Goal: Communication & Community: Answer question/provide support

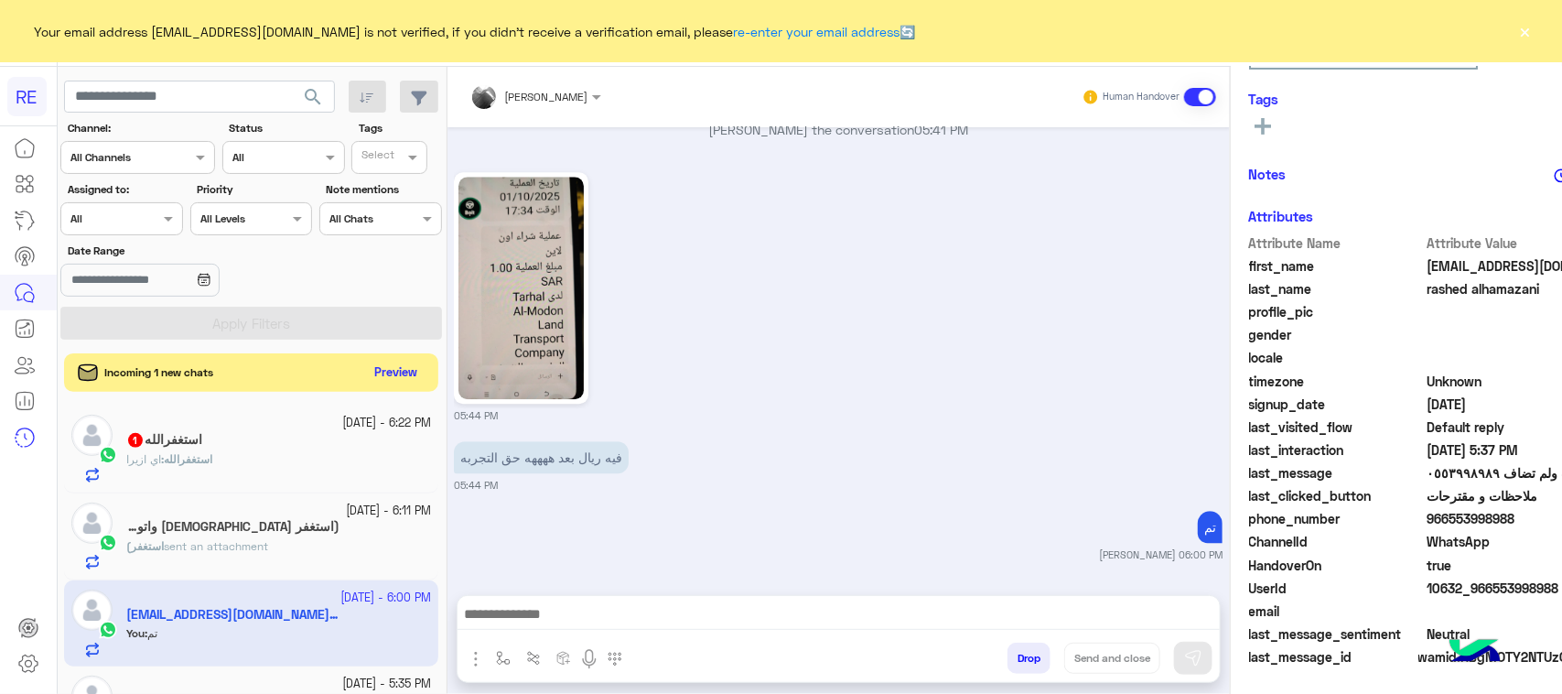
scroll to position [2162, 0]
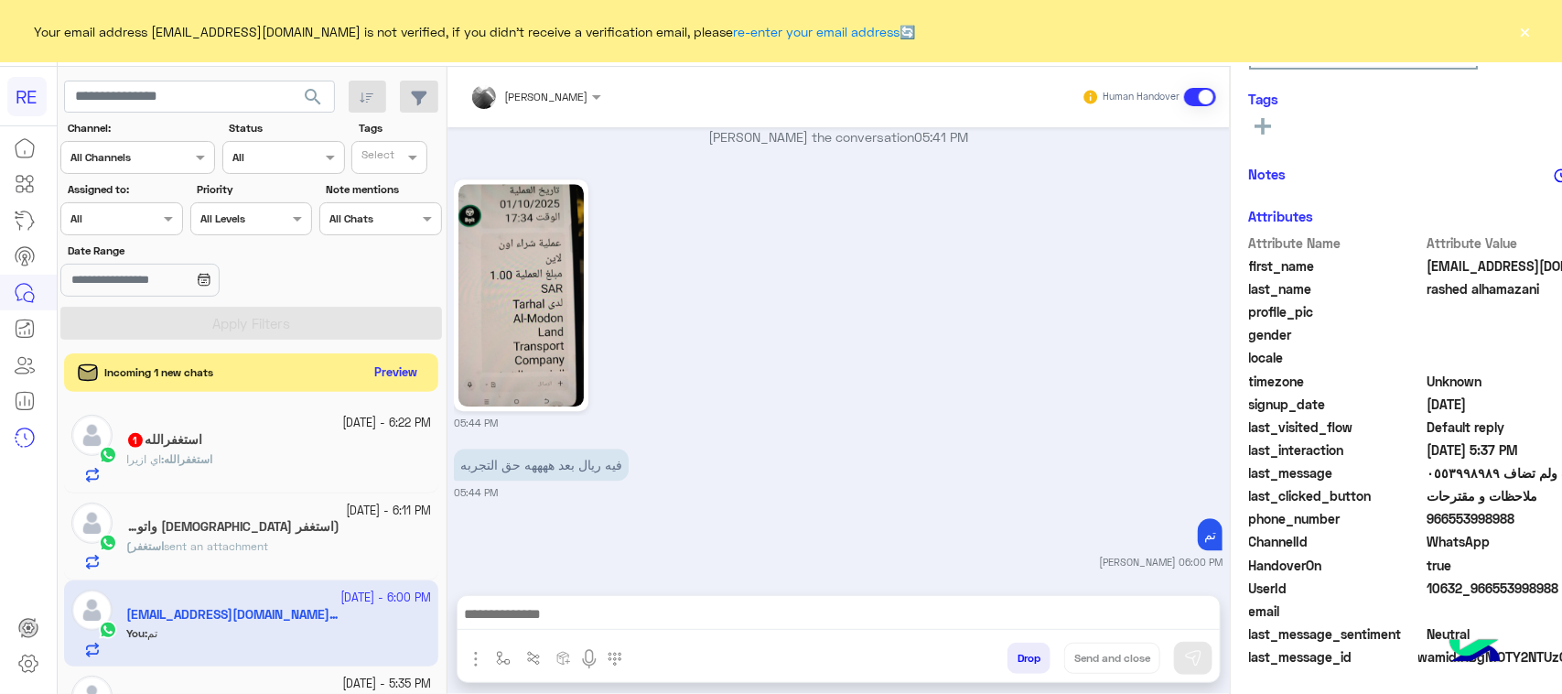
click at [386, 377] on button "Preview" at bounding box center [396, 373] width 57 height 25
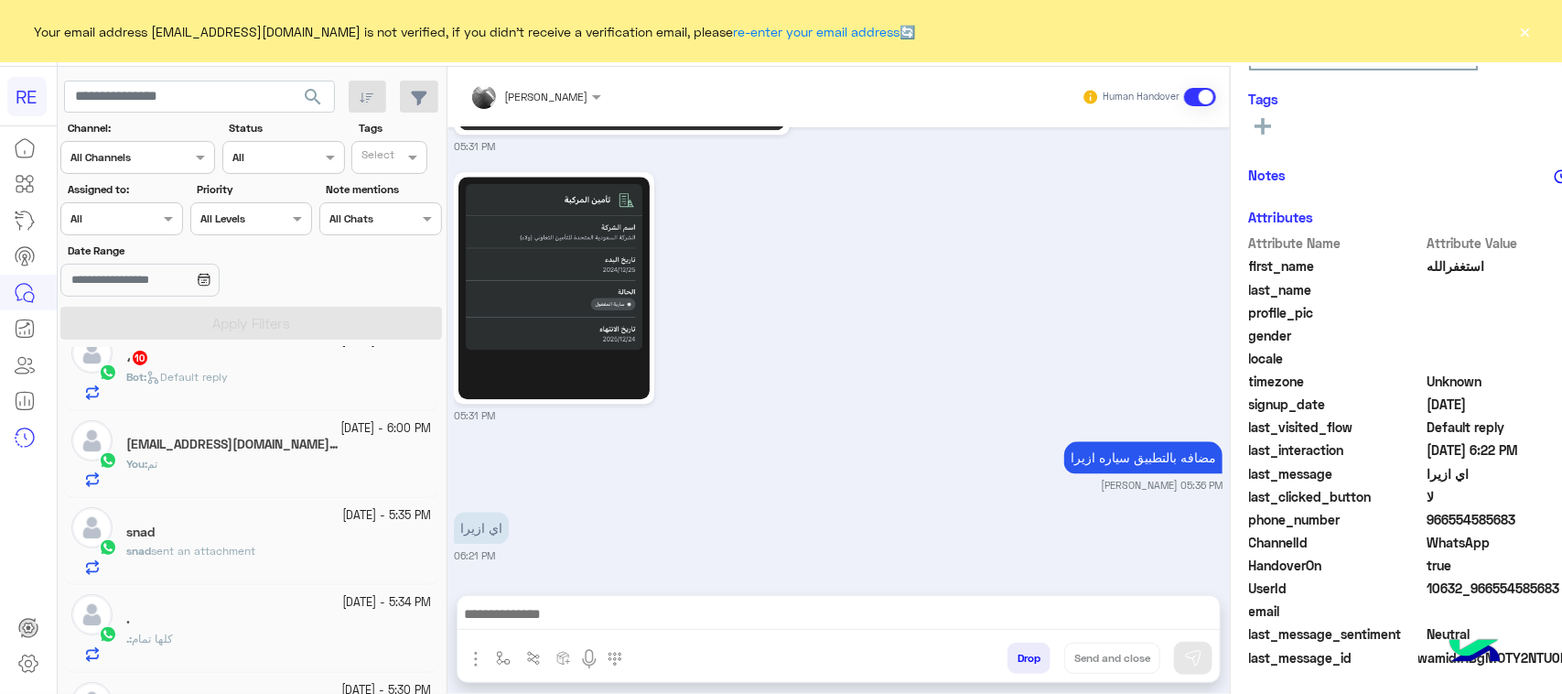
scroll to position [229, 0]
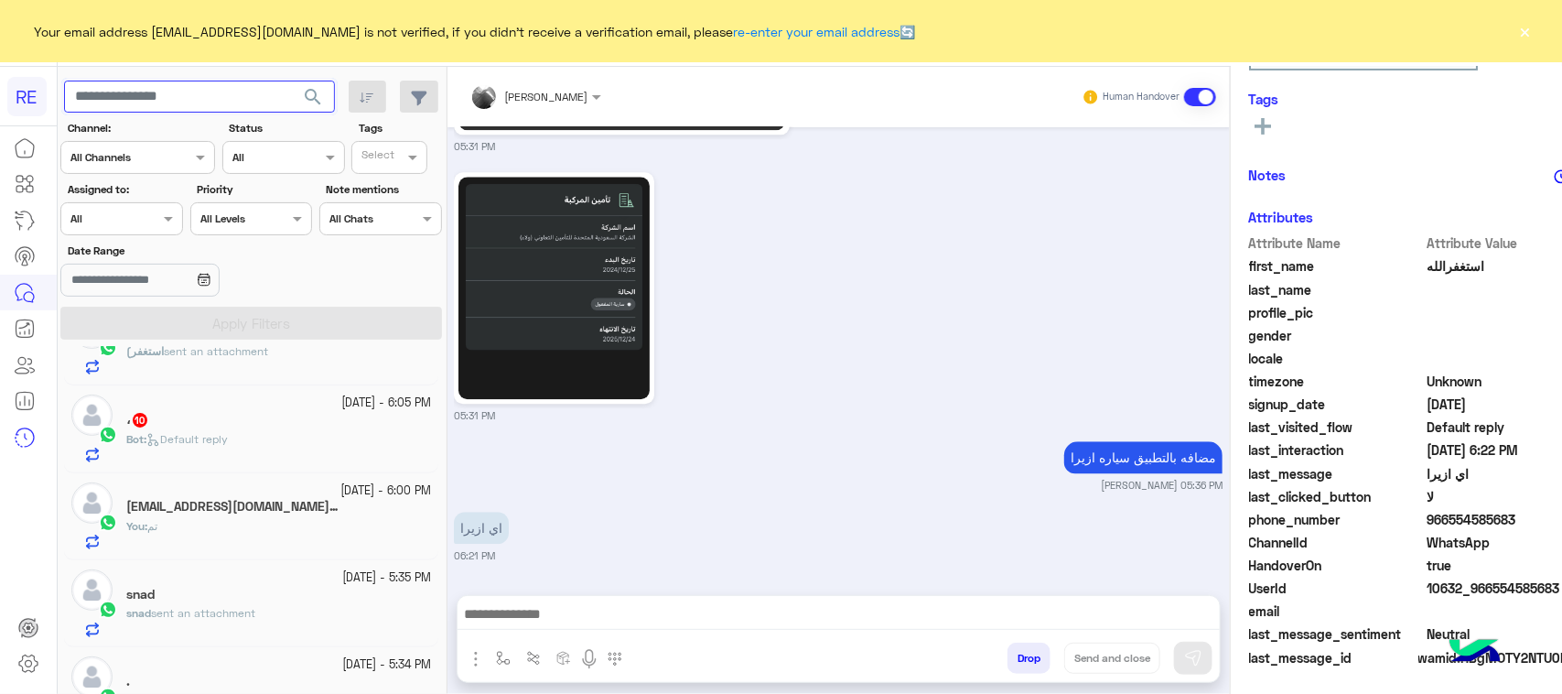
click at [172, 90] on input "text" at bounding box center [199, 97] width 271 height 33
click at [231, 88] on input "*********" at bounding box center [199, 97] width 271 height 33
type input "*********"
click at [291, 99] on button "search" at bounding box center [313, 100] width 45 height 39
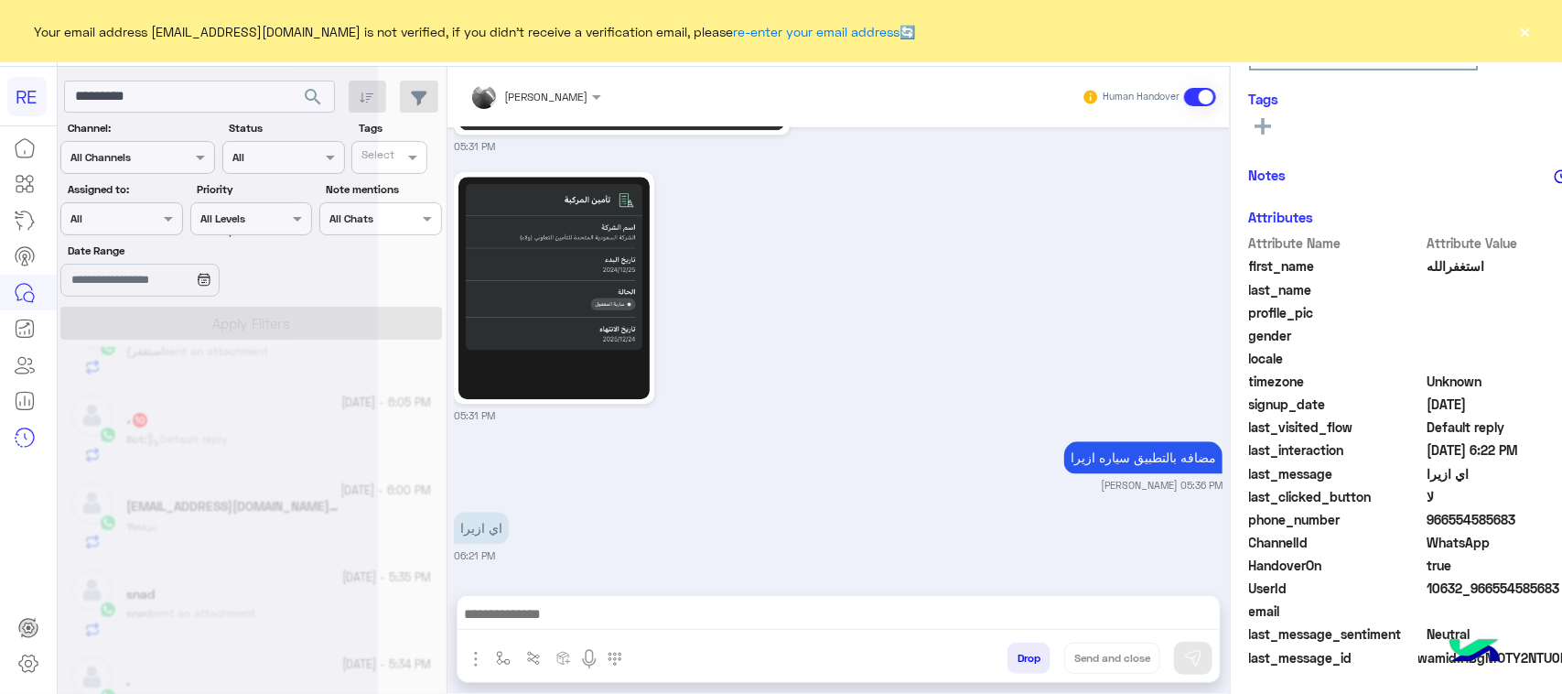
scroll to position [0, 0]
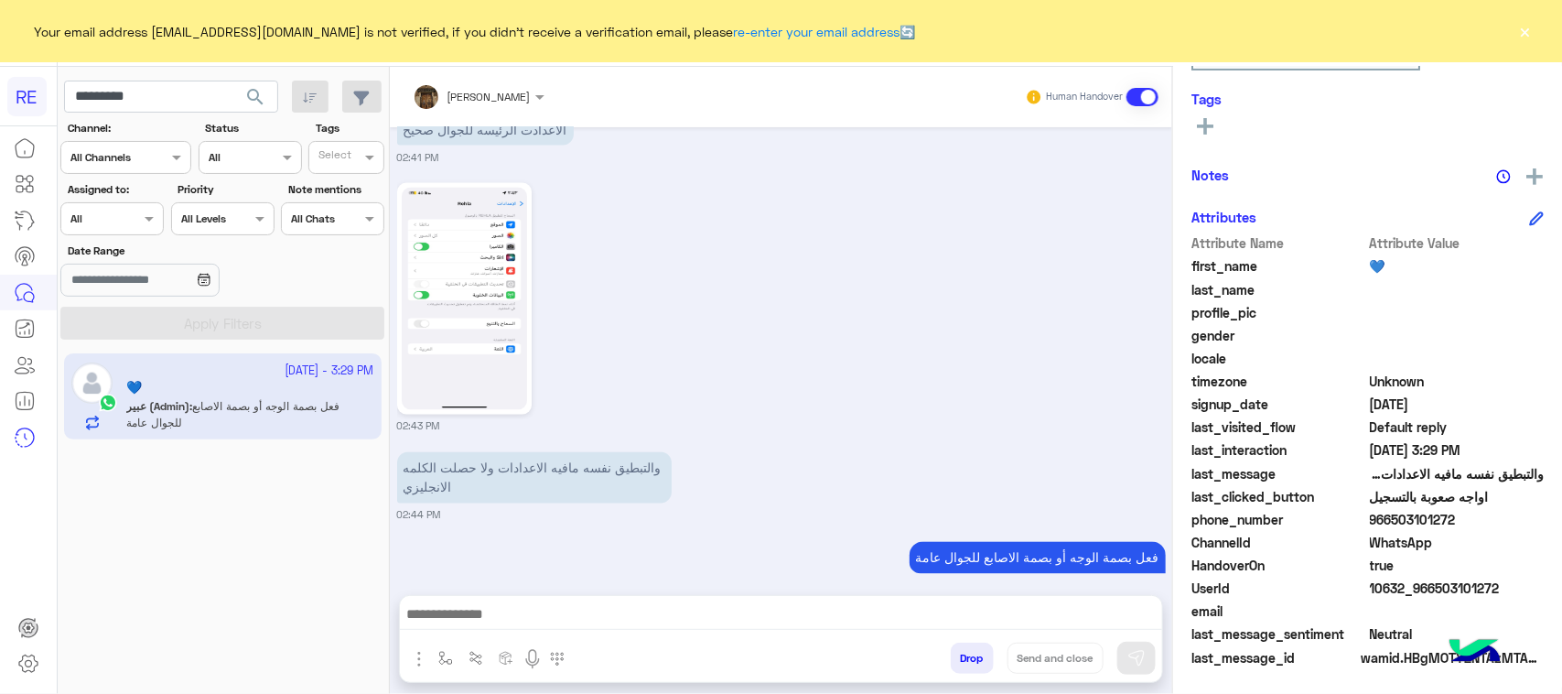
scroll to position [1476, 0]
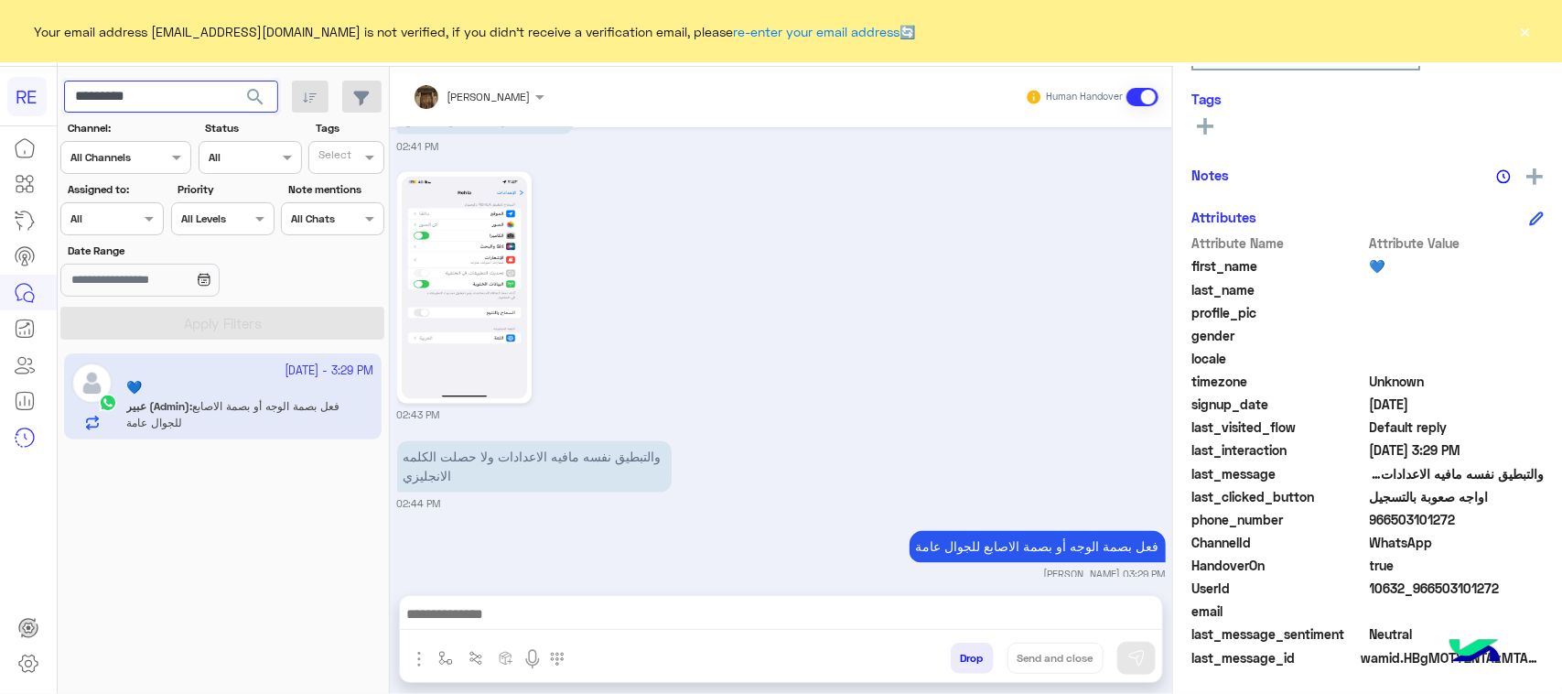
click at [197, 101] on input "*********" at bounding box center [171, 97] width 214 height 33
click at [254, 101] on span "search" at bounding box center [255, 97] width 22 height 22
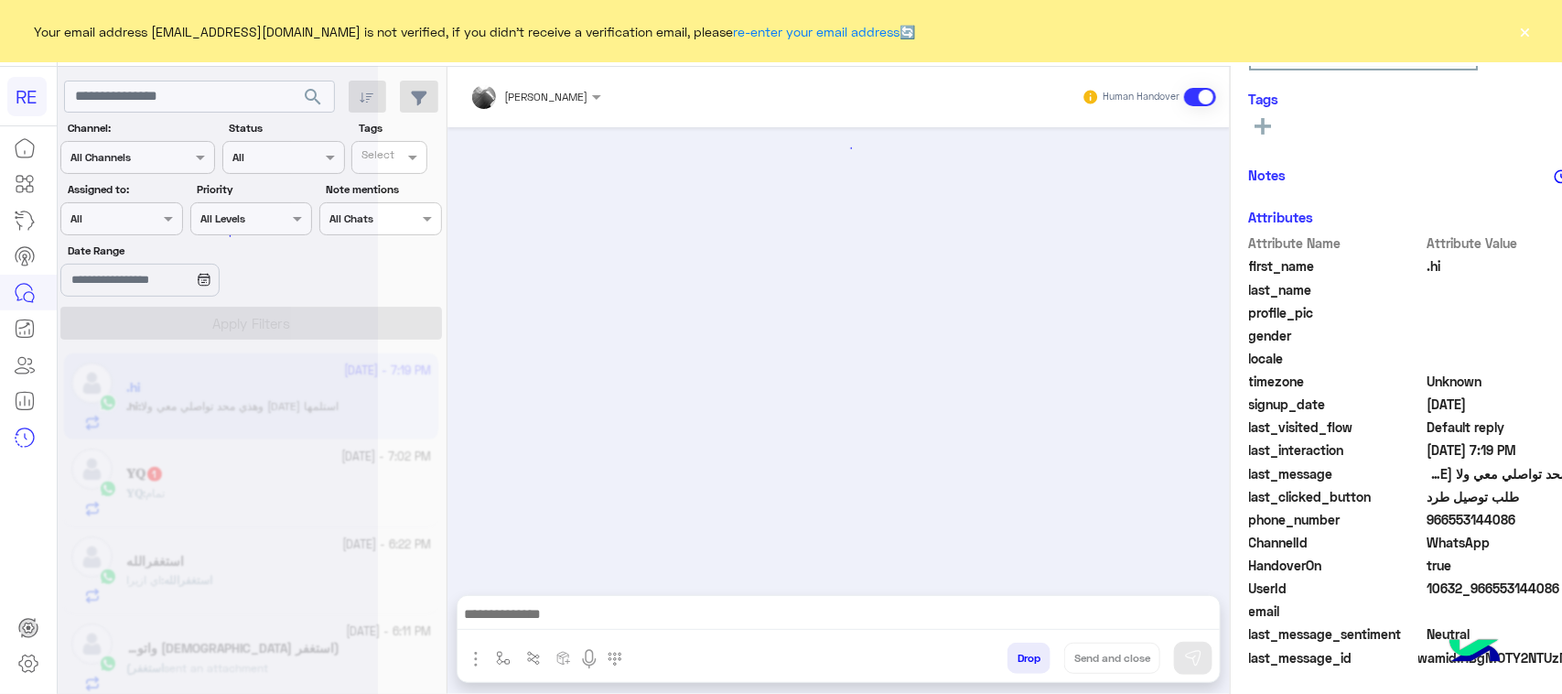
scroll to position [1671, 0]
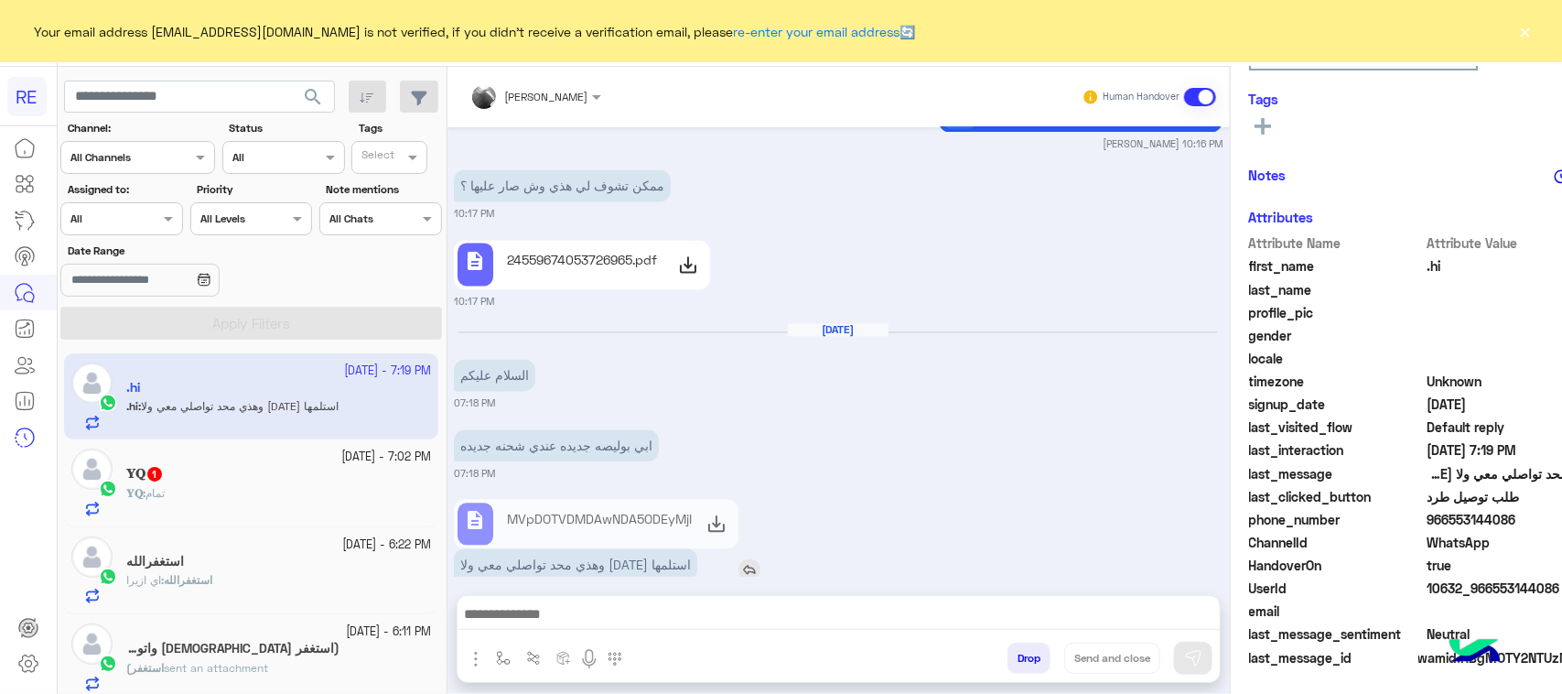
click at [625, 549] on p "وهذي محد تواصلي معي ولا [DATE] استلمها" at bounding box center [575, 565] width 243 height 32
click at [624, 549] on p "وهذي محد تواصلي معي ولا [DATE] استلمها" at bounding box center [575, 565] width 243 height 32
click at [601, 426] on div "ابي بوليصه جديده عندي شحنه جديده" at bounding box center [608, 446] width 309 height 41
click at [599, 430] on p "ابي بوليصه جديده عندي شحنه جديده" at bounding box center [556, 446] width 205 height 32
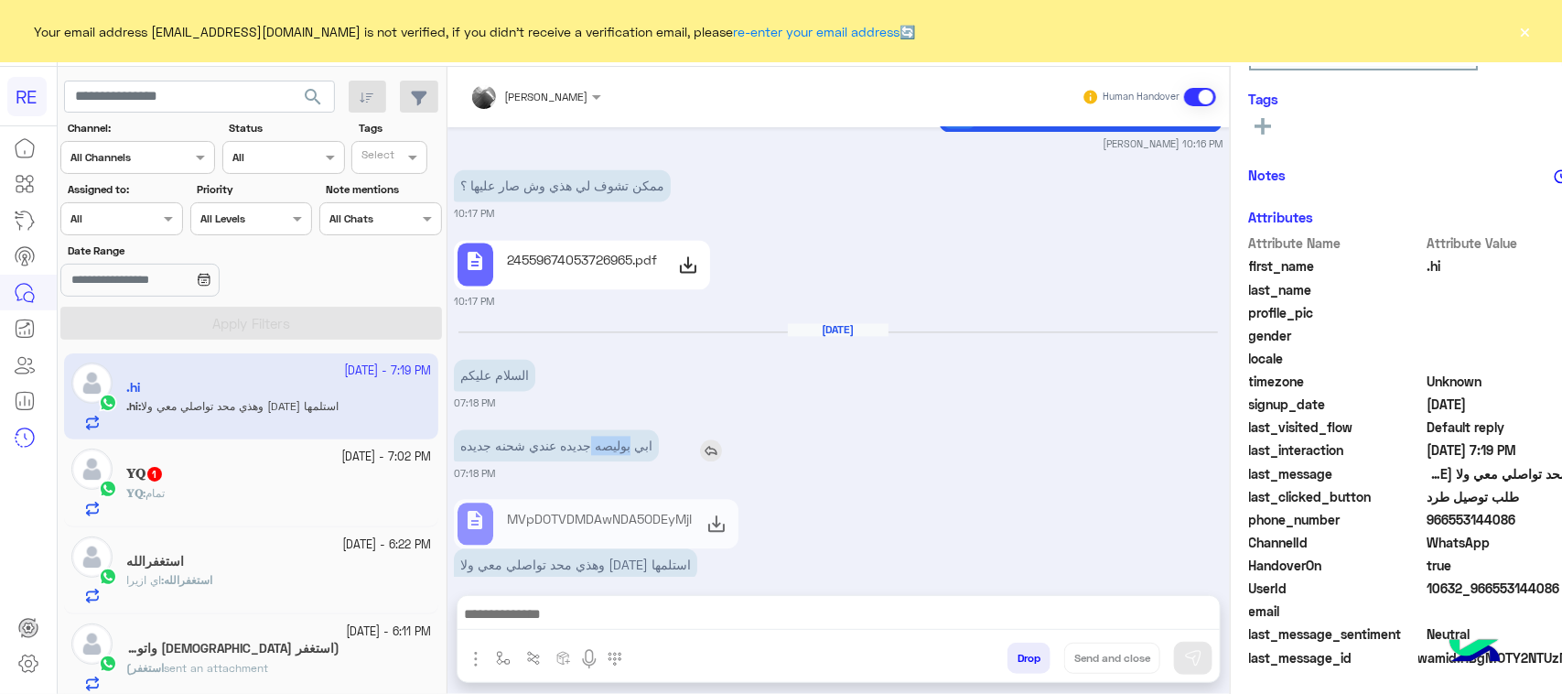
click at [599, 430] on p "ابي بوليصه جديده عندي شحنه جديده" at bounding box center [556, 446] width 205 height 32
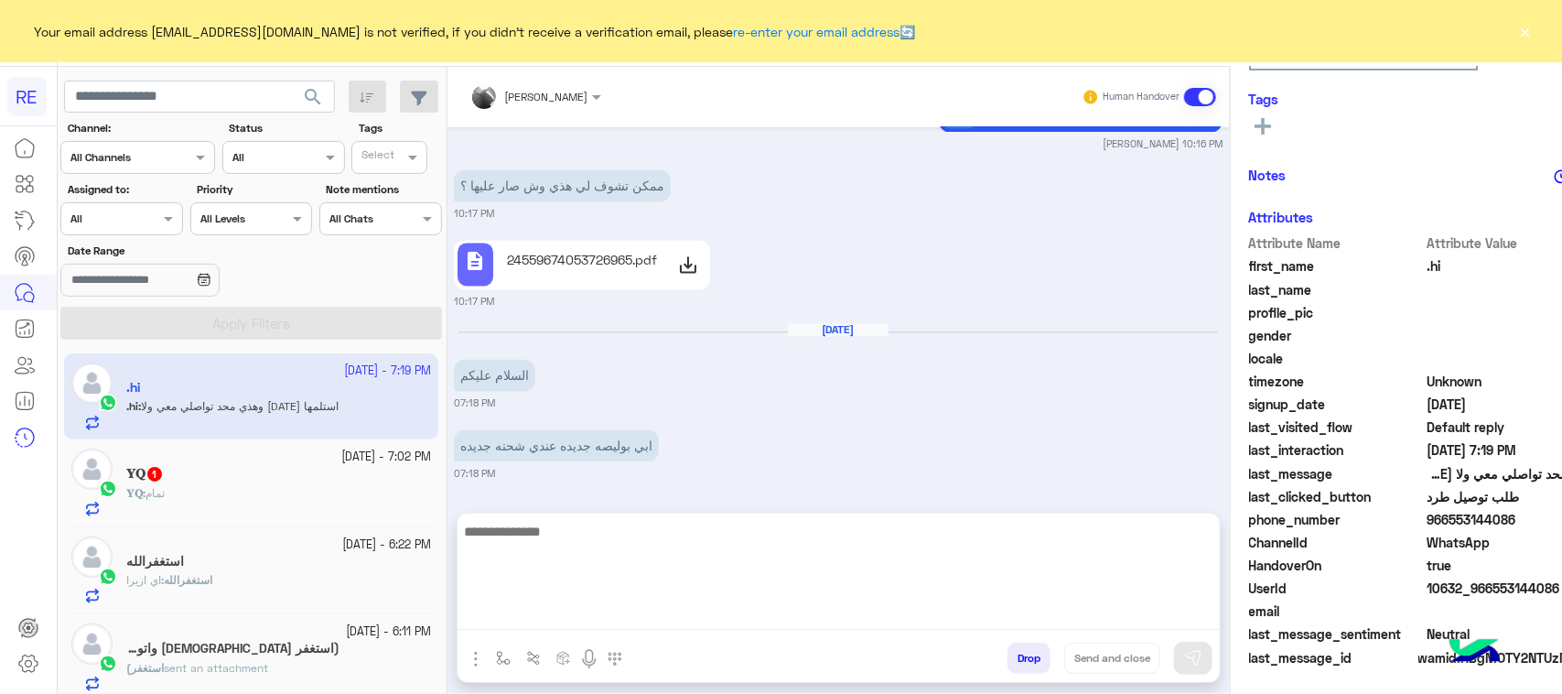
click at [588, 613] on textarea at bounding box center [839, 575] width 762 height 110
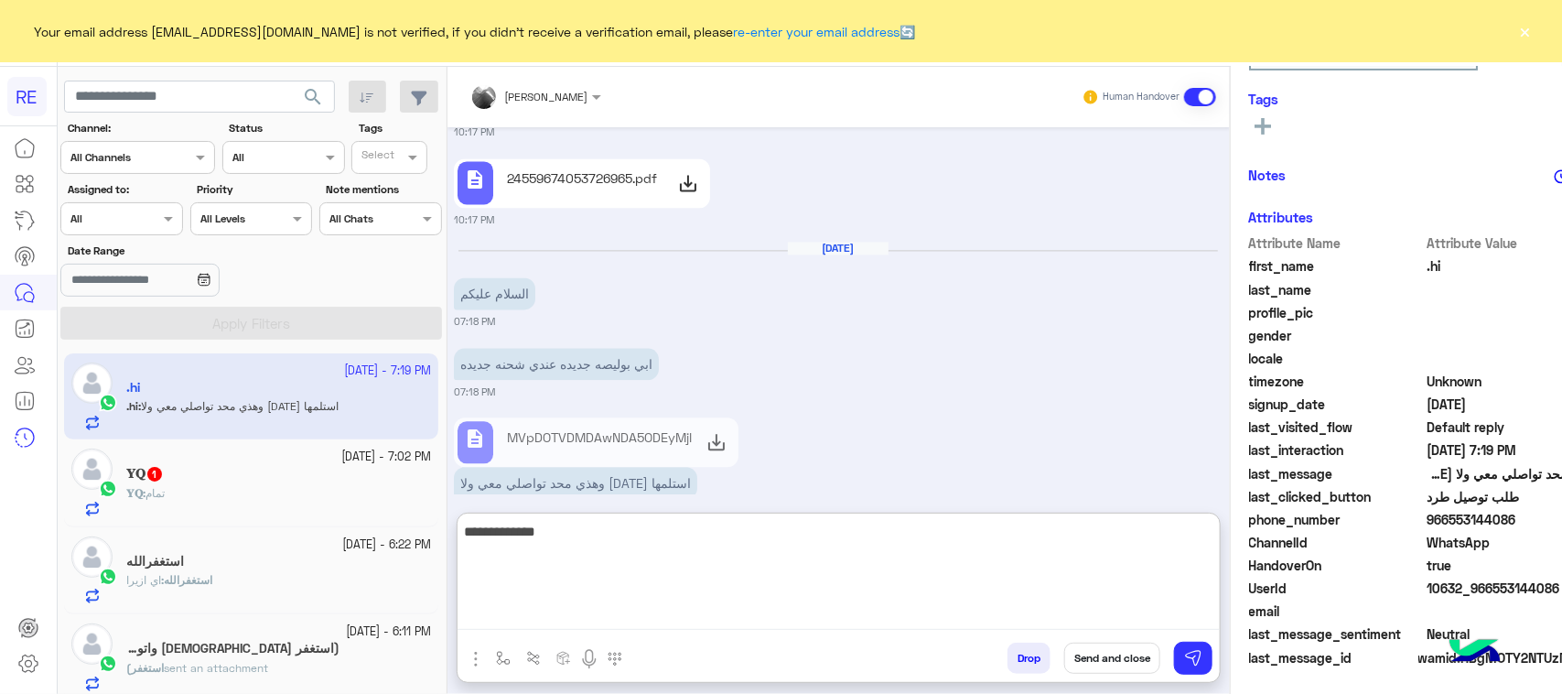
type textarea "**********"
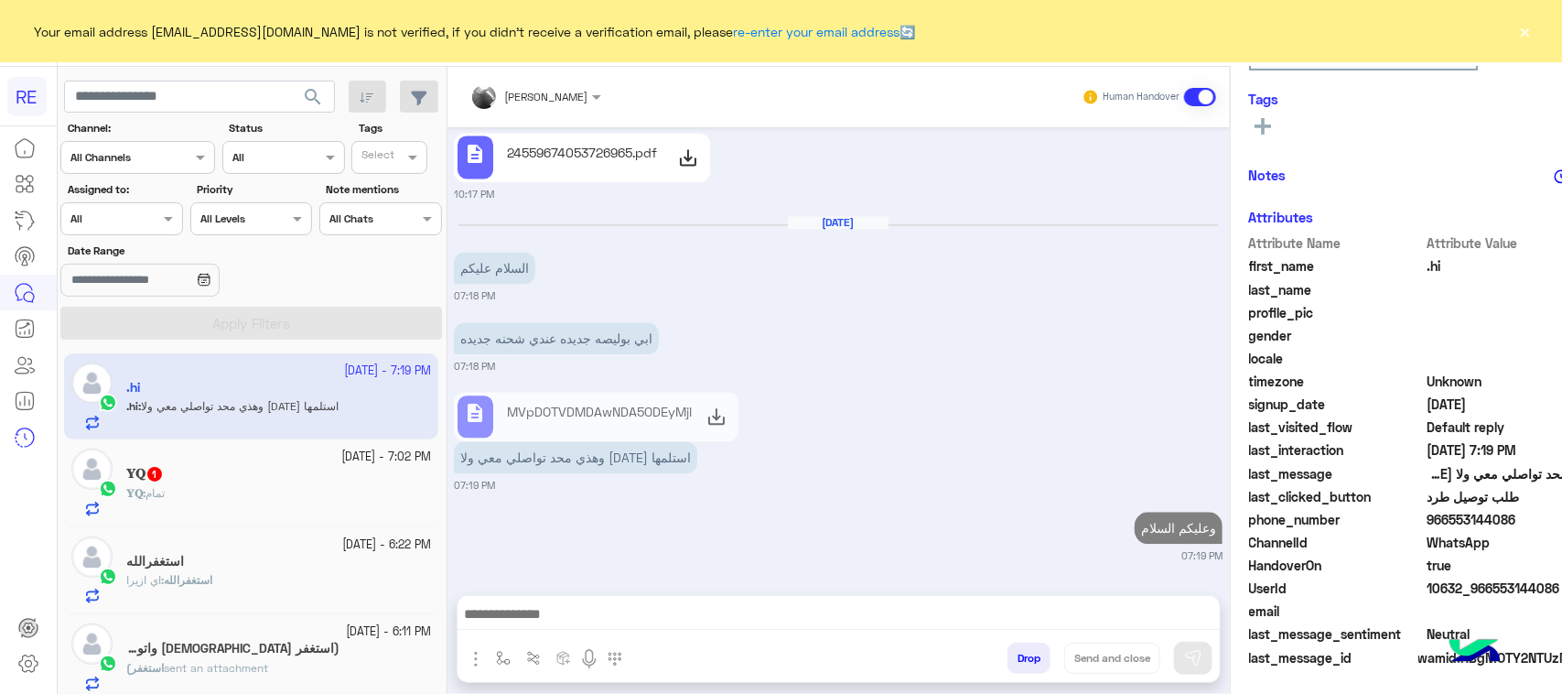
click at [706, 391] on div "description MVpDOTVDMDAwNDA5ODEyMjIxLnBkZg==.pdf وهذي محد تواصلي معي ولا [DATE]…" at bounding box center [628, 432] width 348 height 91
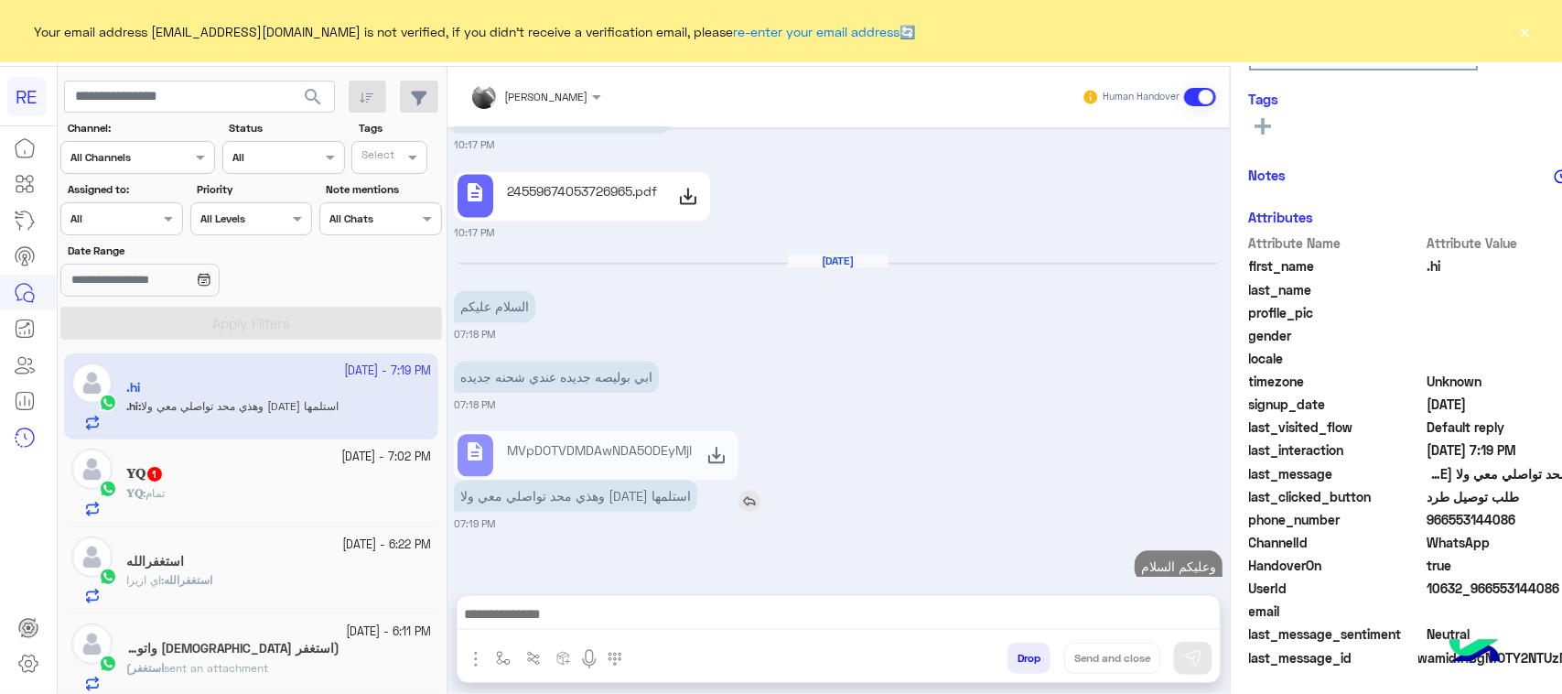
click at [718, 480] on div "وهذي محد تواصلي معي ولا [DATE] استلمها" at bounding box center [628, 496] width 348 height 32
click at [743, 490] on img at bounding box center [749, 501] width 22 height 22
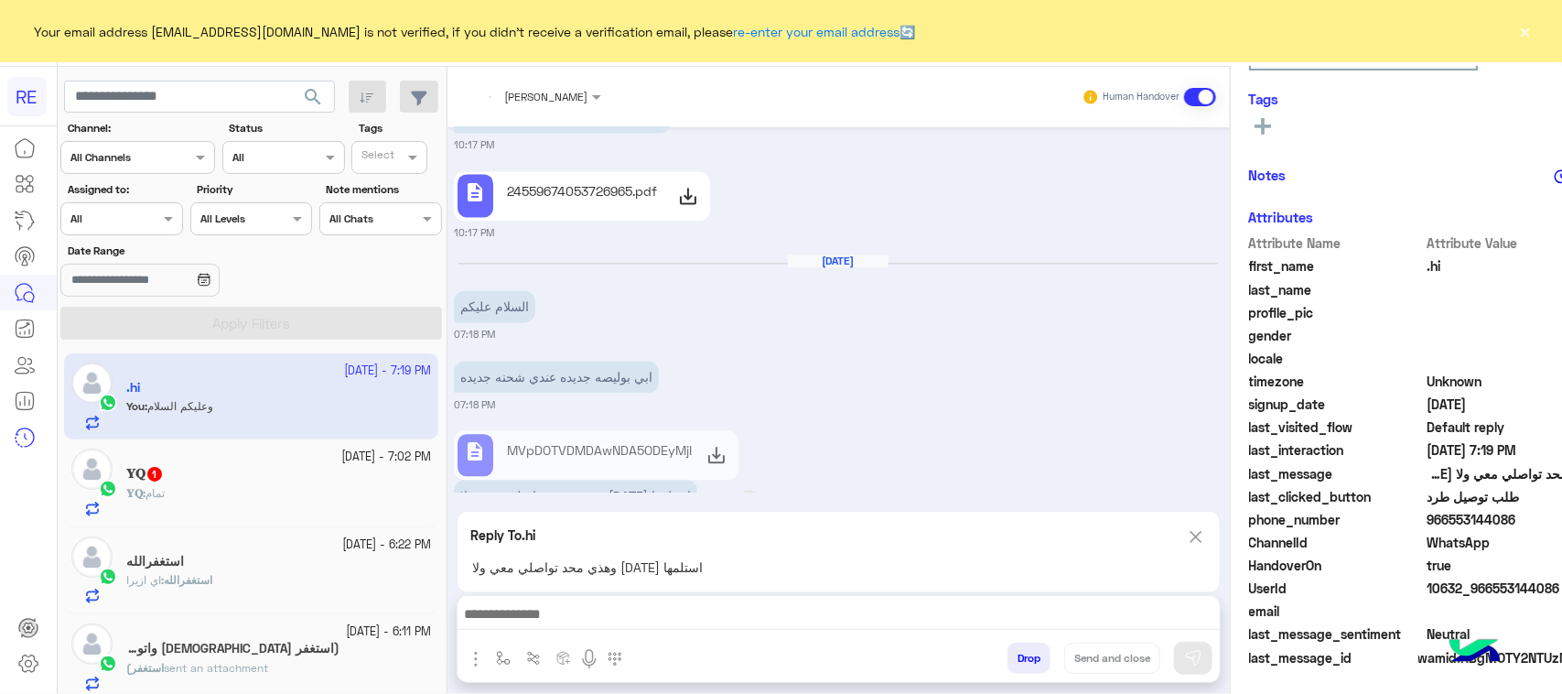
scroll to position [1823, 0]
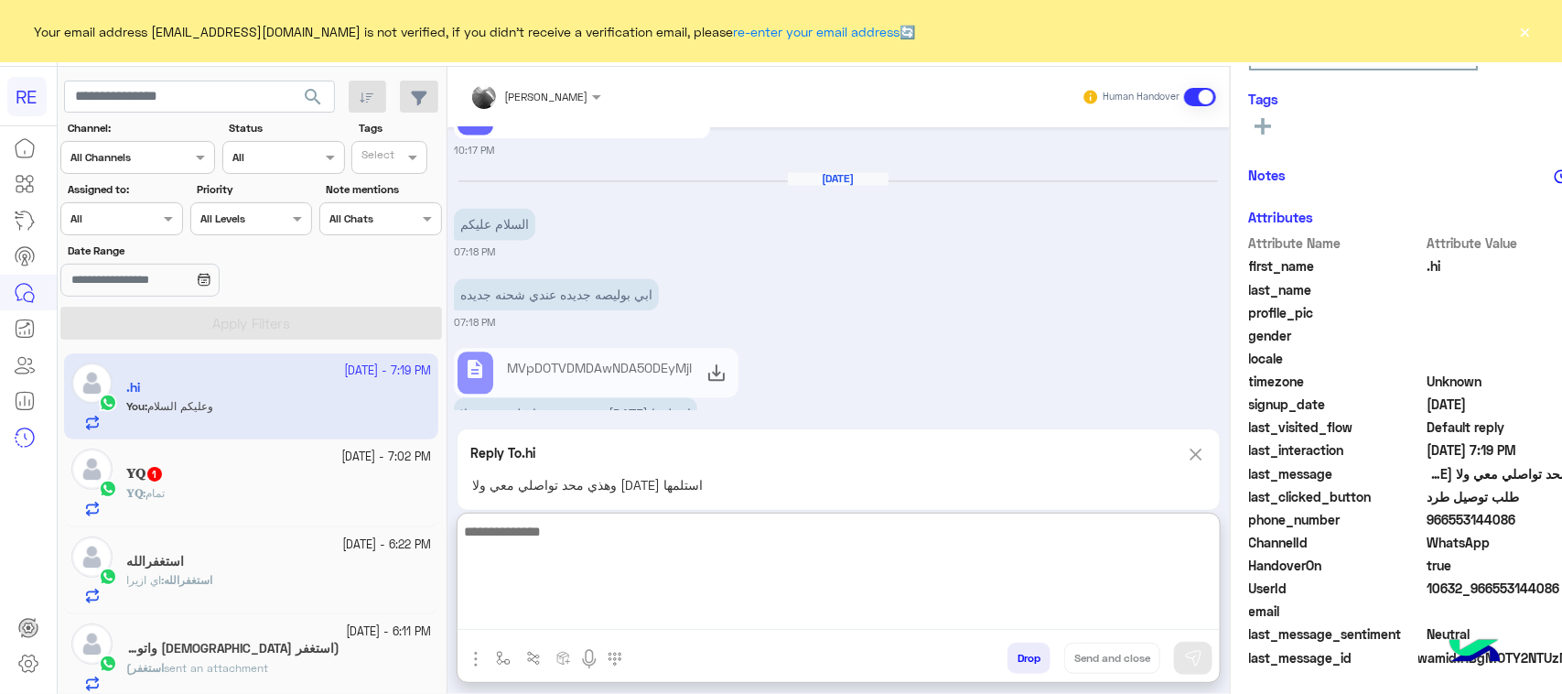
click at [803, 629] on textarea at bounding box center [839, 575] width 762 height 110
type textarea "**********"
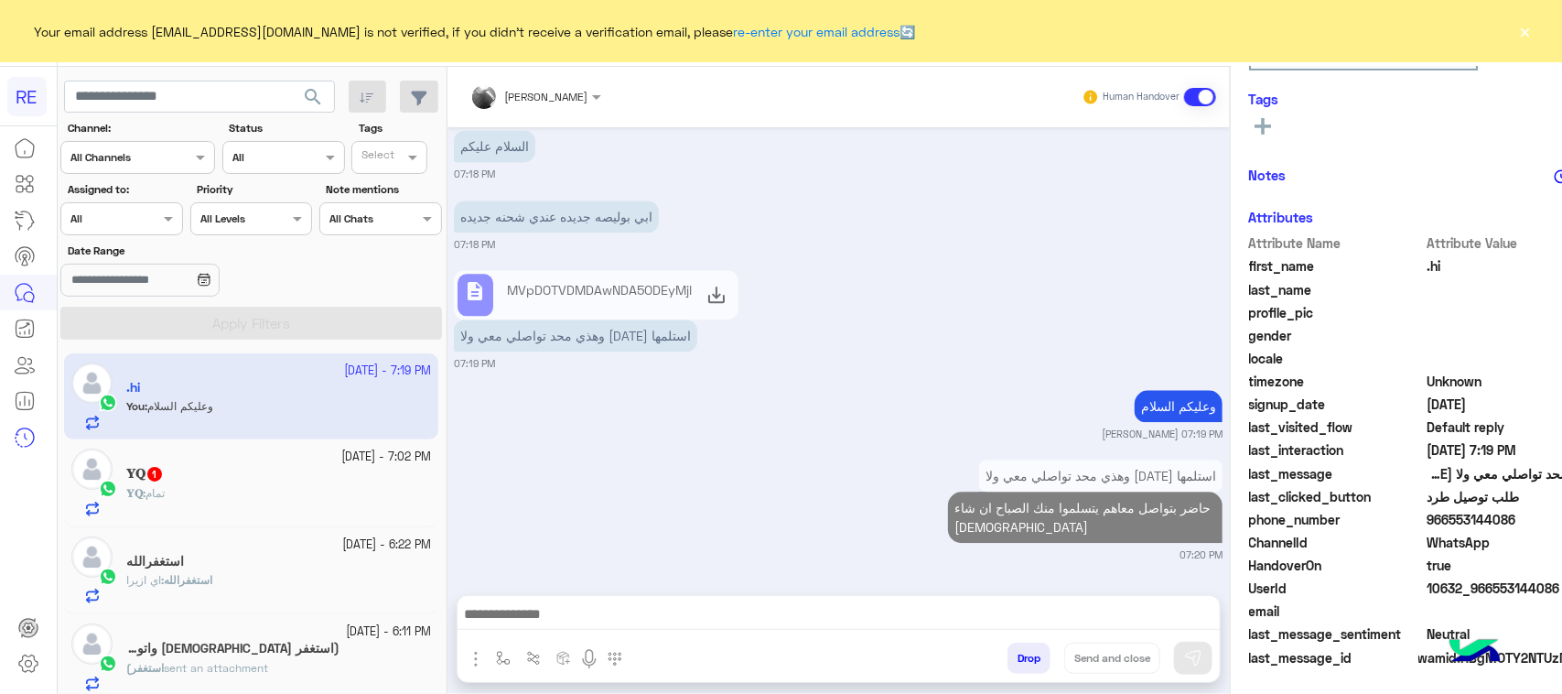
scroll to position [1862, 0]
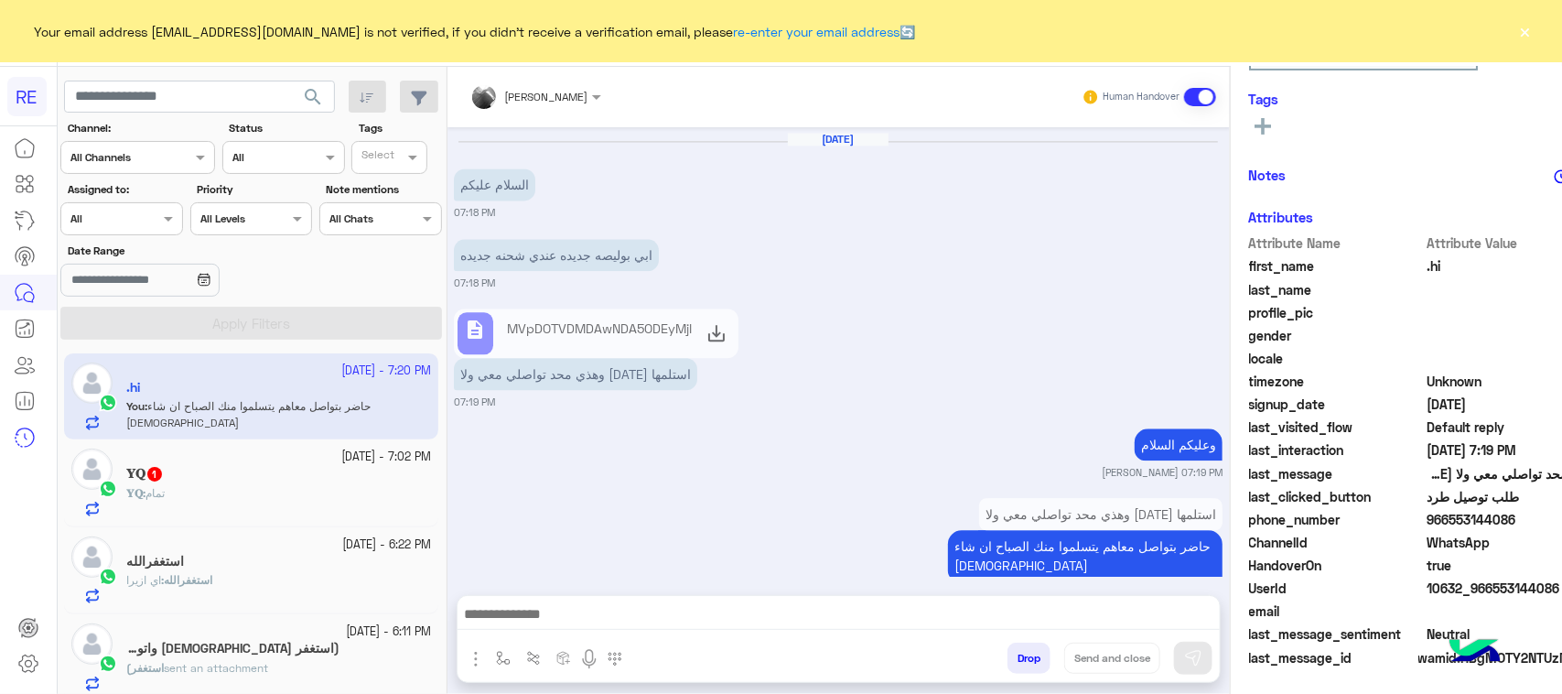
click at [496, 493] on div "وهذي محد تواصلي معي ولا [DATE] استلمها حاضر بتواصل معاهم يتسلموا منك الصباح ان …" at bounding box center [838, 546] width 769 height 107
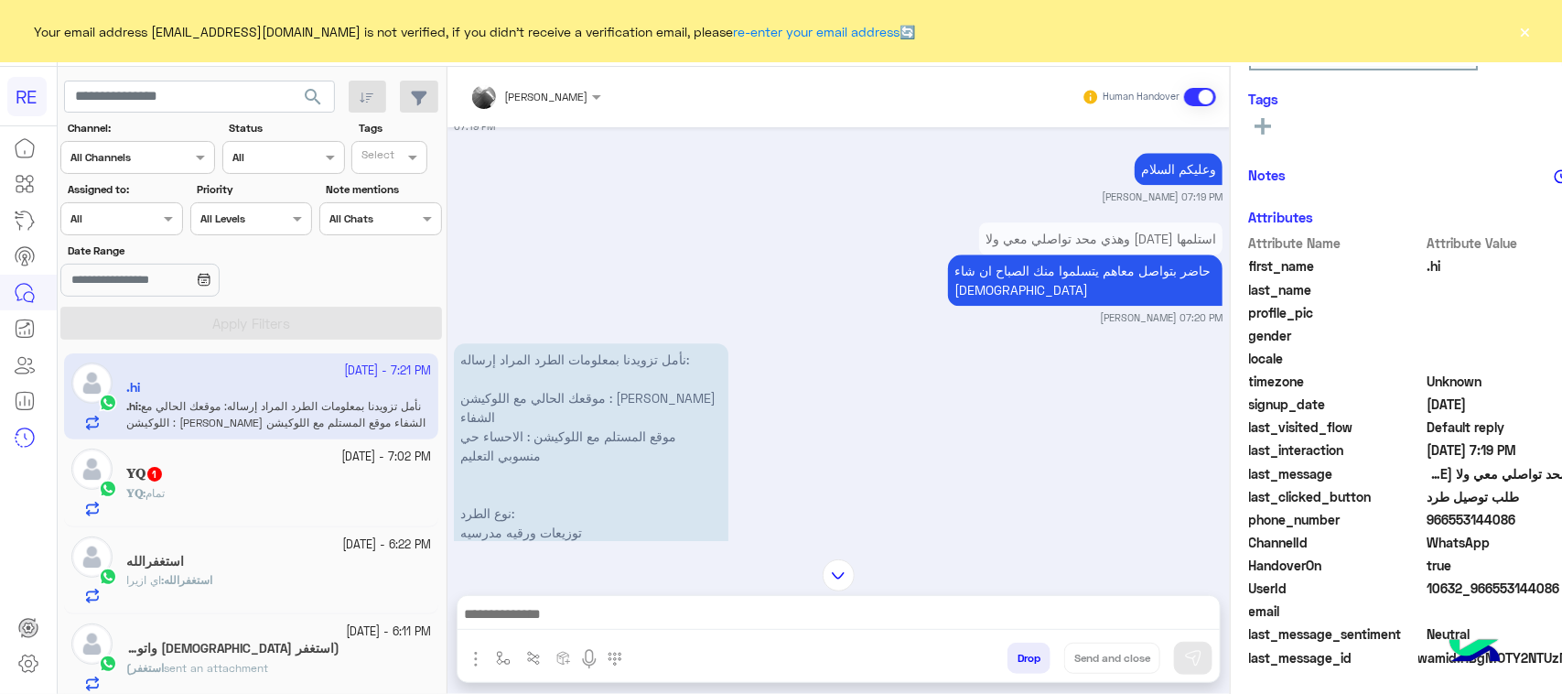
scroll to position [2162, 0]
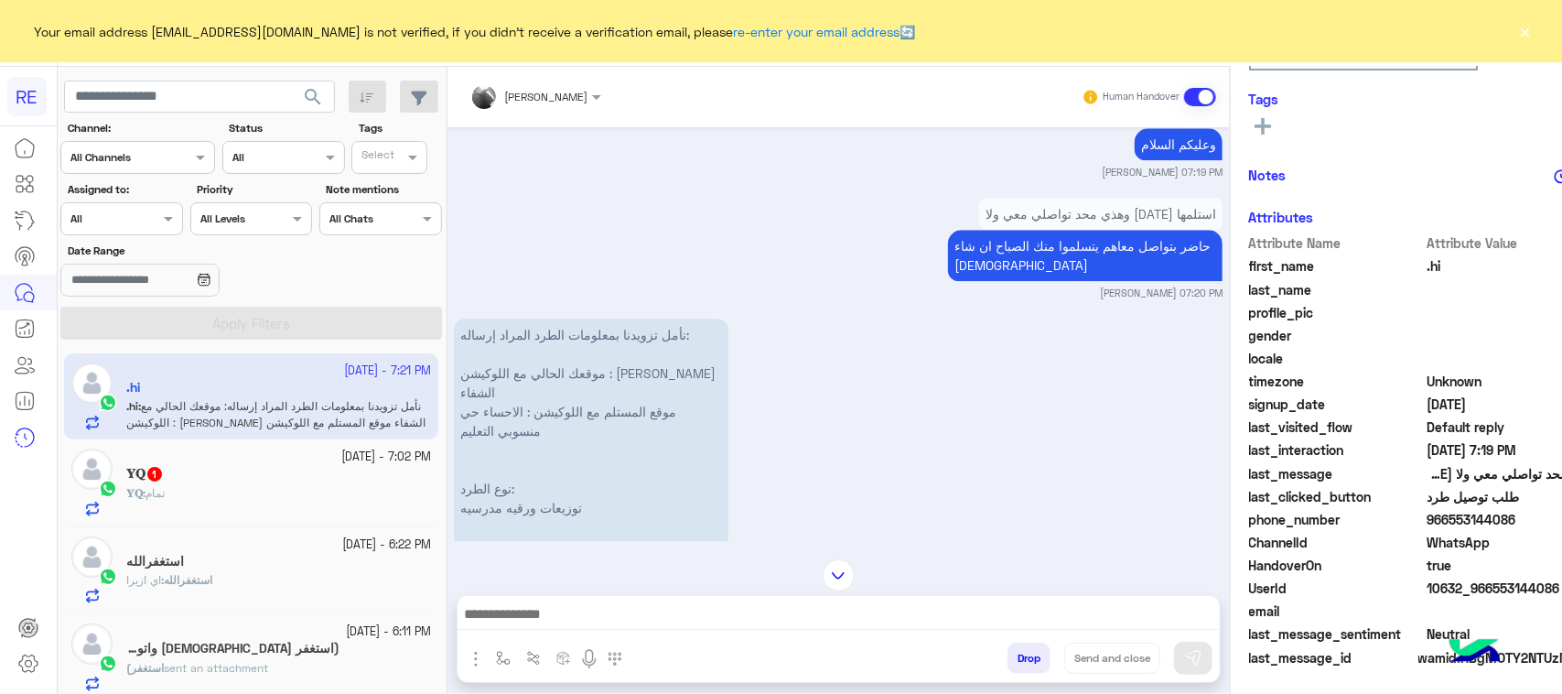
click at [510, 286] on small "[PERSON_NAME] 07:20 PM" at bounding box center [838, 293] width 769 height 15
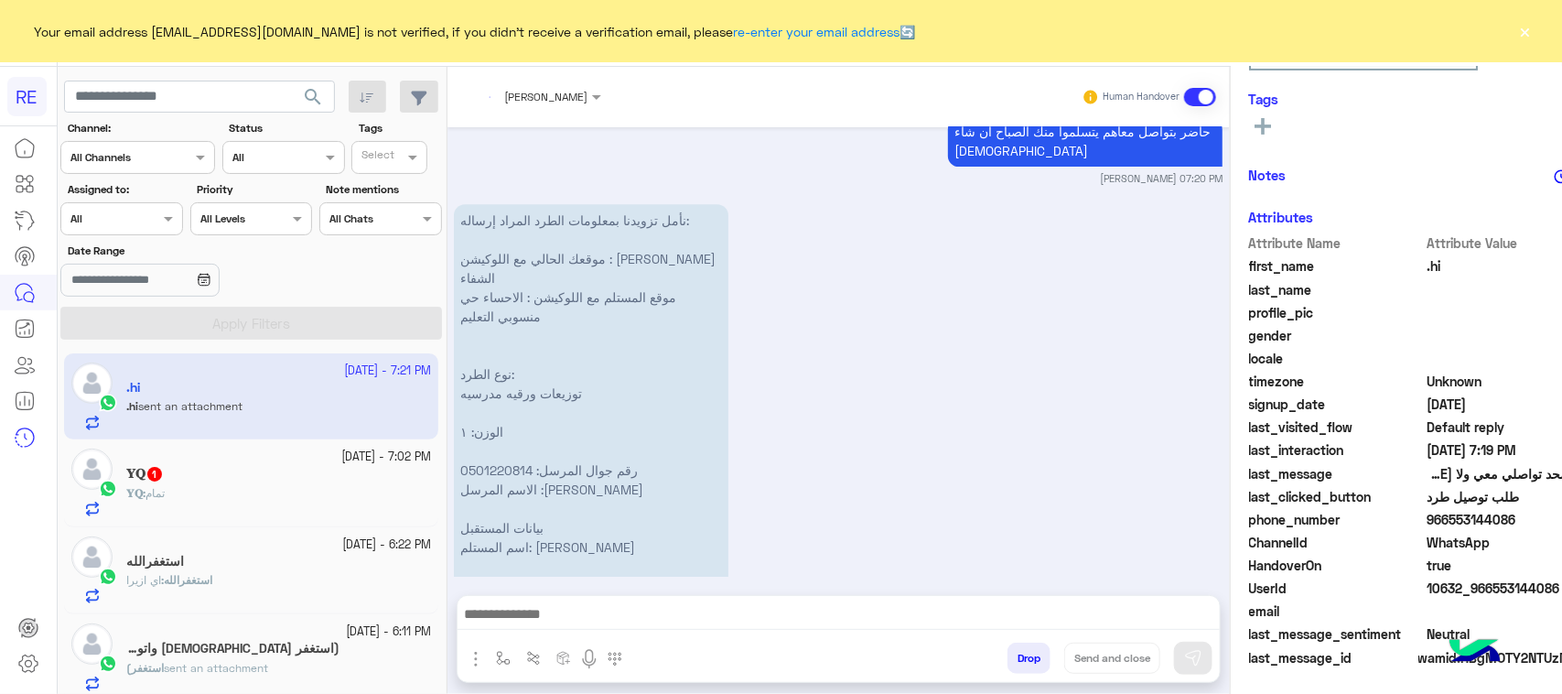
scroll to position [2366, 0]
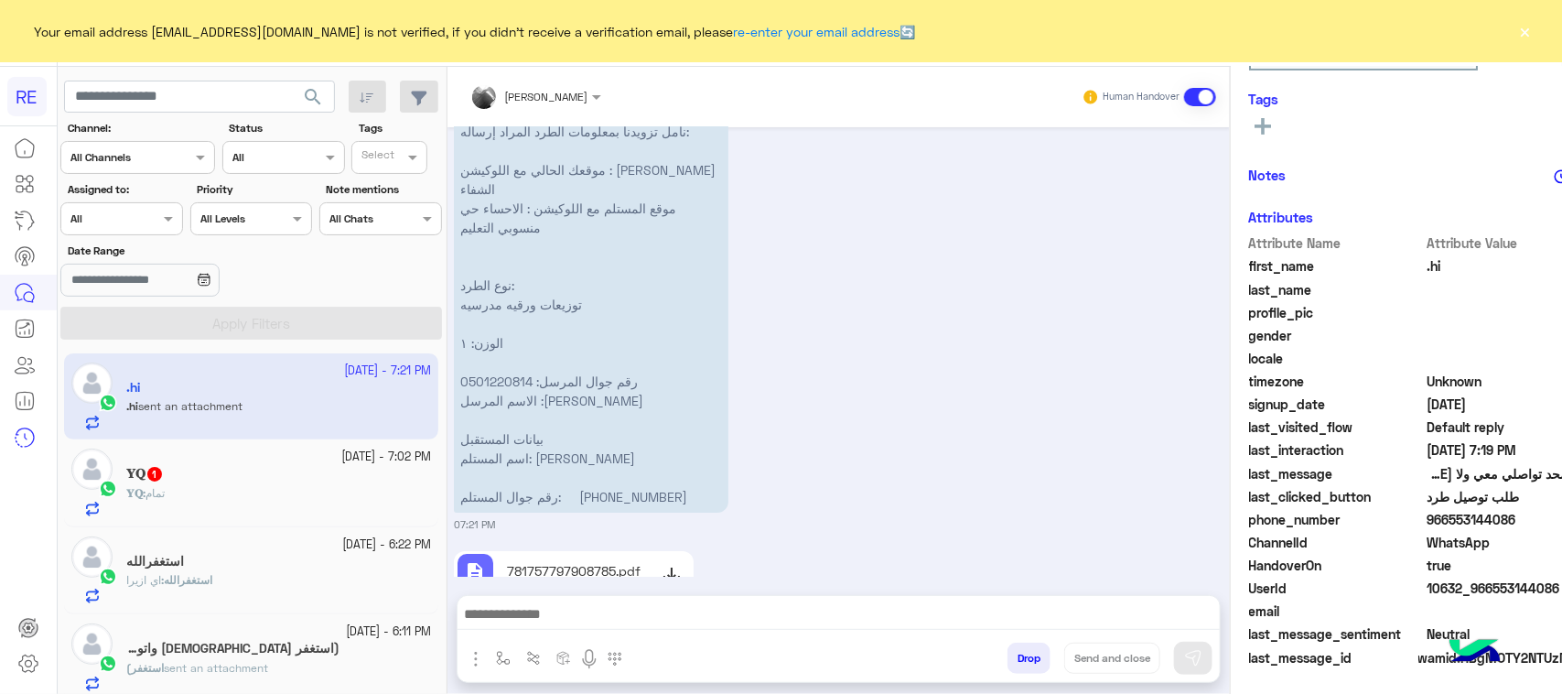
click at [606, 561] on p "781757797908785.pdf" at bounding box center [574, 570] width 134 height 19
click at [735, 578] on img at bounding box center [746, 589] width 22 height 22
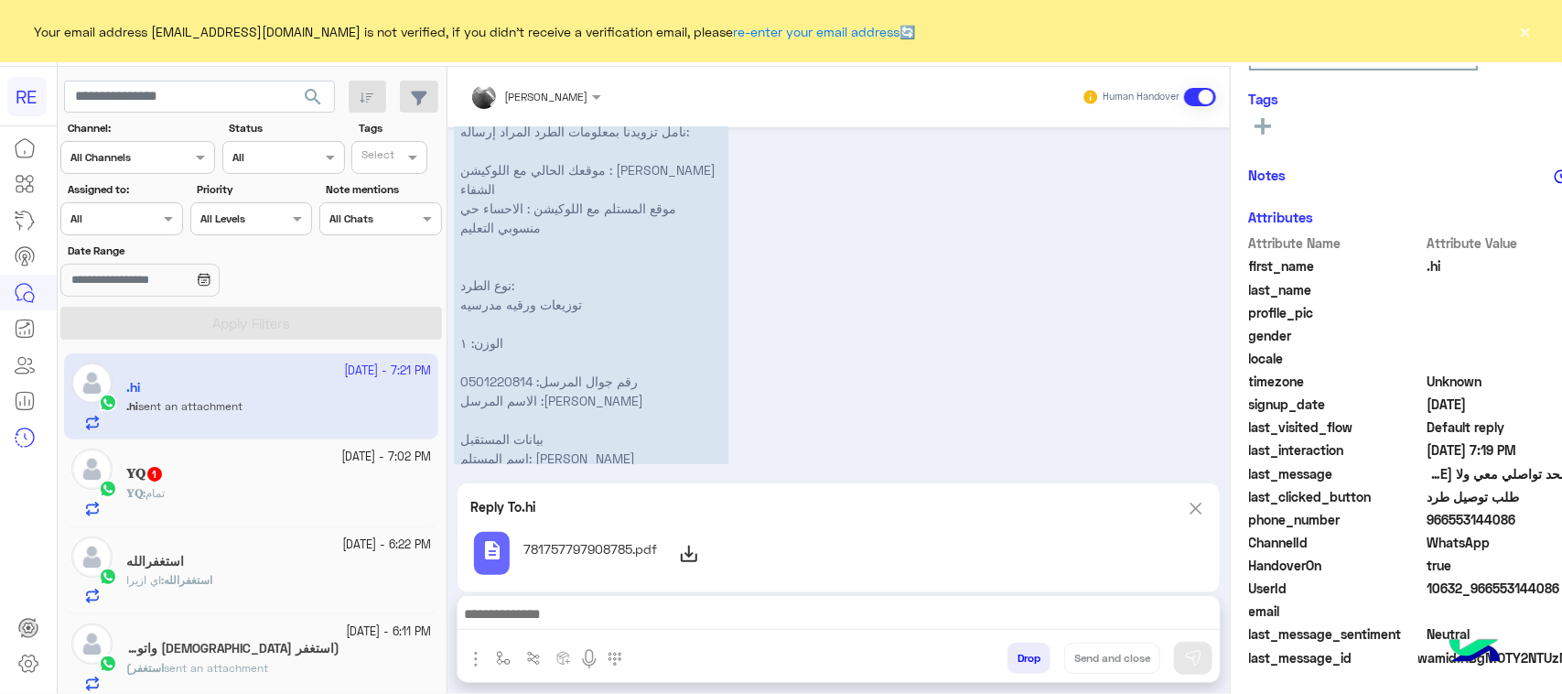
click at [1196, 504] on img at bounding box center [1196, 508] width 20 height 23
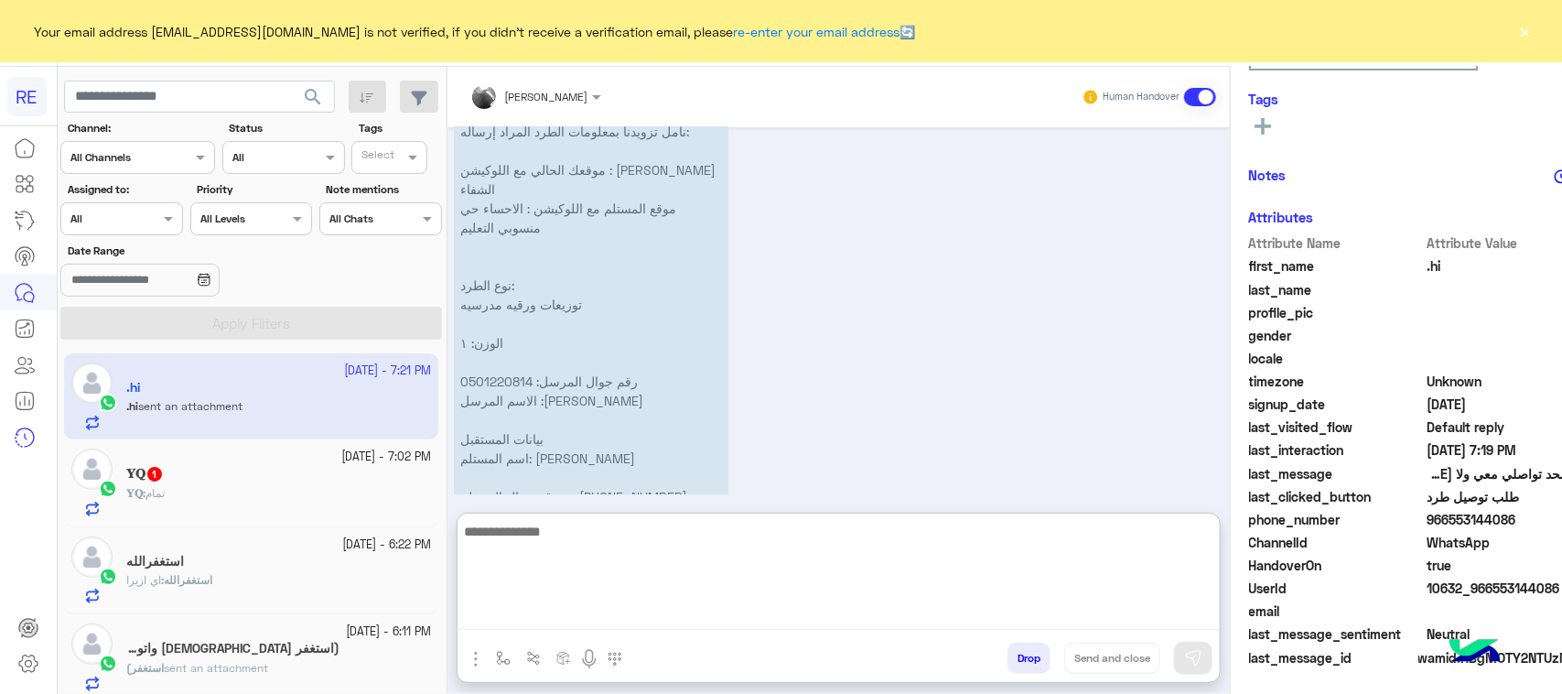
click at [762, 620] on textarea at bounding box center [839, 575] width 762 height 110
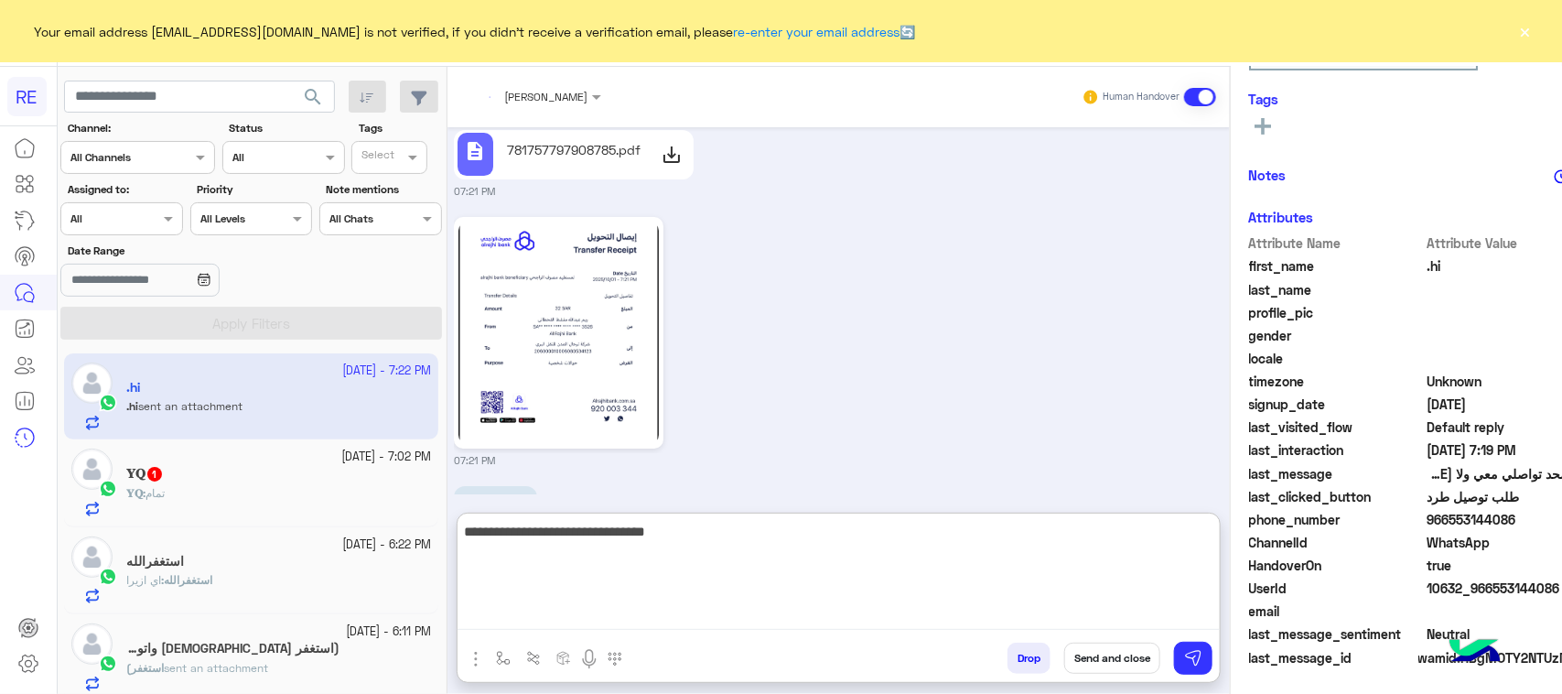
type textarea "**********"
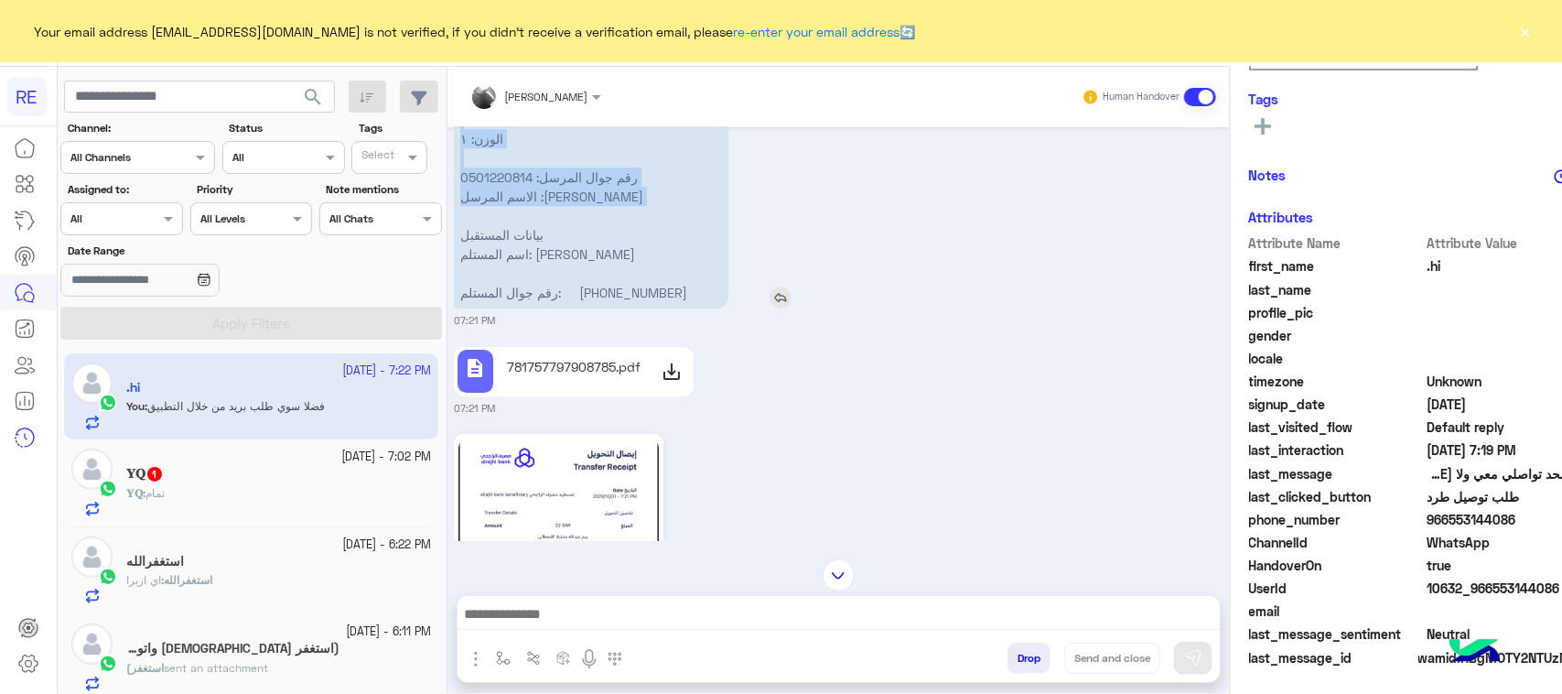
scroll to position [2567, 0]
drag, startPoint x: 661, startPoint y: 275, endPoint x: 698, endPoint y: 244, distance: 48.7
click at [698, 244] on p "نأمل تزويدنا بمعلومات الطرد المراد إرساله: موقعك الحالي مع اللوكيشن : [PERSON_N…" at bounding box center [591, 112] width 275 height 397
copy p "مل تزويدنا بمعلومات الطرد المراد إرساله: موقعك الحالي مع اللوكيشن : [PERSON_NAM…"
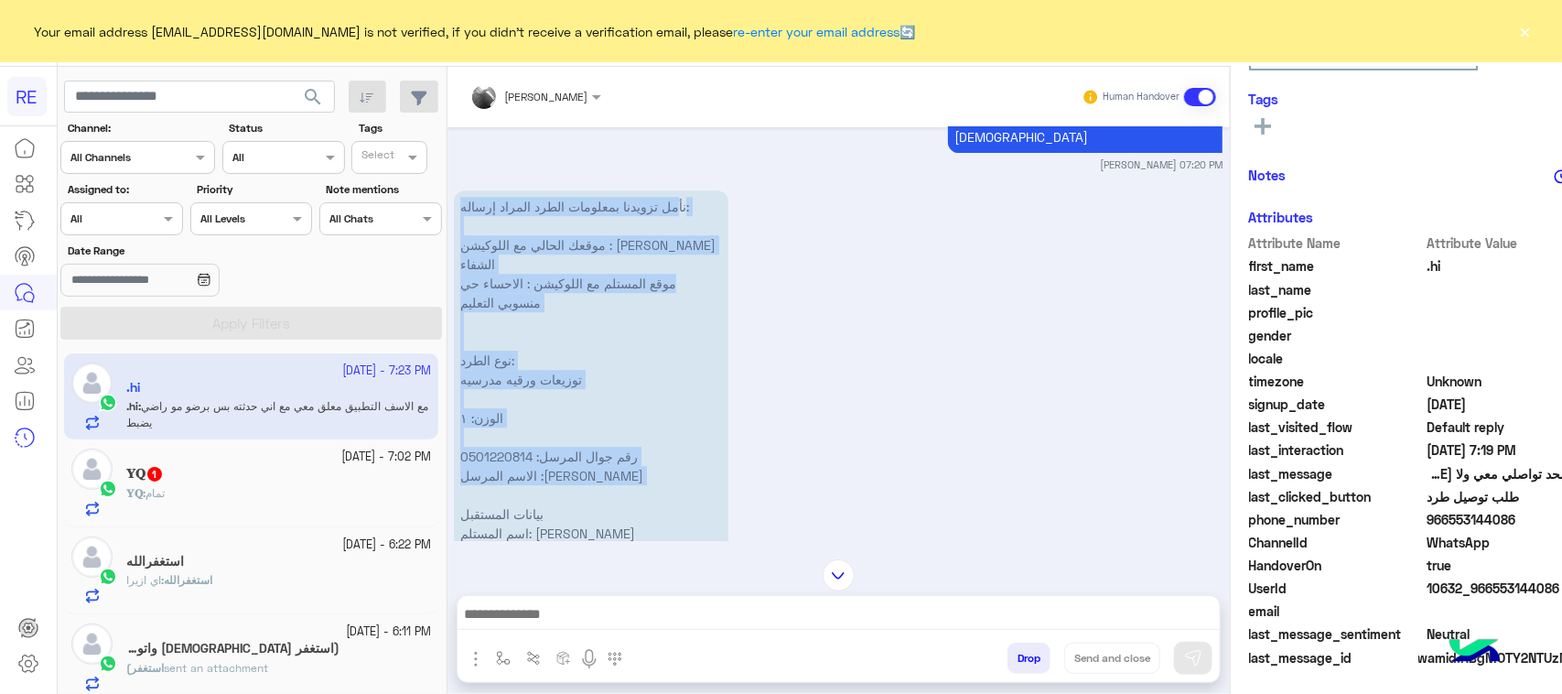
scroll to position [2519, 0]
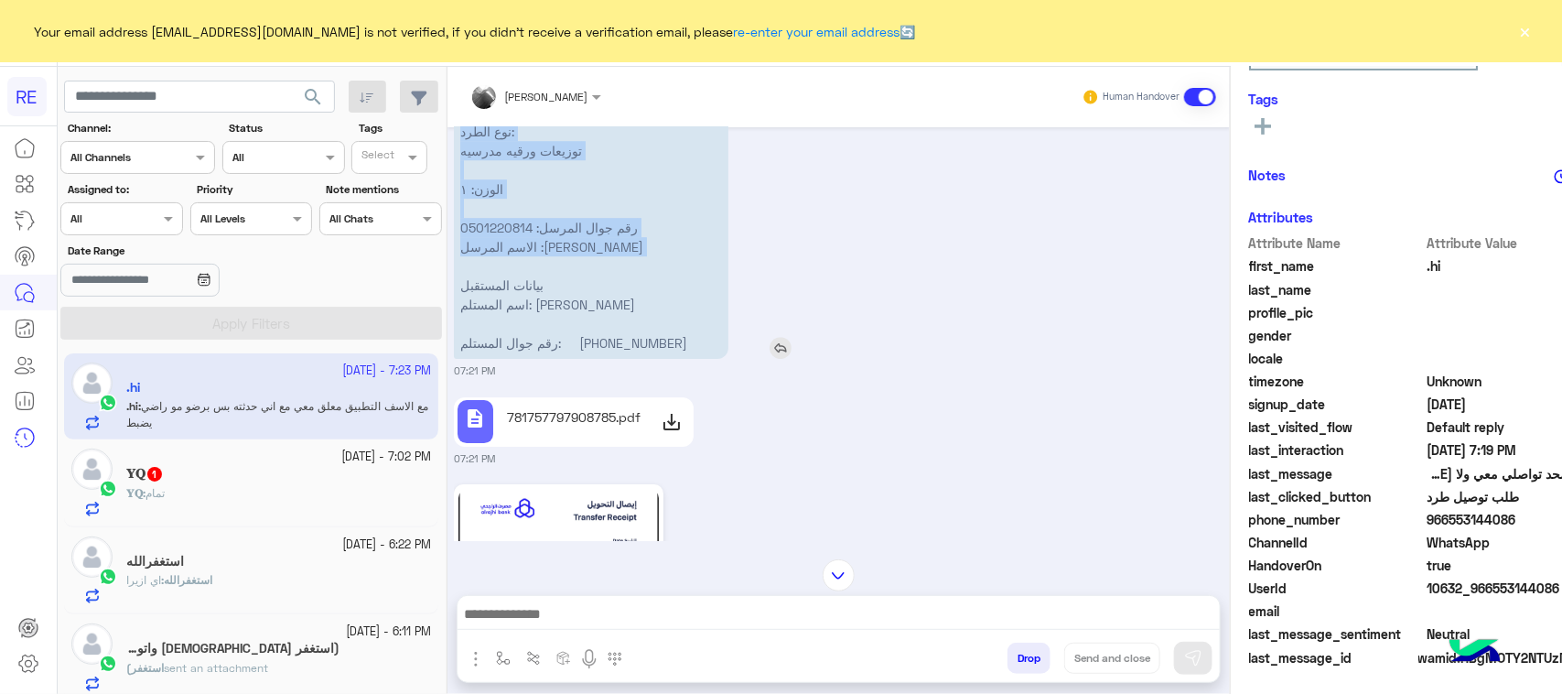
copy p "مل تزويدنا بمعلومات الطرد المراد إرساله: موقعك الحالي مع اللوكيشن : [PERSON_NAM…"
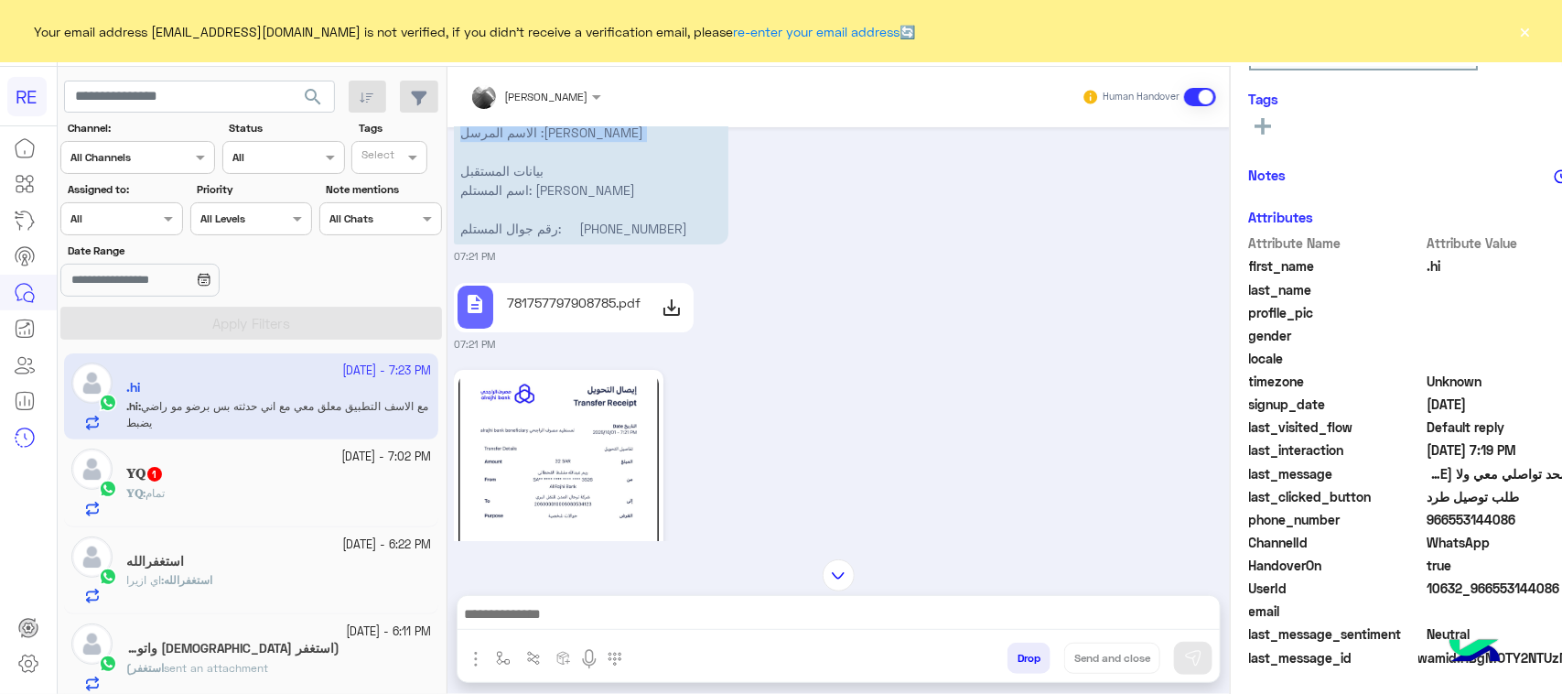
scroll to position [2862, 0]
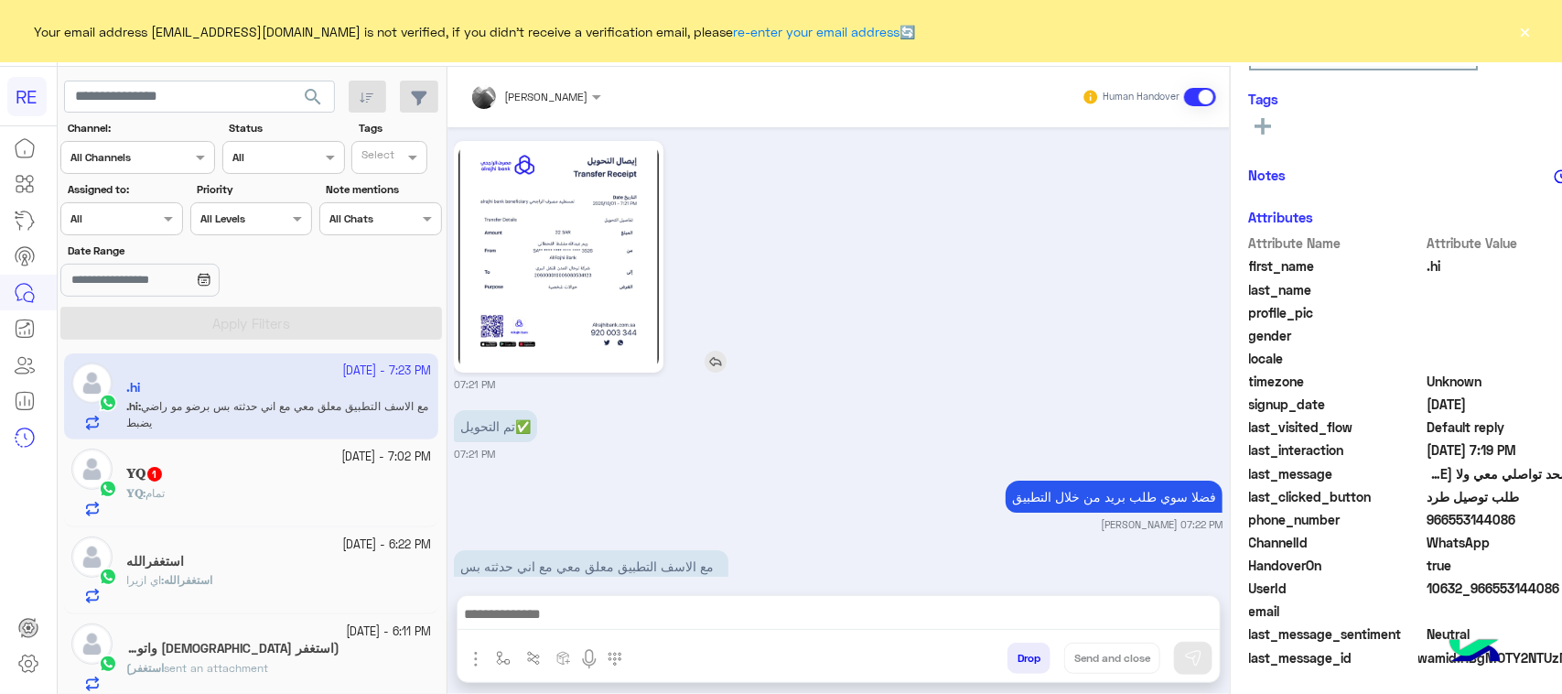
click at [600, 241] on img at bounding box center [558, 257] width 200 height 222
click at [488, 662] on button "button" at bounding box center [503, 657] width 30 height 30
click at [468, 656] on img "button" at bounding box center [476, 659] width 22 height 22
click at [483, 579] on button "Attachements" at bounding box center [532, 583] width 135 height 37
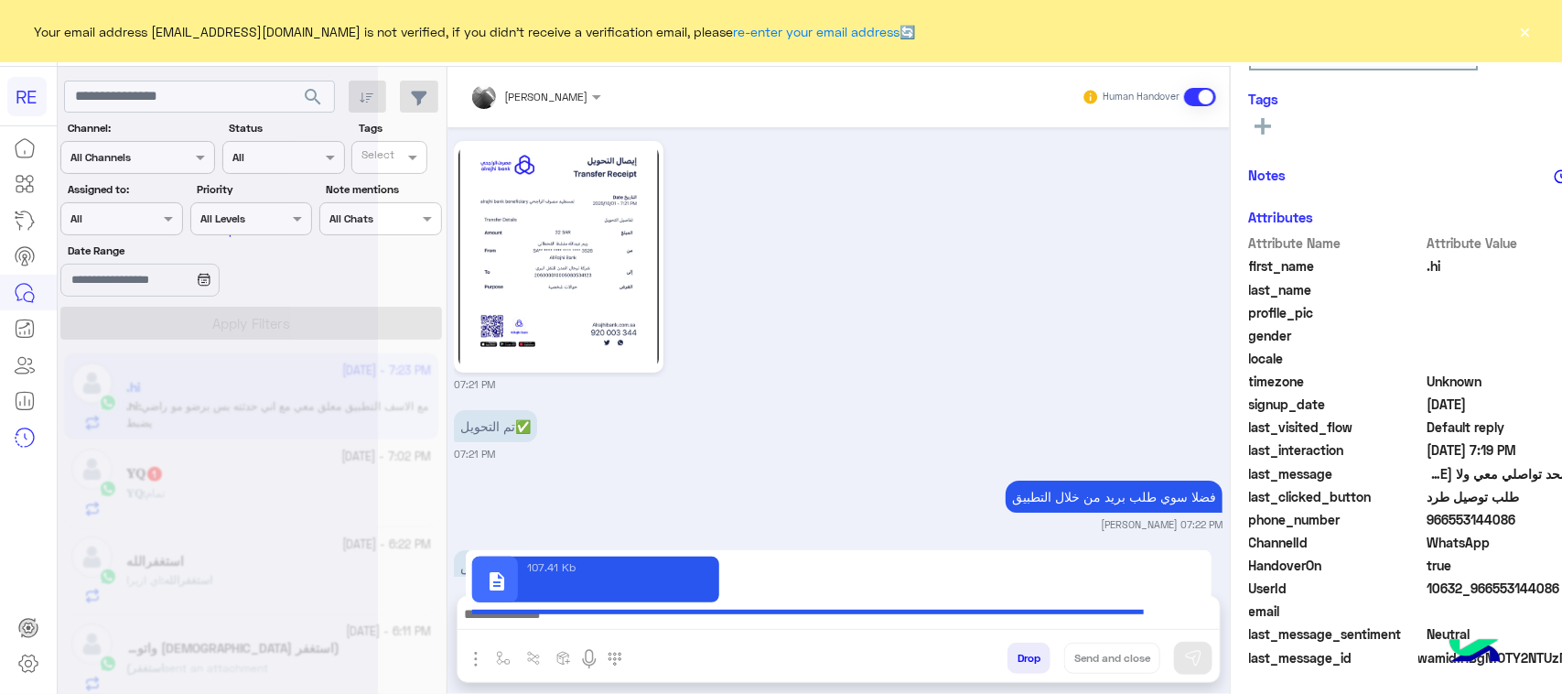
type textarea "**********"
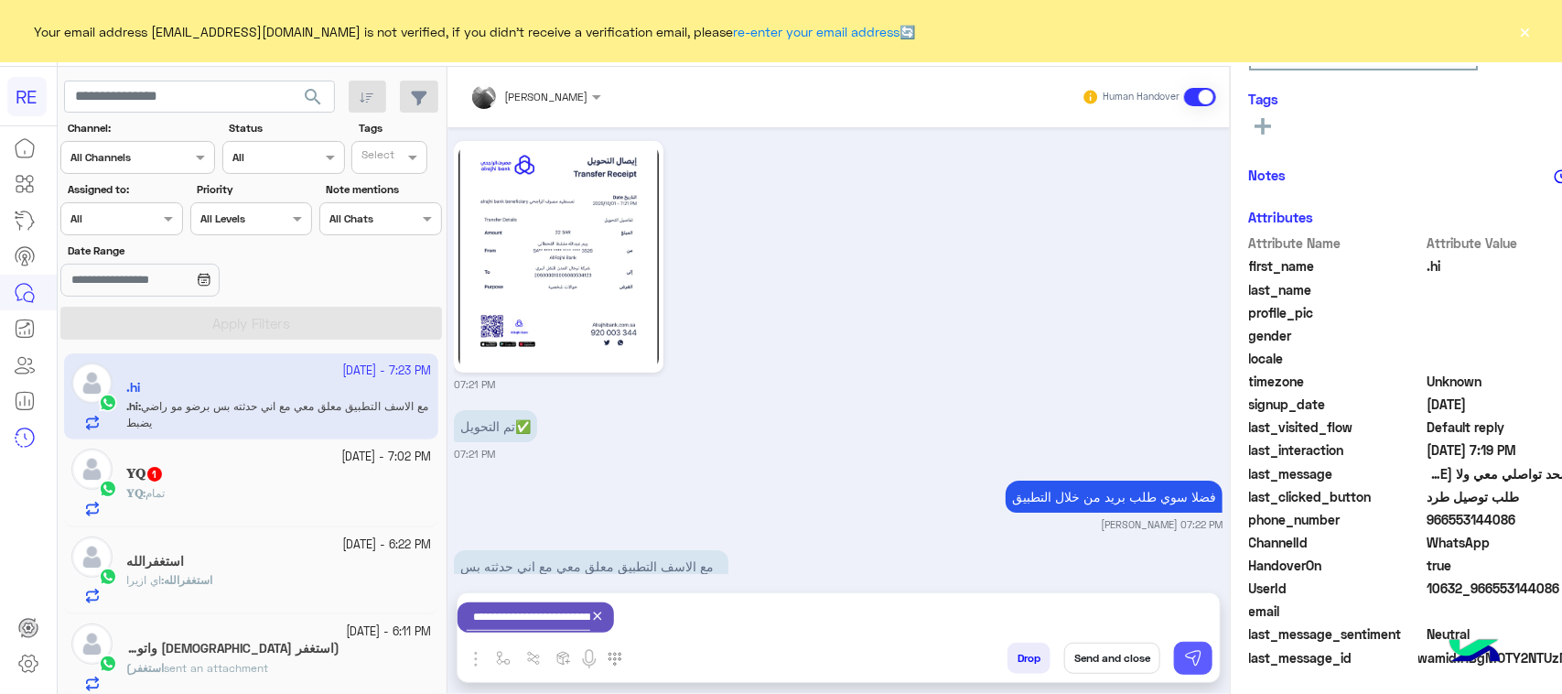
click at [1184, 660] on img at bounding box center [1193, 658] width 18 height 18
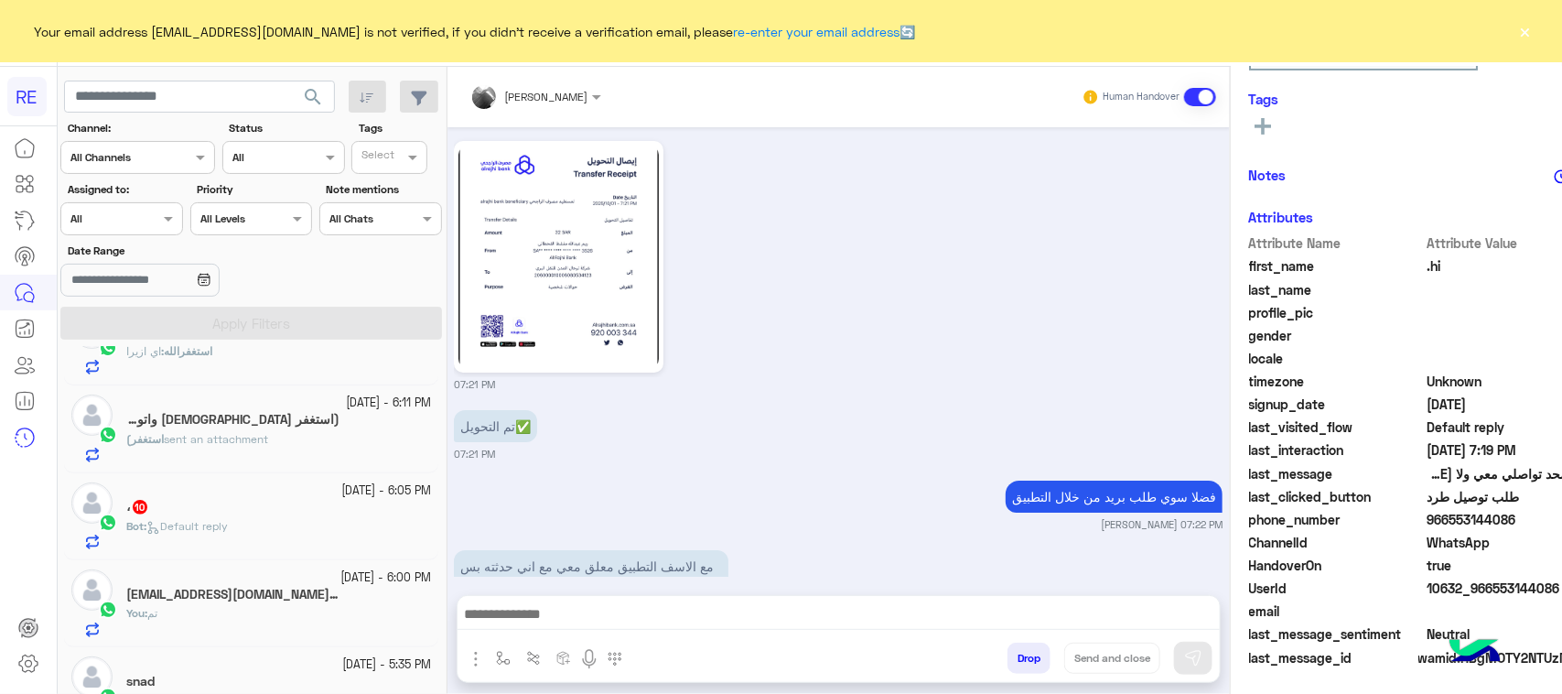
scroll to position [0, 0]
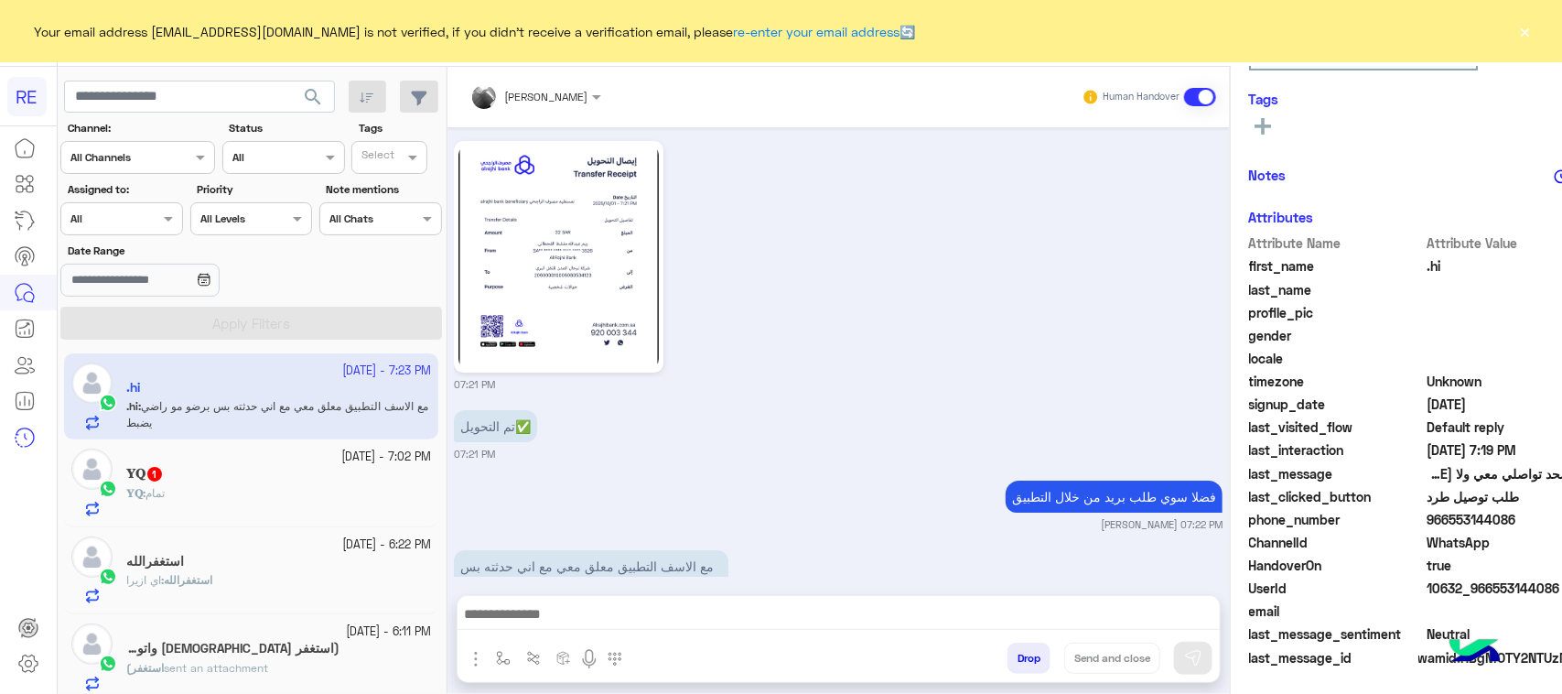
click at [288, 483] on div "𝐘𝐐 1" at bounding box center [278, 475] width 305 height 19
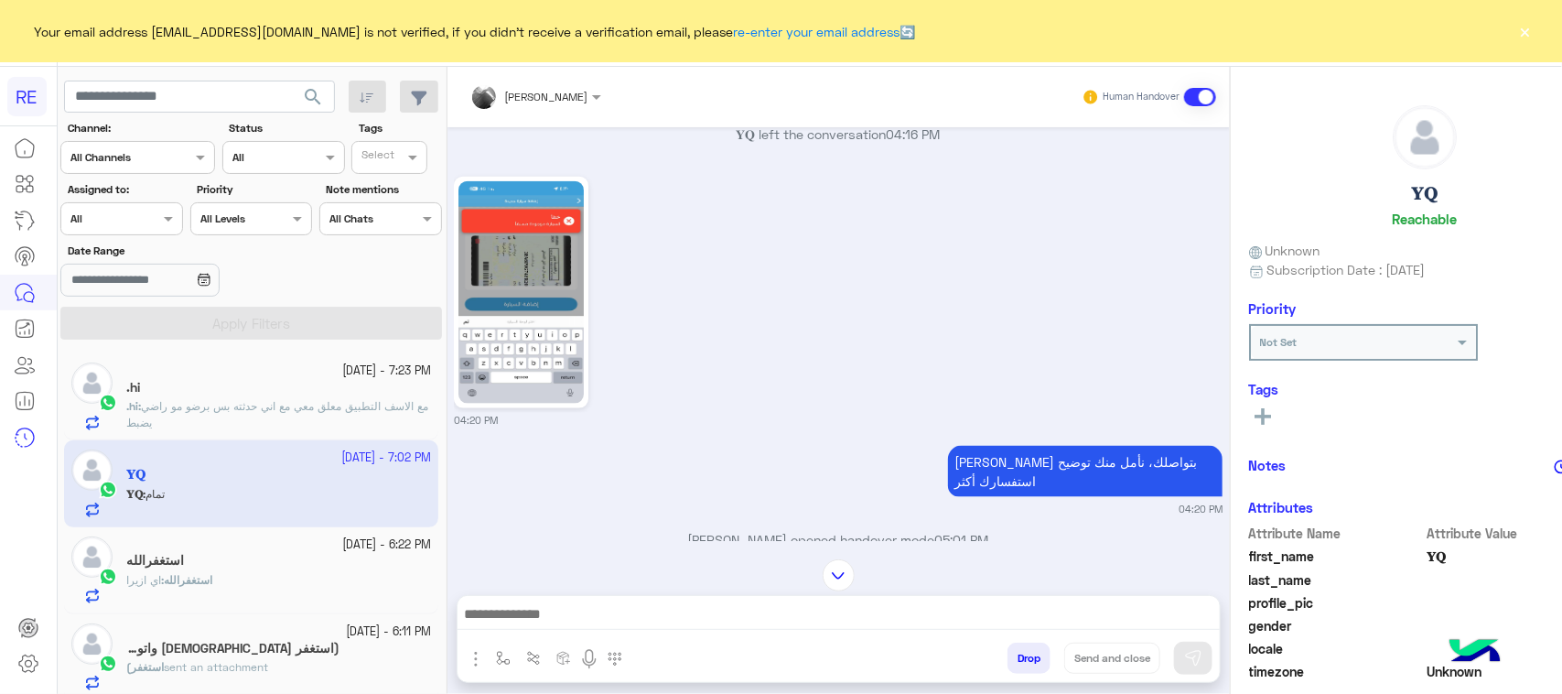
scroll to position [1040, 0]
click at [311, 394] on div ".hi" at bounding box center [278, 389] width 305 height 19
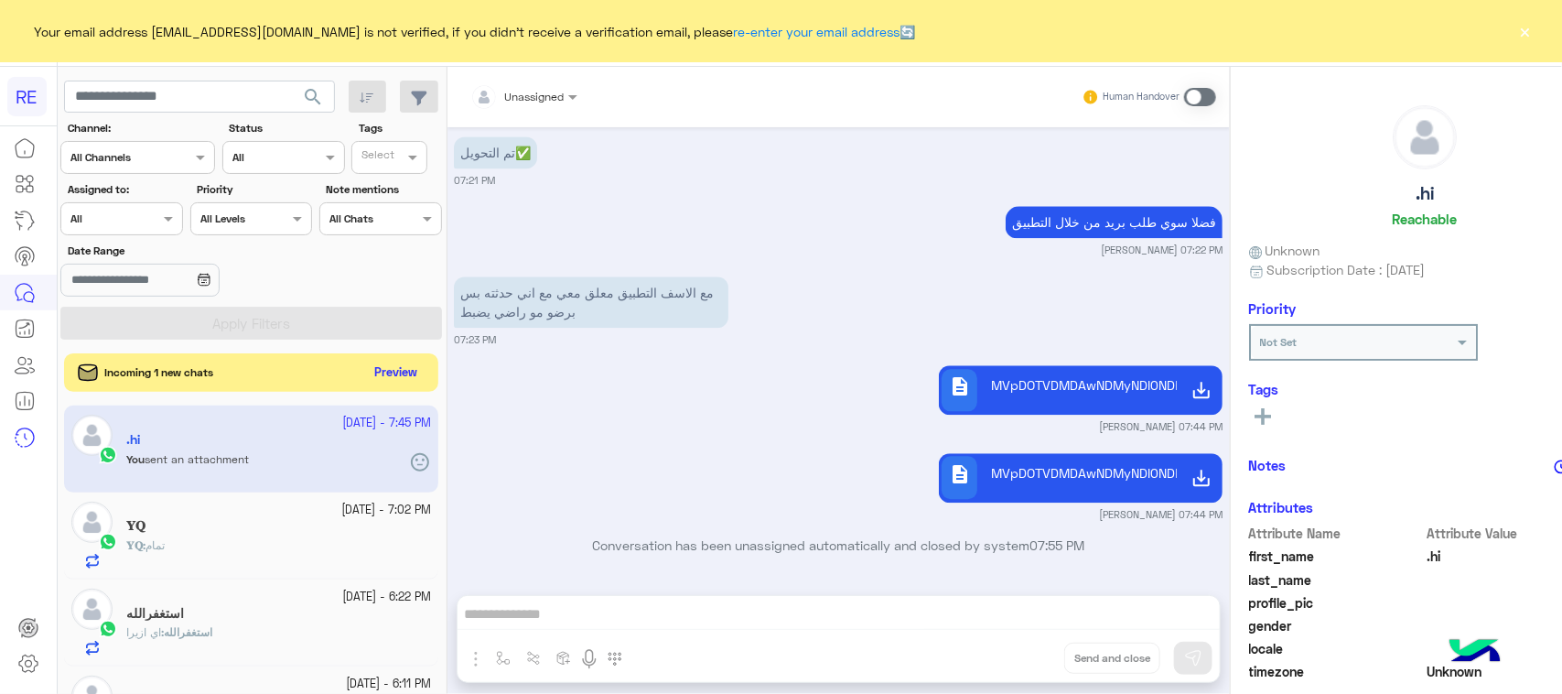
click at [378, 378] on button "Preview" at bounding box center [396, 373] width 57 height 25
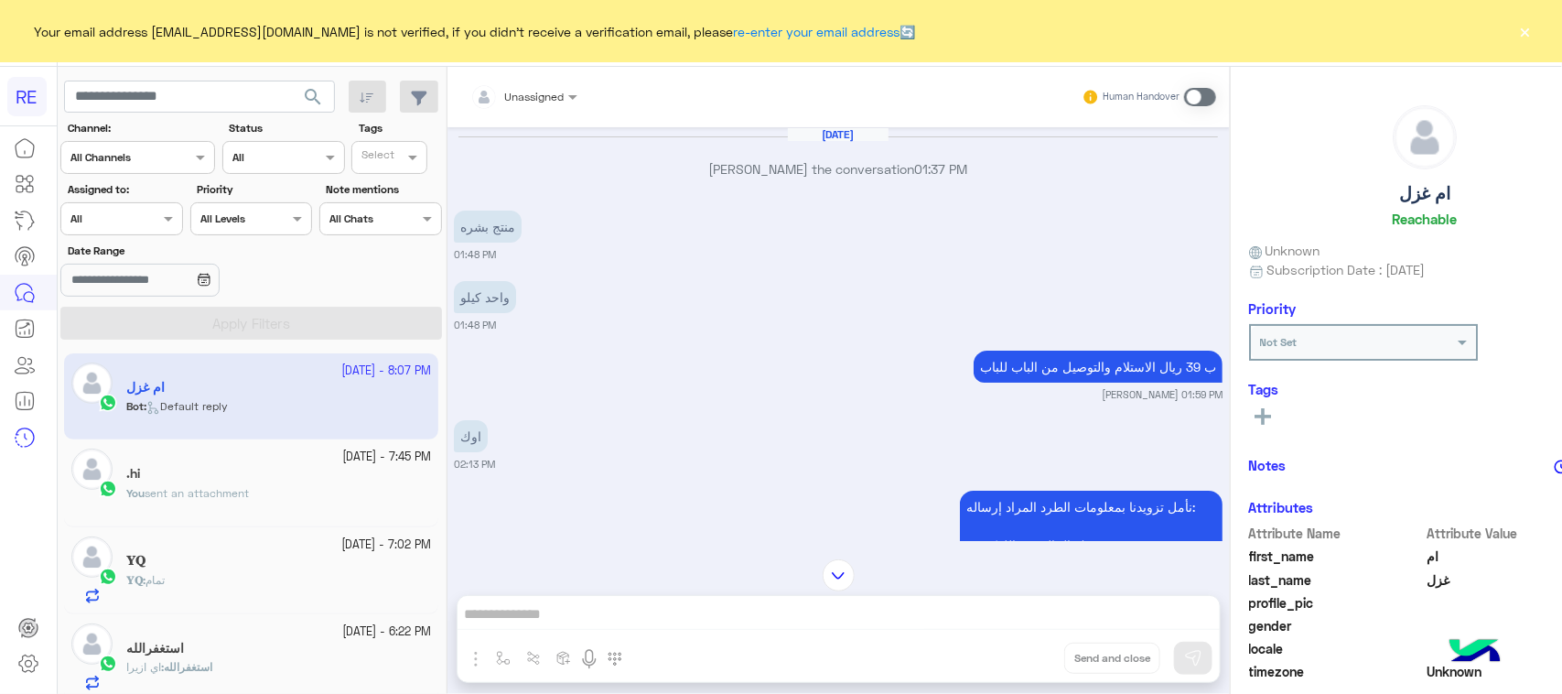
scroll to position [2975, 0]
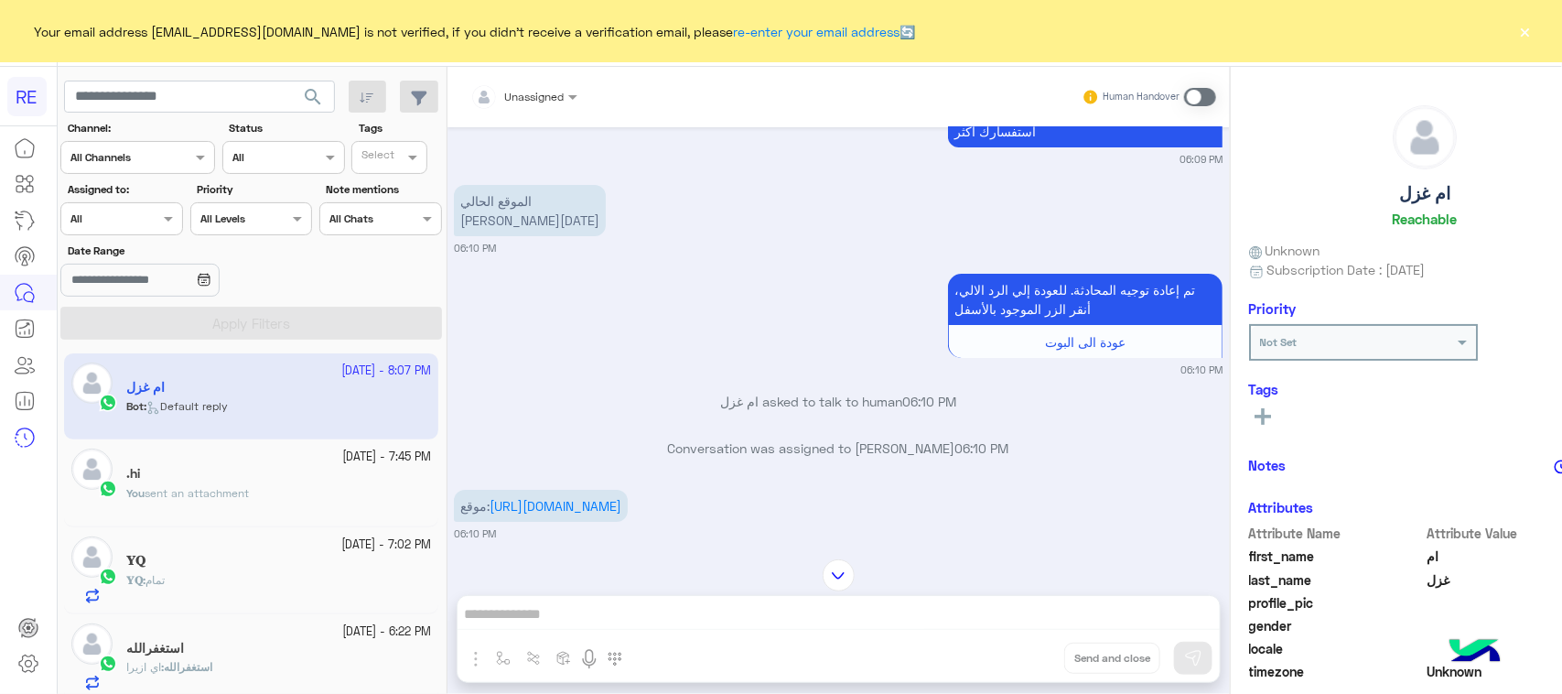
click at [643, 600] on div "Unassigned Human Handover [DATE] [PERSON_NAME] the conversation 01:37 PM منتج ب…" at bounding box center [838, 384] width 782 height 634
click at [1191, 88] on span at bounding box center [1200, 97] width 32 height 18
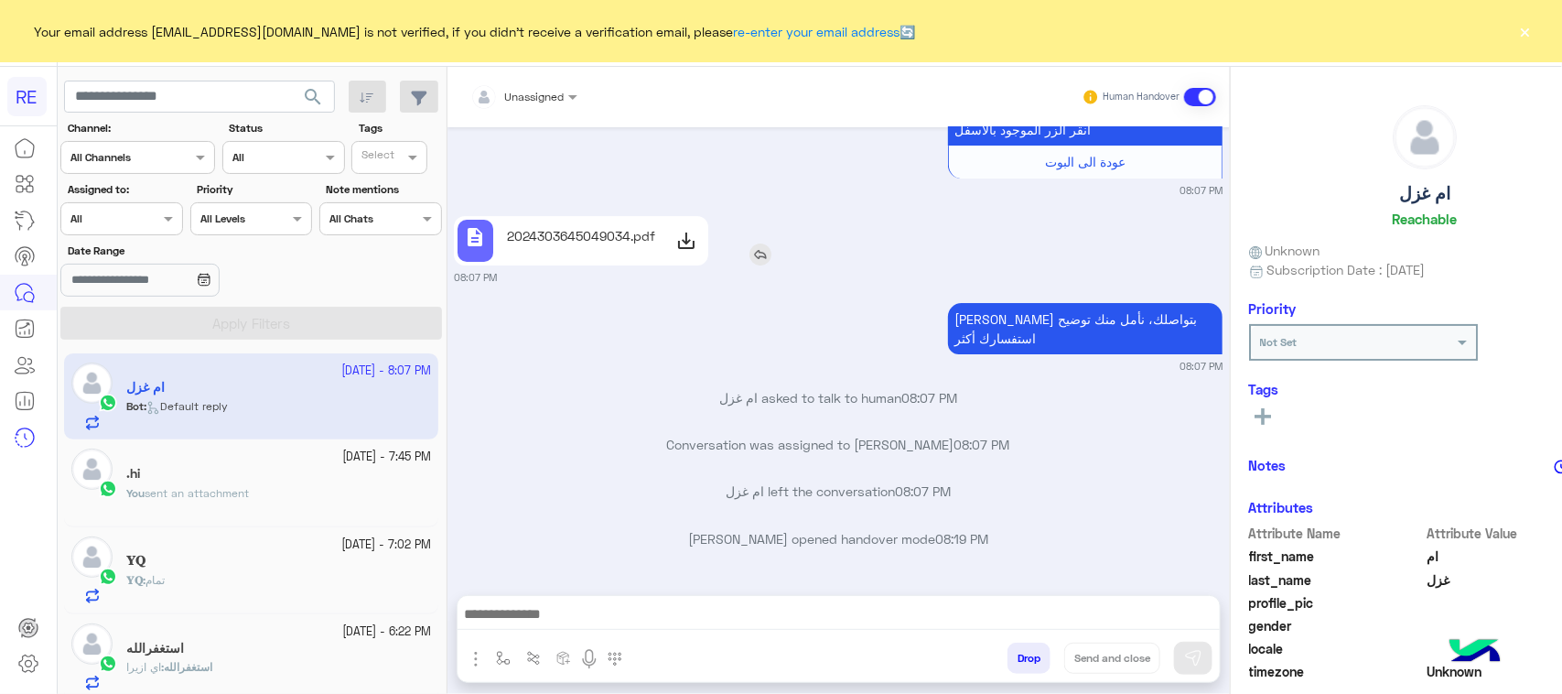
click at [670, 248] on div at bounding box center [687, 240] width 36 height 37
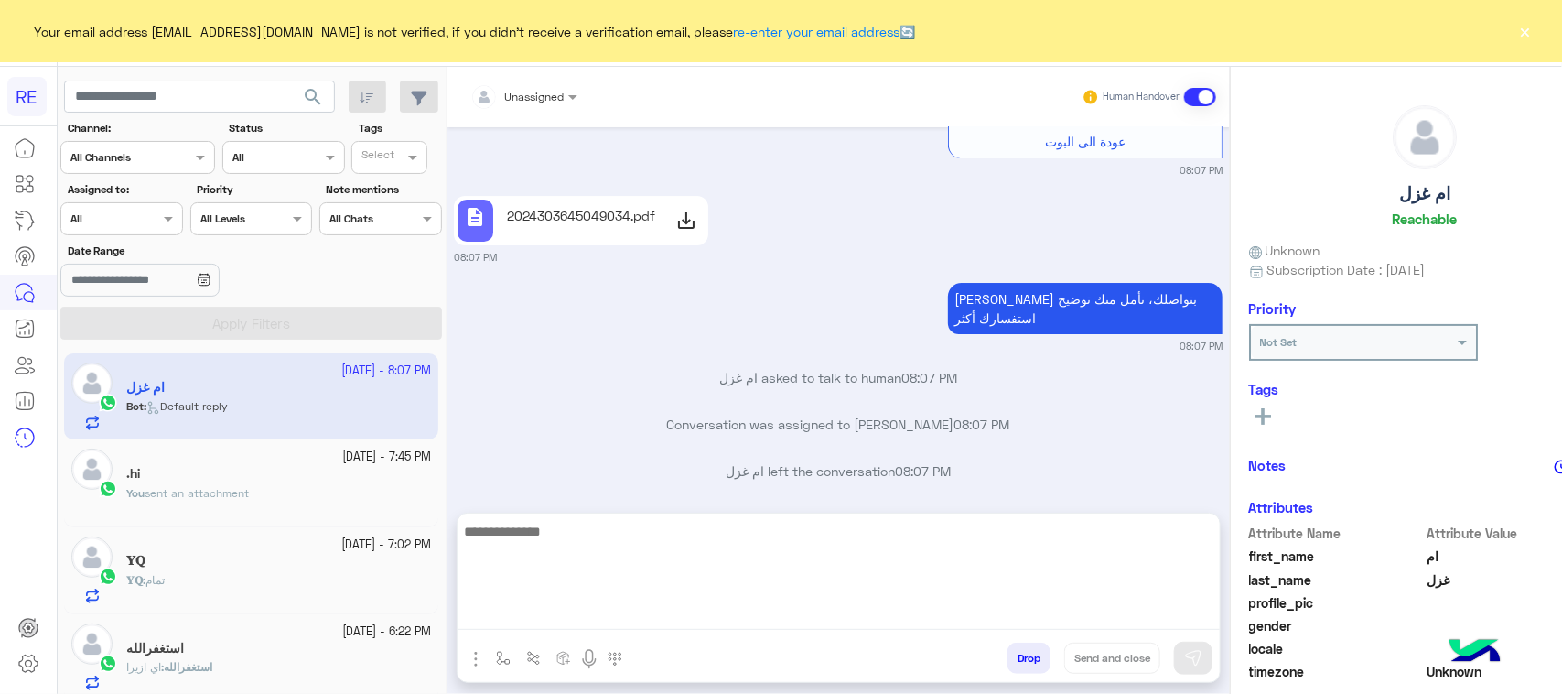
click at [541, 606] on textarea at bounding box center [839, 575] width 762 height 110
type textarea "**********"
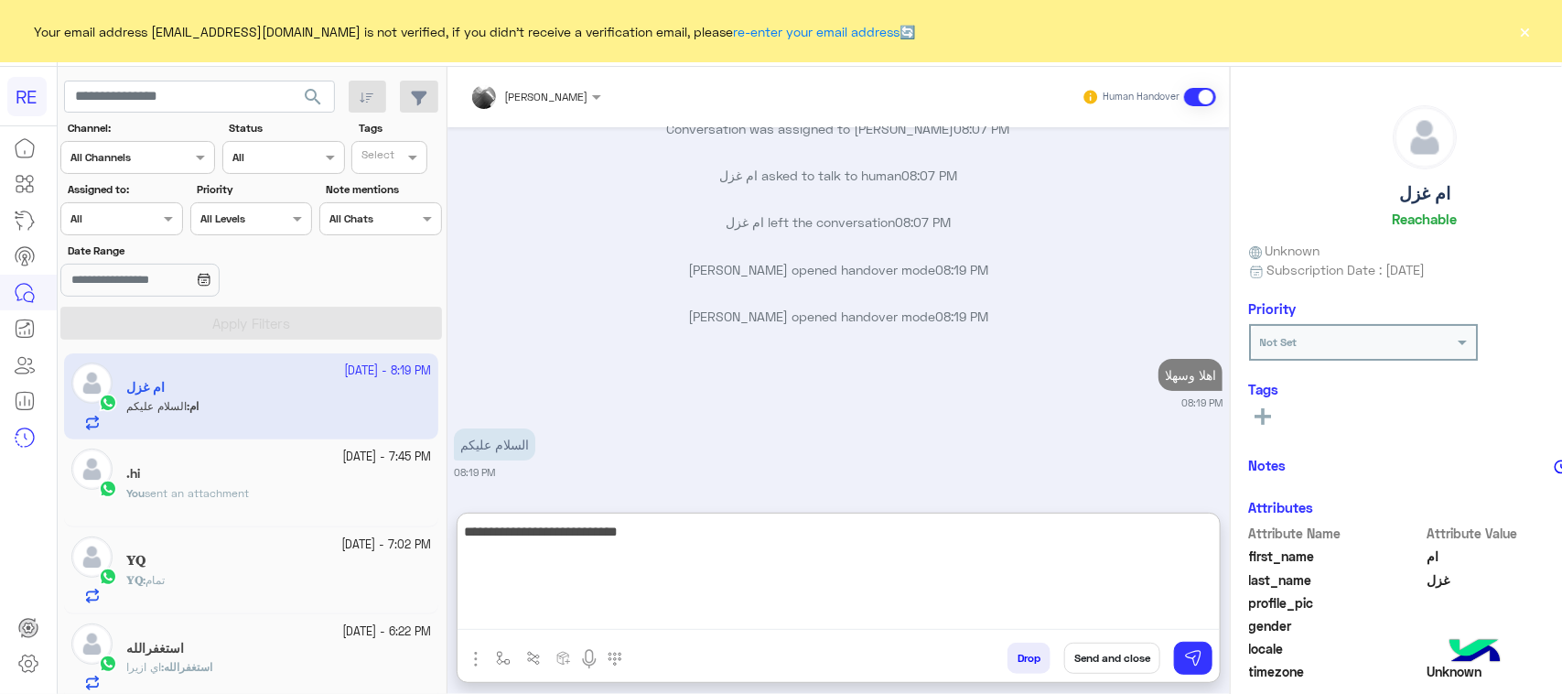
scroll to position [6306, 0]
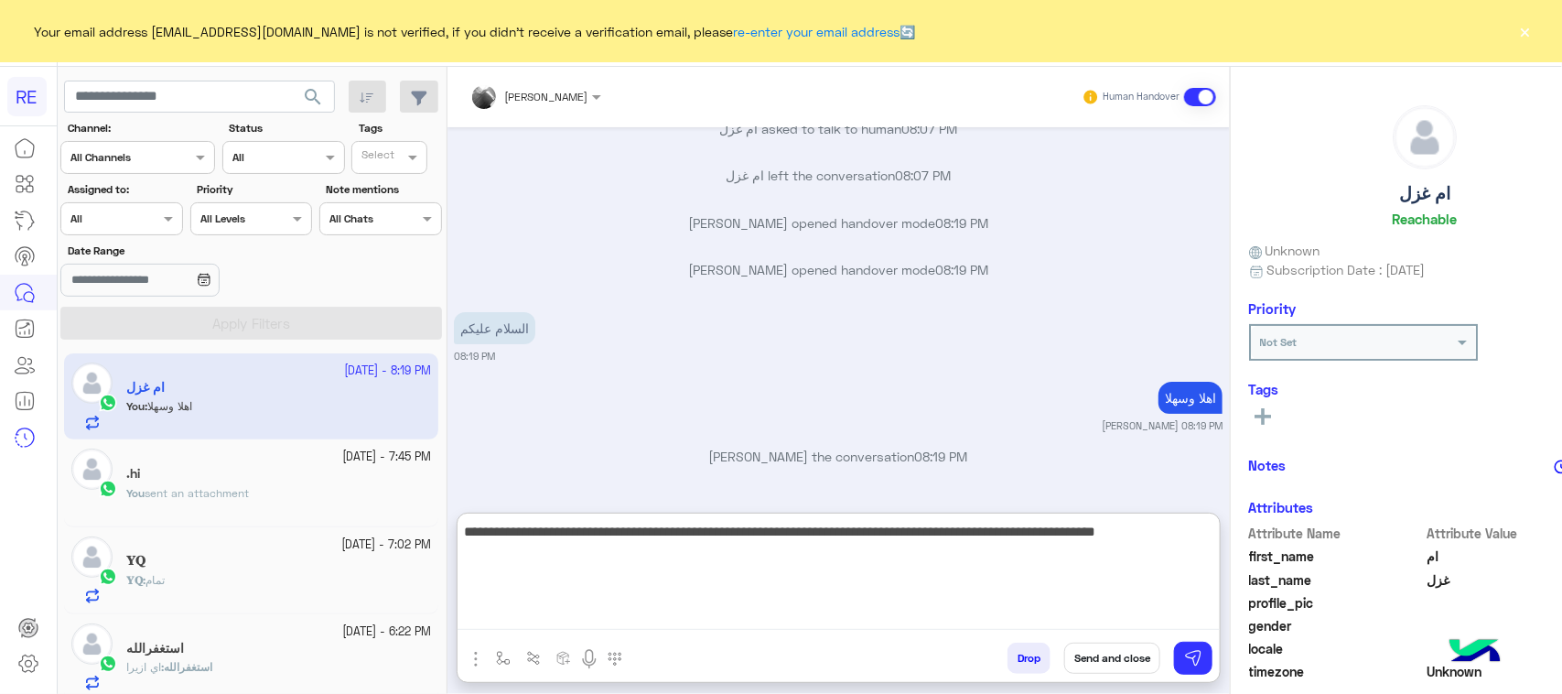
type textarea "**********"
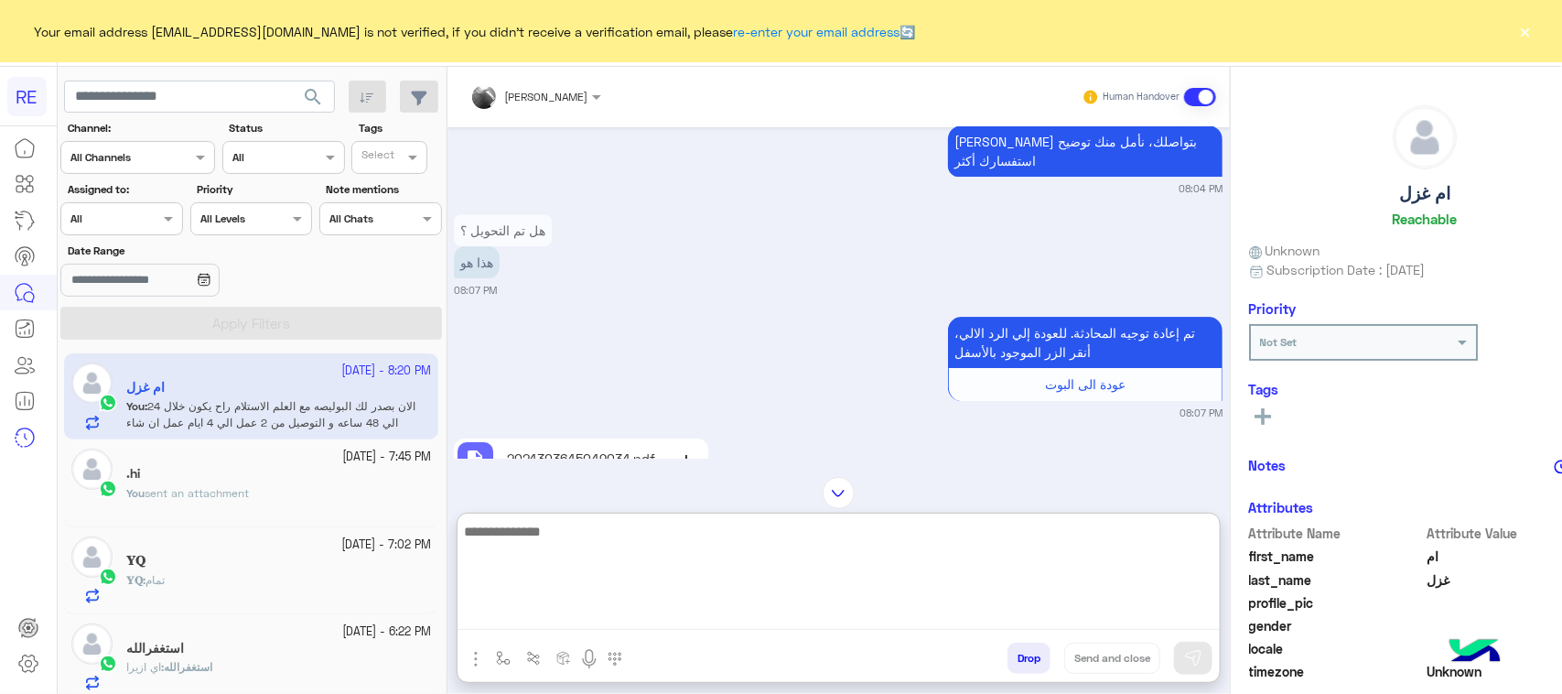
scroll to position [5727, 0]
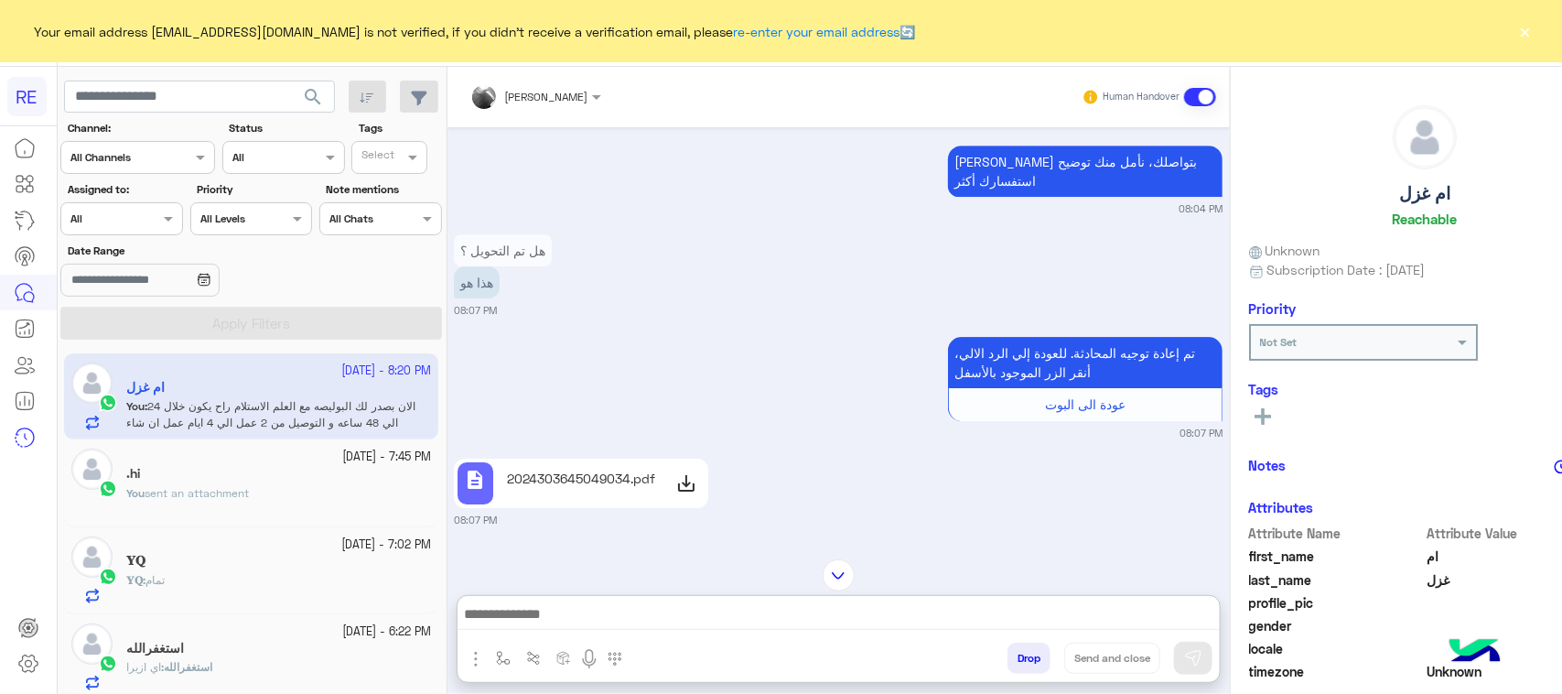
click at [526, 266] on p "هل تم التحويل ؟" at bounding box center [503, 250] width 98 height 32
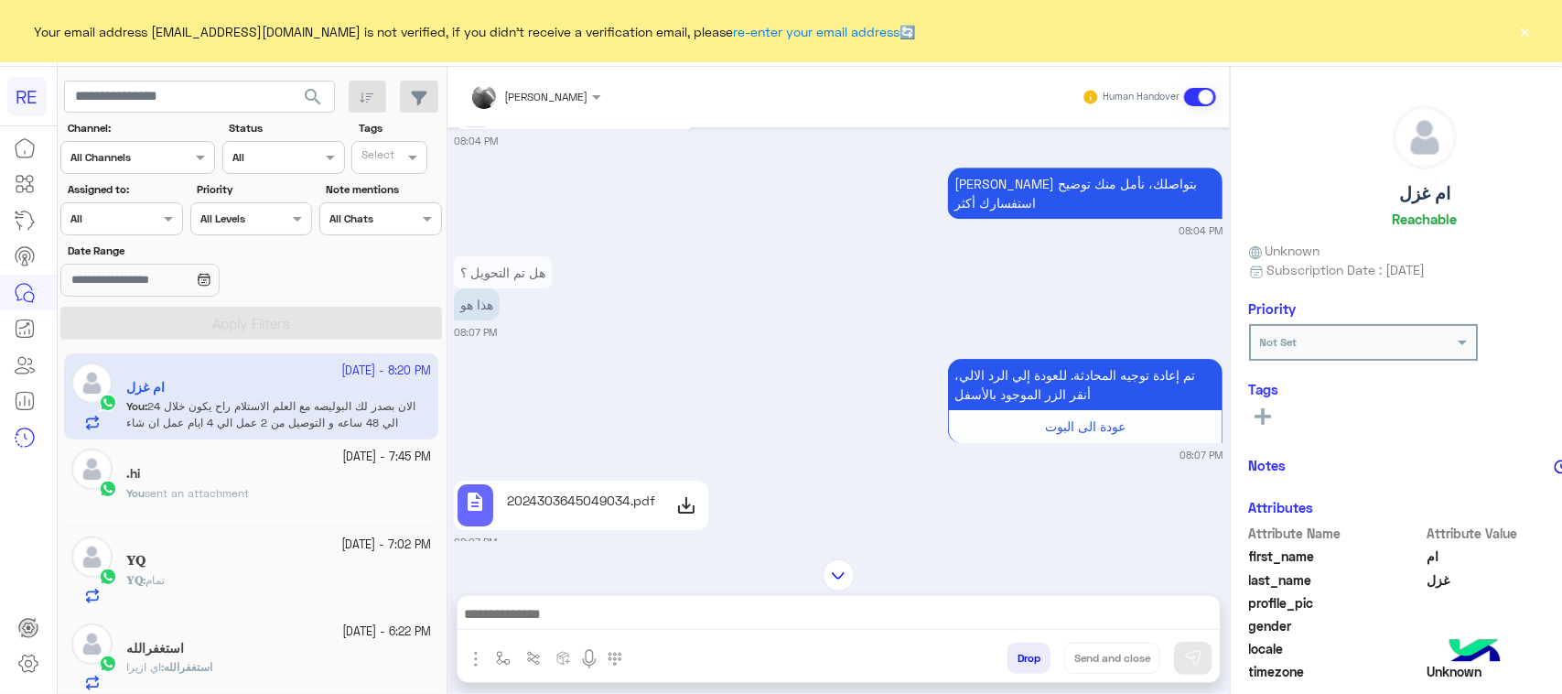
click at [526, 294] on div "[DATE] [PERSON_NAME] the conversation 01:37 PM منتج بشره 01:48 PM واحد كيلو 01:…" at bounding box center [838, 334] width 782 height 414
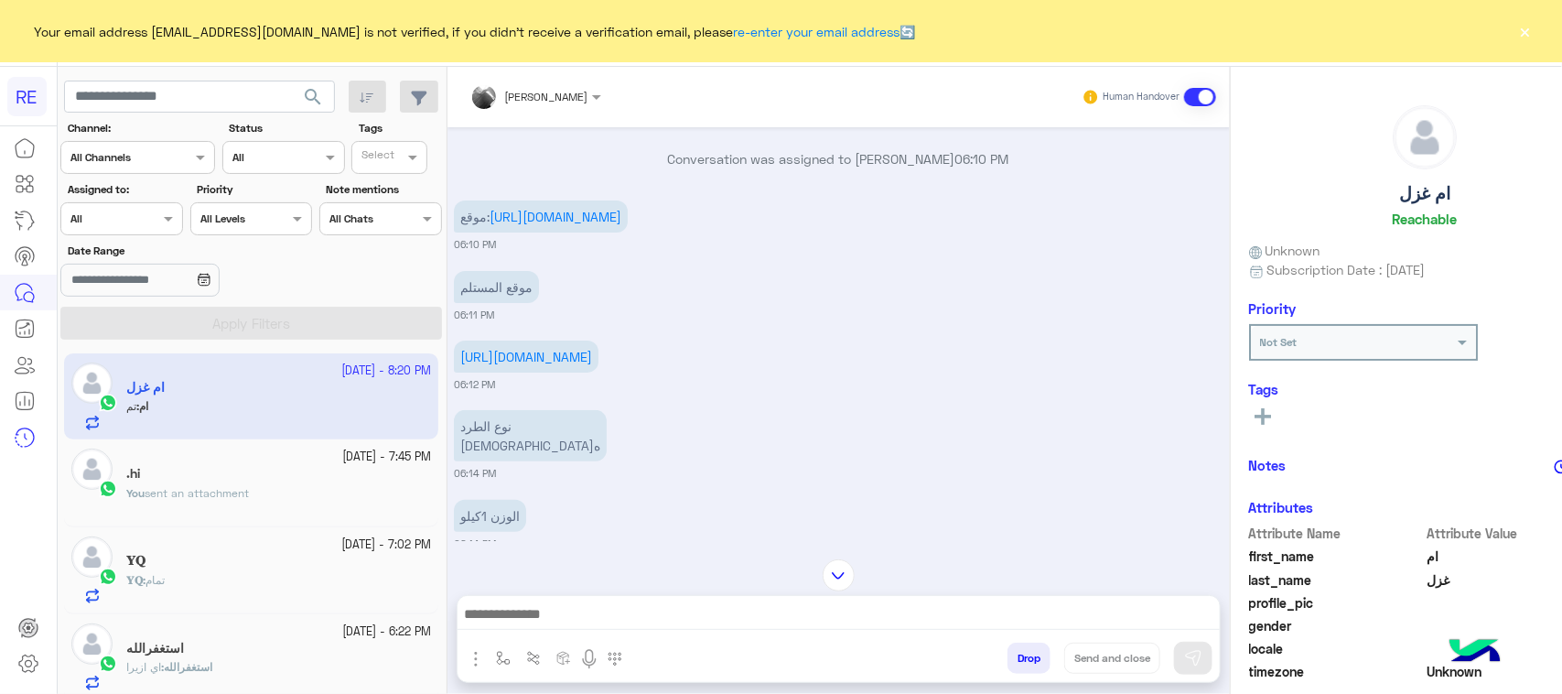
scroll to position [3198, 0]
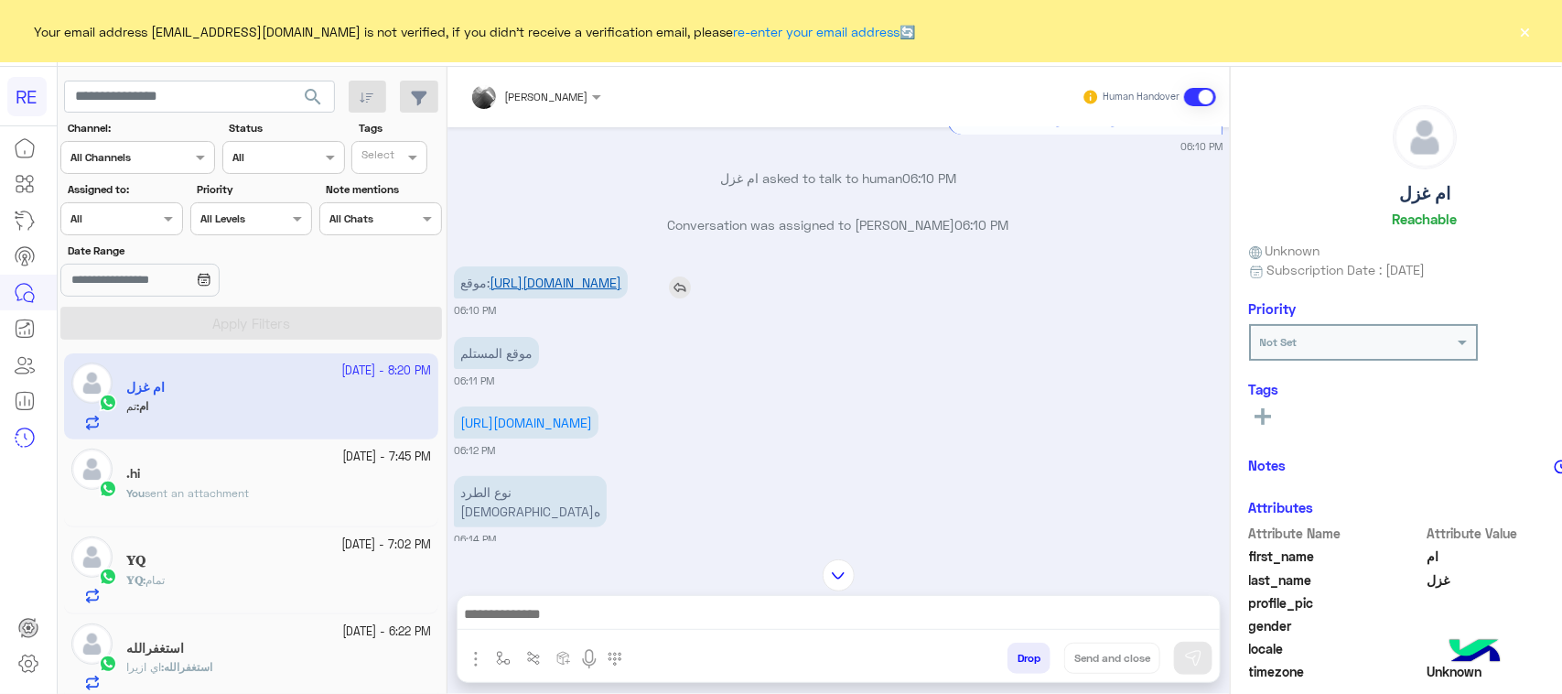
click at [549, 290] on link "[URL][DOMAIN_NAME]" at bounding box center [556, 283] width 132 height 16
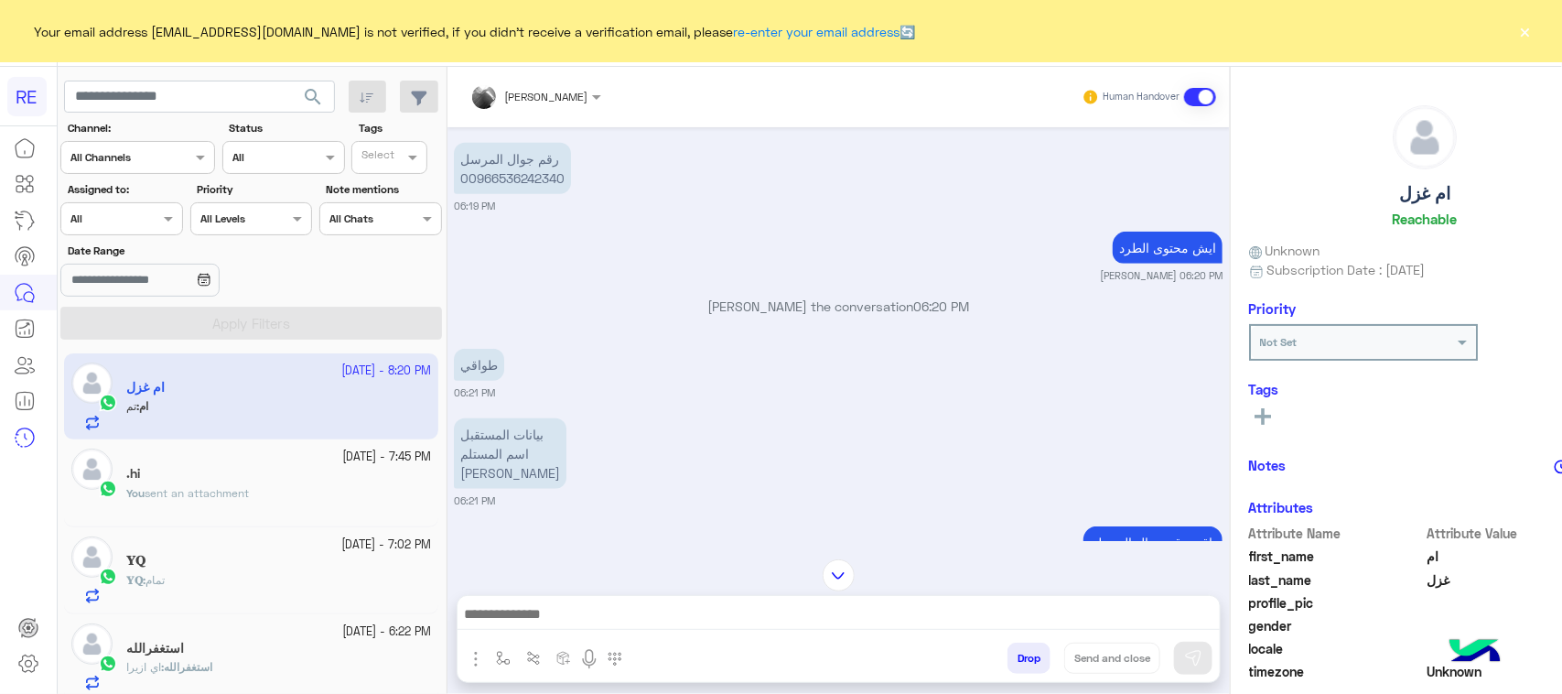
scroll to position [3770, 0]
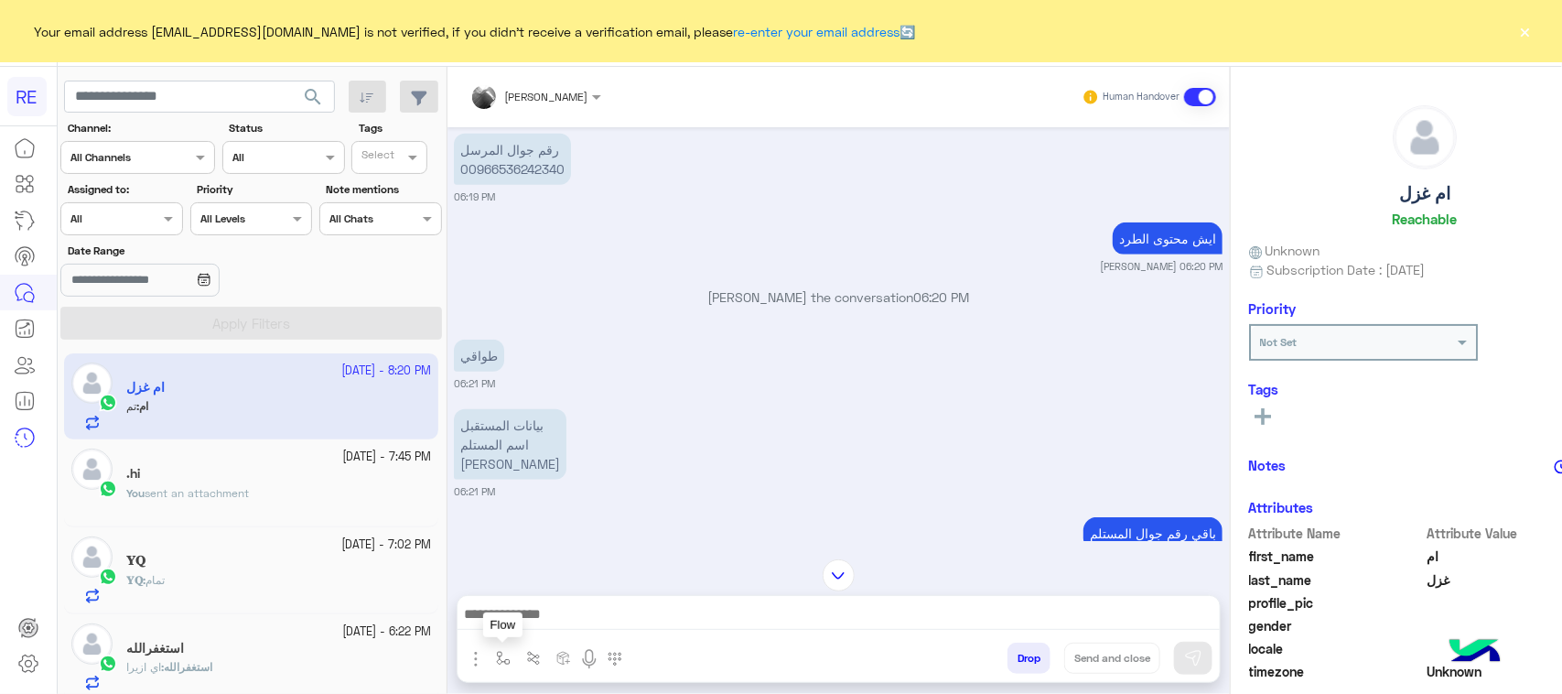
click at [496, 655] on img "button" at bounding box center [503, 658] width 15 height 15
click at [511, 628] on div "enter flow name" at bounding box center [556, 617] width 135 height 33
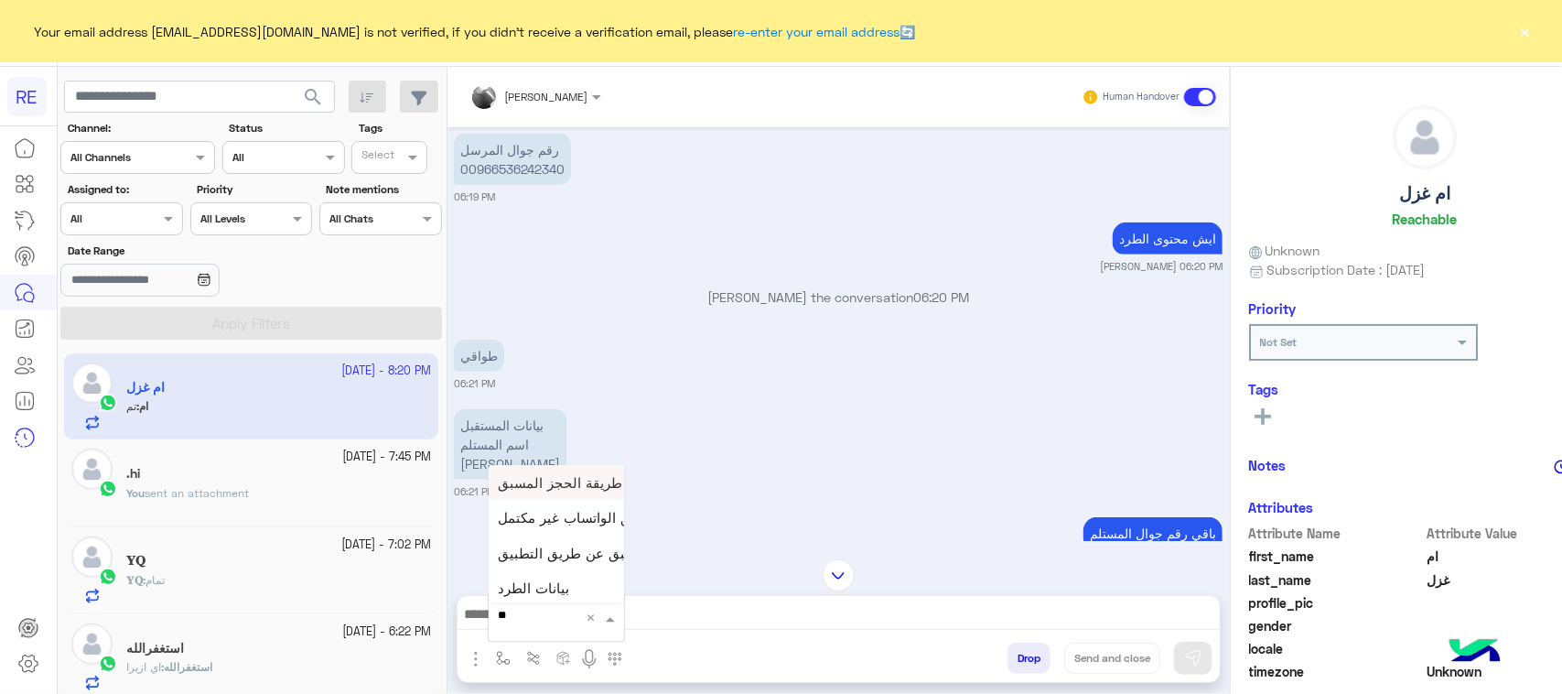
type input "***"
click at [537, 518] on span "بيانات الطرد" at bounding box center [533, 514] width 71 height 16
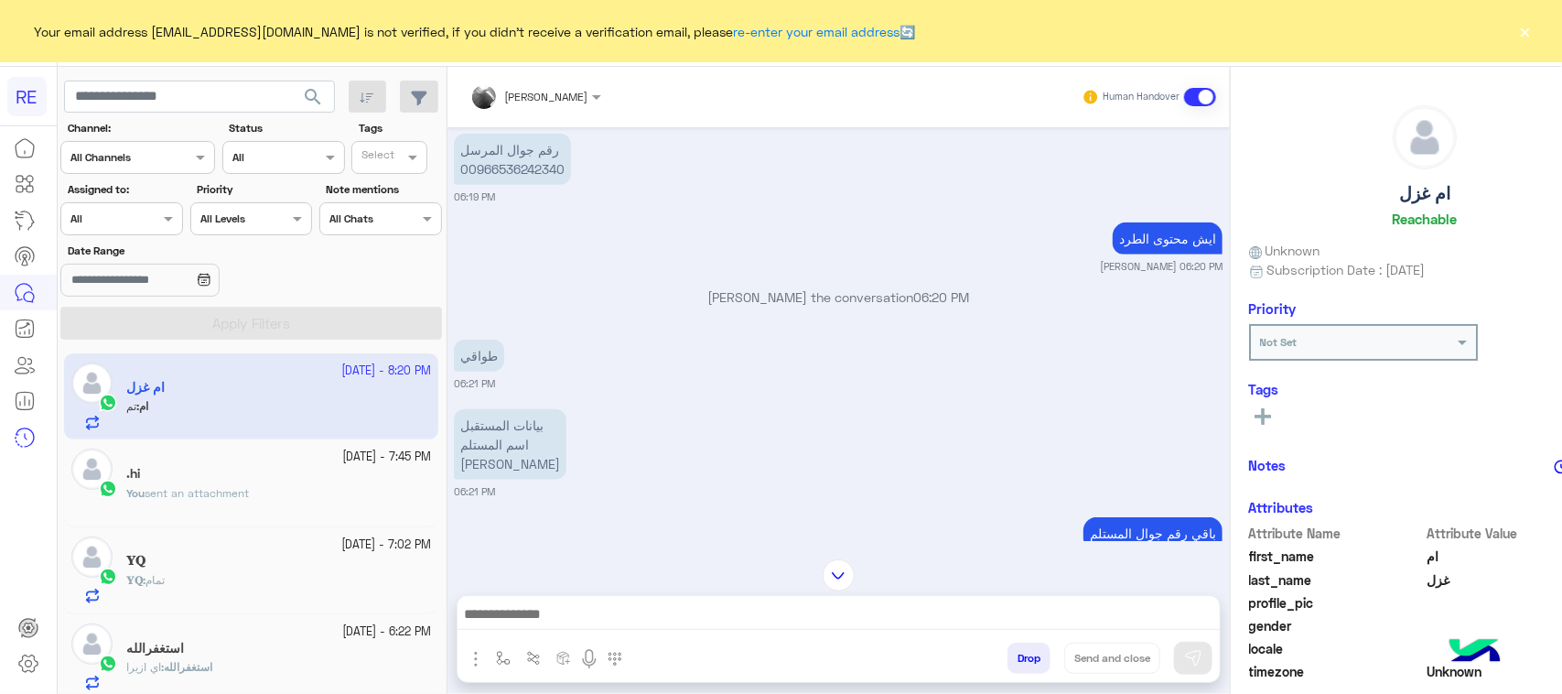
type textarea "**********"
click at [1190, 663] on img at bounding box center [1193, 658] width 18 height 18
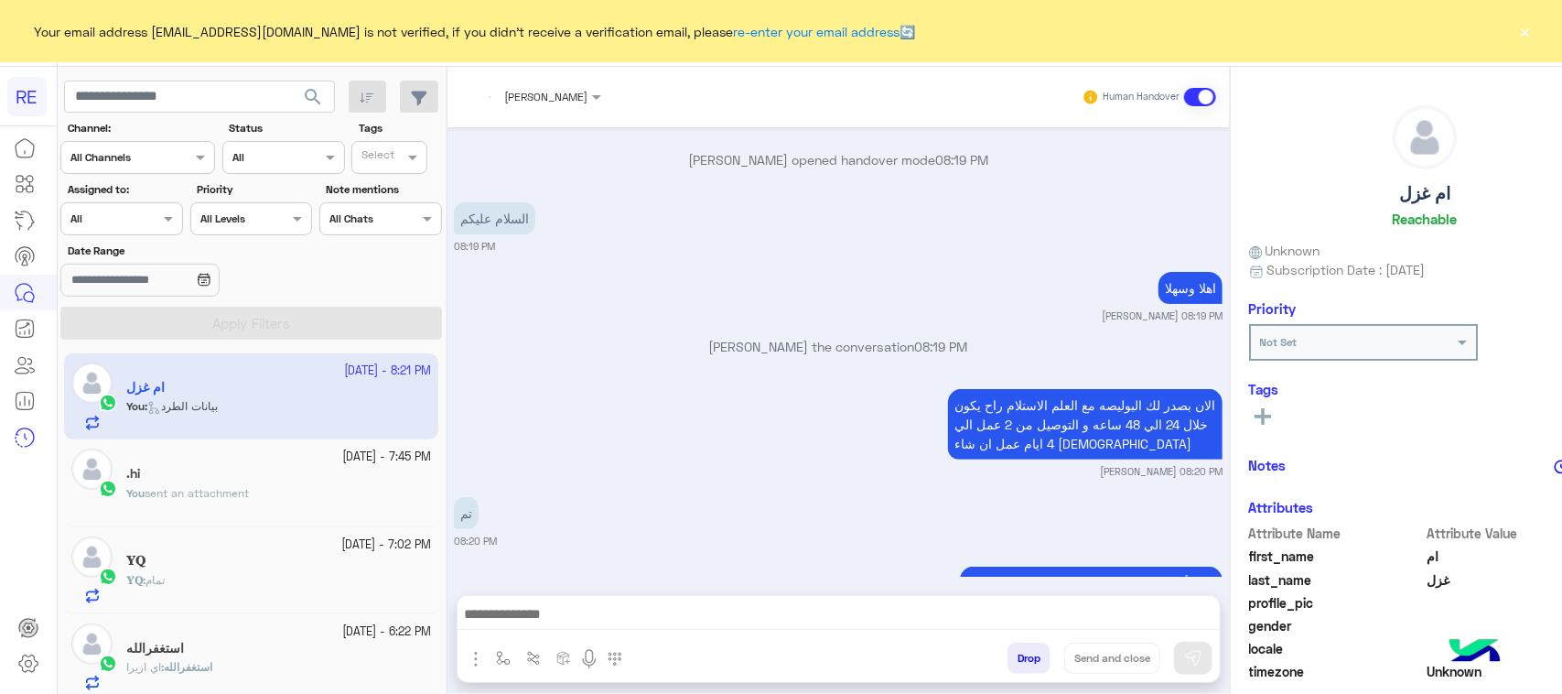
scroll to position [6797, 0]
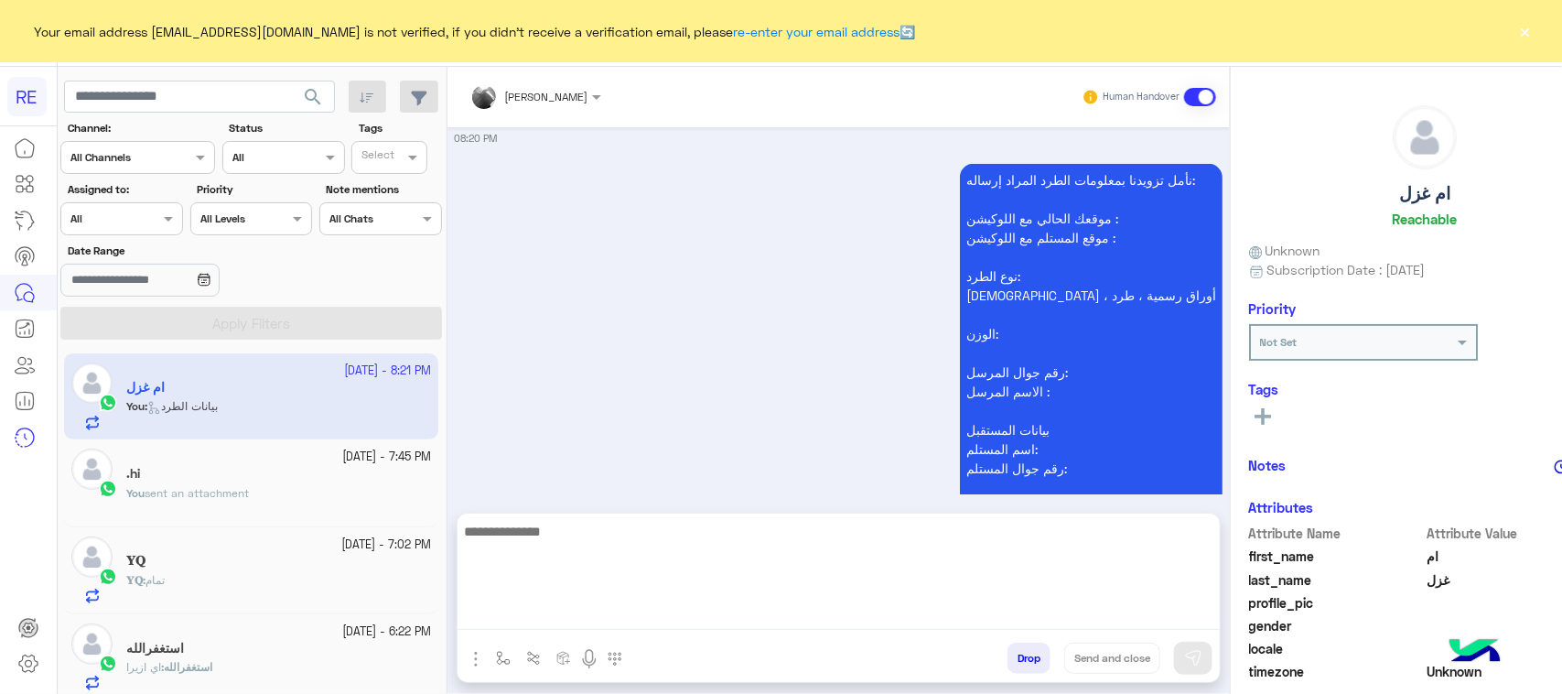
click at [605, 615] on textarea at bounding box center [839, 575] width 762 height 110
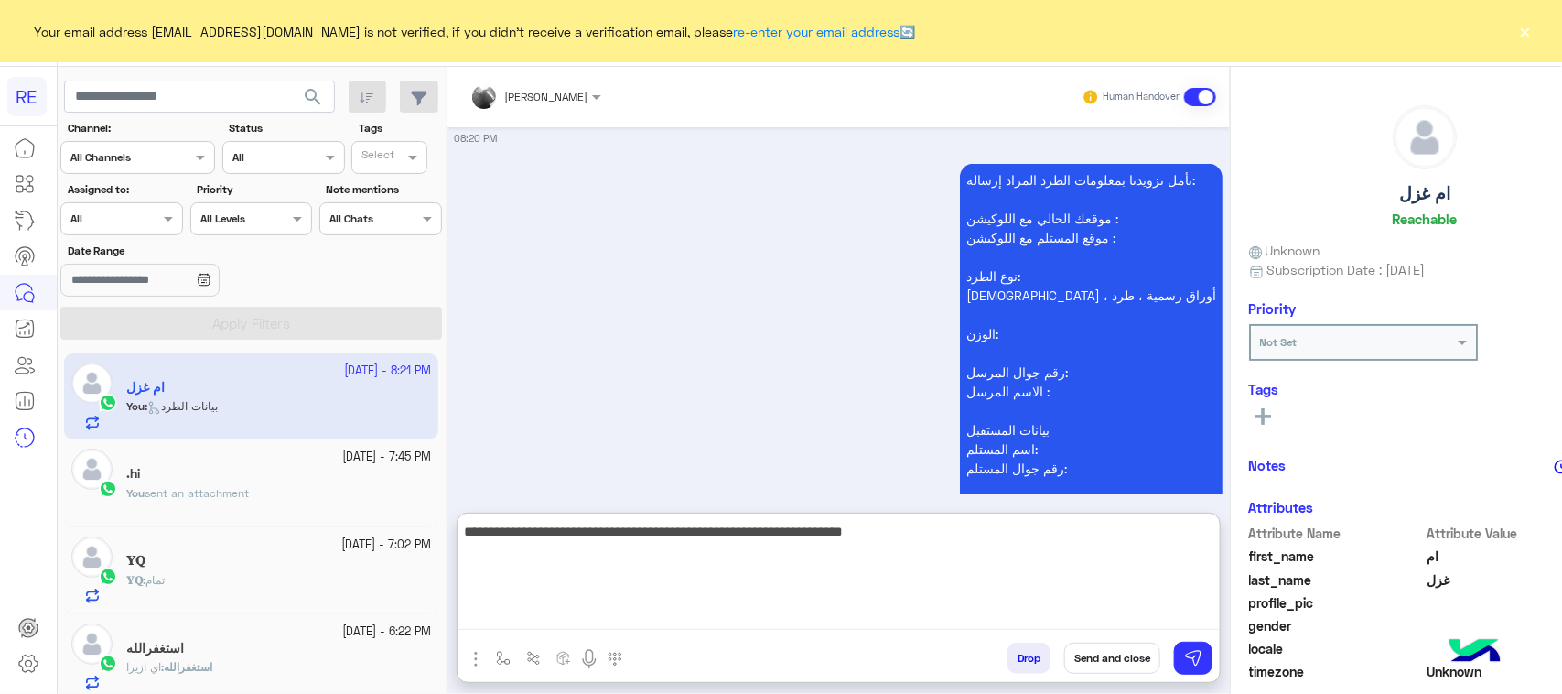
type textarea "**********"
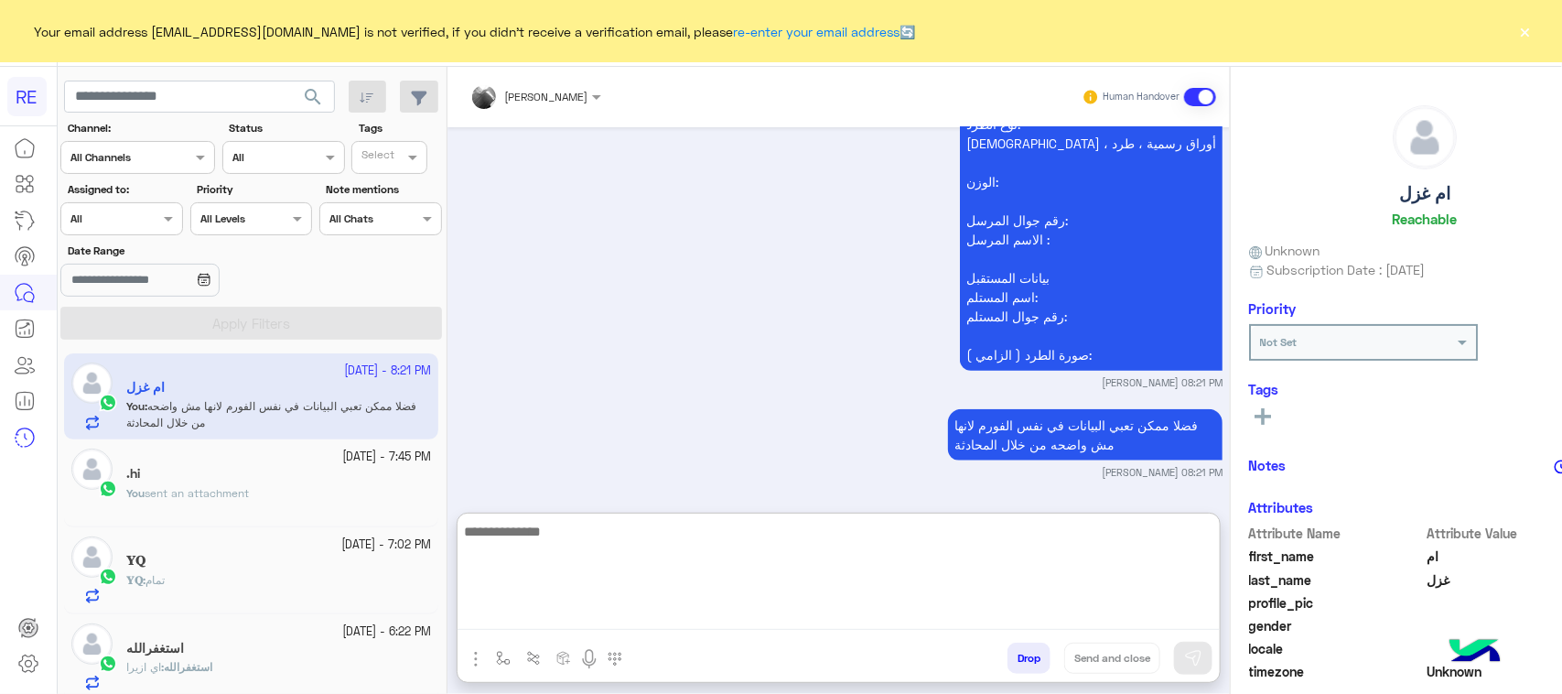
scroll to position [6969, 0]
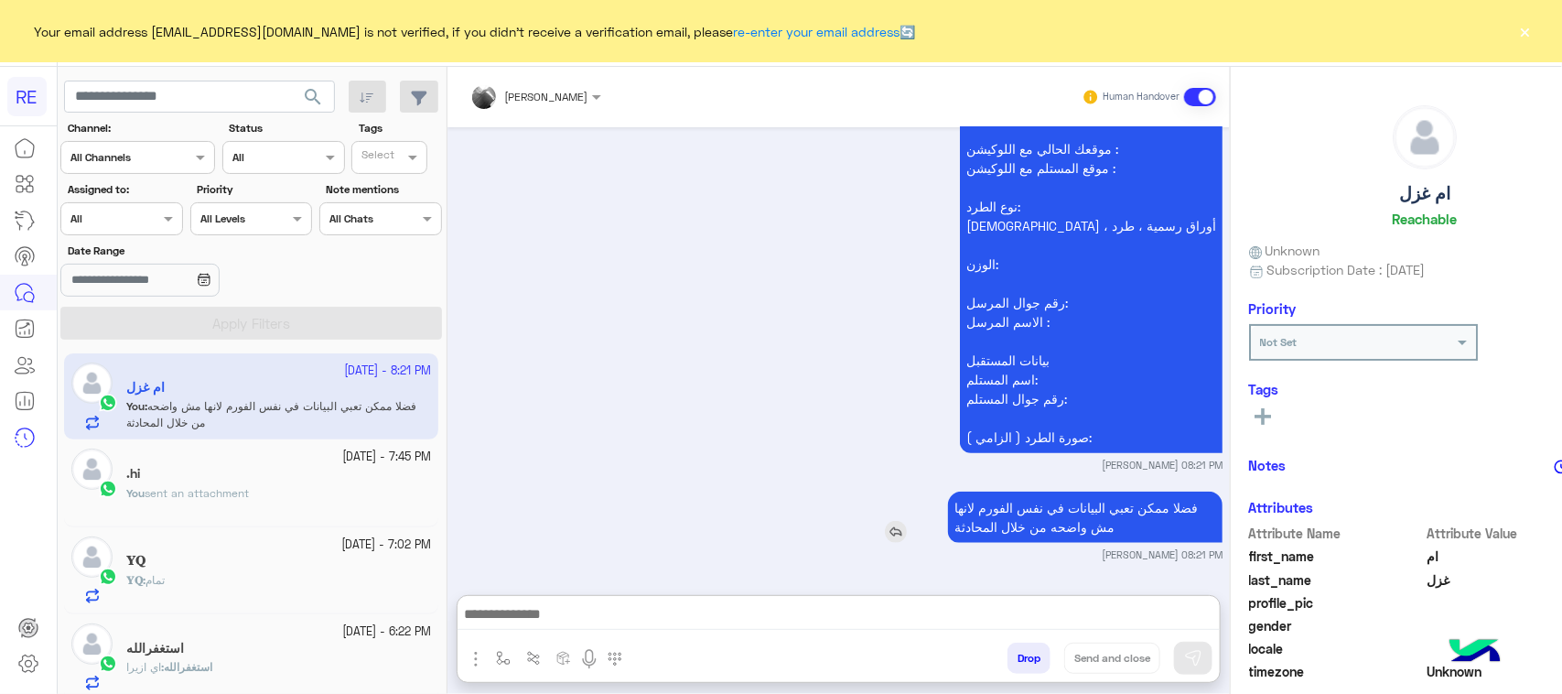
click at [1048, 491] on p "فضلا ممكن تعبي البيانات في نفس الفورم لانها مش واضحه من خلال المحادثة" at bounding box center [1085, 516] width 275 height 51
click at [1048, 455] on div "نأمل تزويدنا بمعلومات الطرد المراد إرساله: موقعك الحالي مع اللوكيشن : موقع المس…" at bounding box center [1039, 274] width 367 height 368
click at [1035, 528] on p "فضلا ممكن تعبي البيانات في نفس الفورم لانها مش واضحه من خلال المحادثة" at bounding box center [1085, 516] width 275 height 51
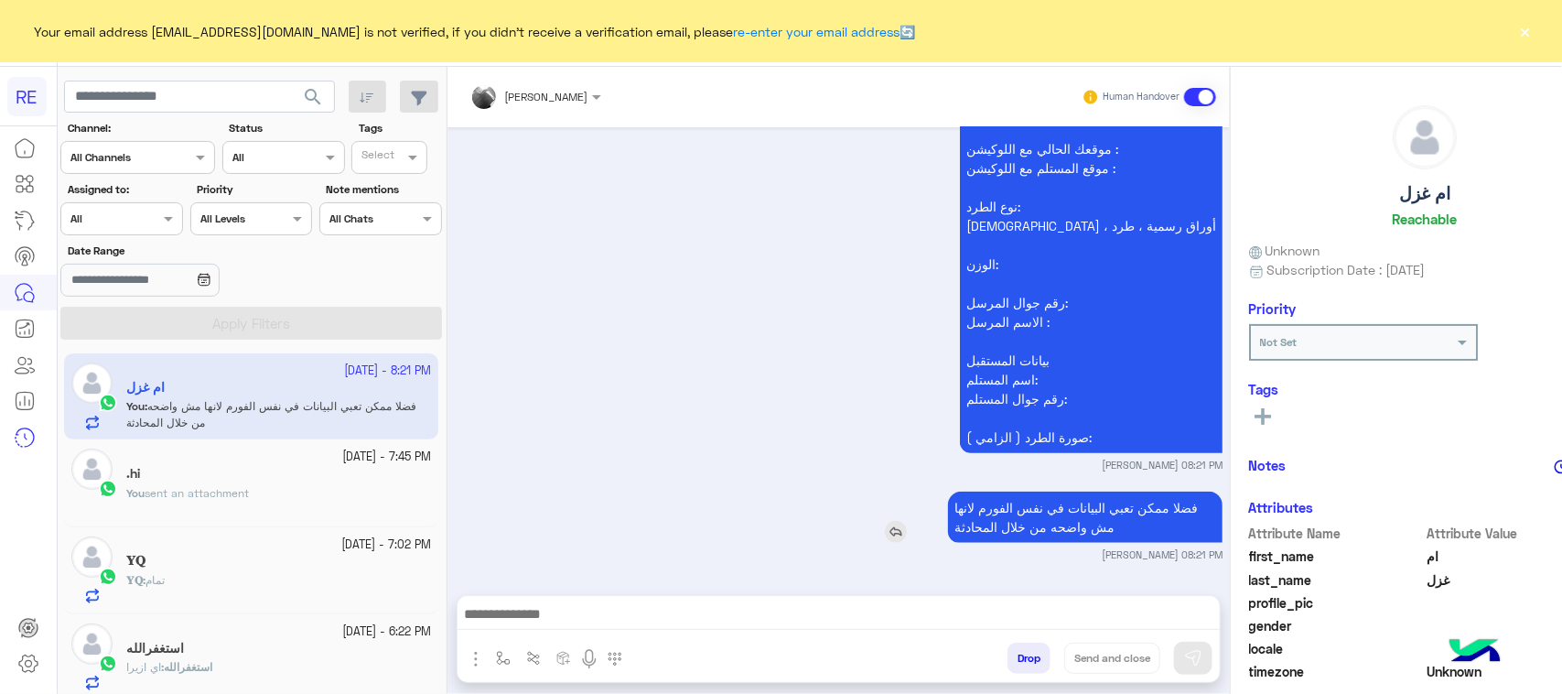
click at [1035, 528] on p "فضلا ممكن تعبي البيانات في نفس الفورم لانها مش واضحه من خلال المحادثة" at bounding box center [1085, 516] width 275 height 51
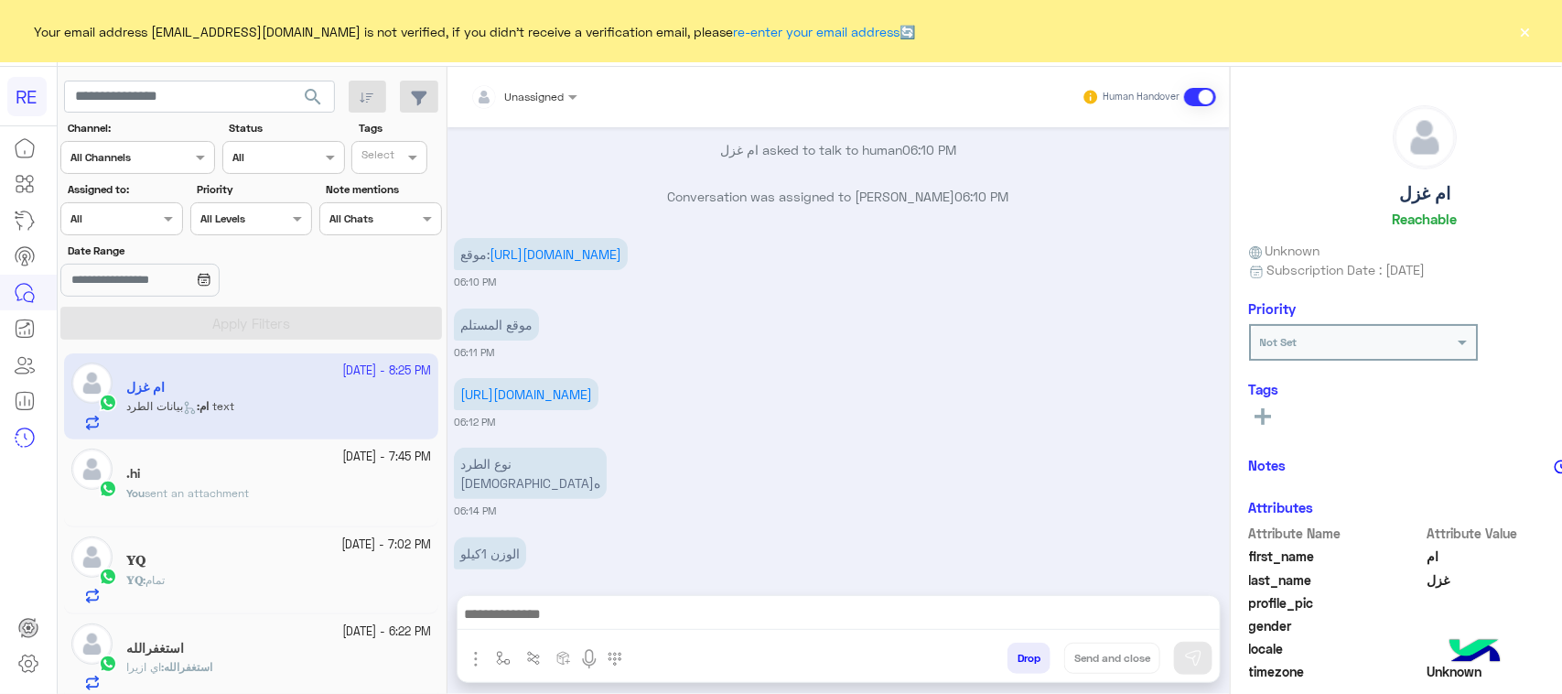
scroll to position [7196, 0]
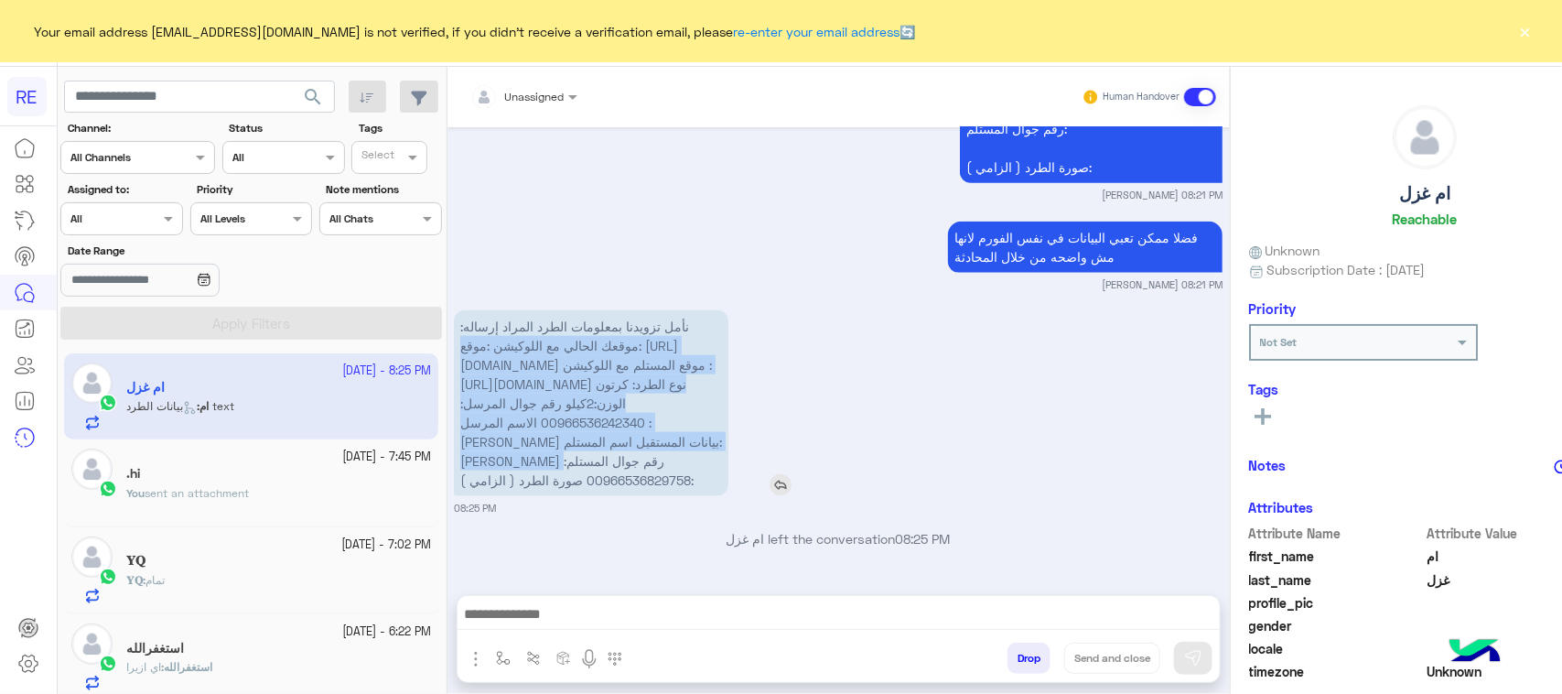
drag, startPoint x: 673, startPoint y: 288, endPoint x: 641, endPoint y: 297, distance: 32.4
click at [650, 432] on p "نأمل تزويدنا بمعلومات الطرد المراد إرساله: موقعك الحالي مع اللوكيشن :‏موقع: [UR…" at bounding box center [591, 403] width 275 height 186
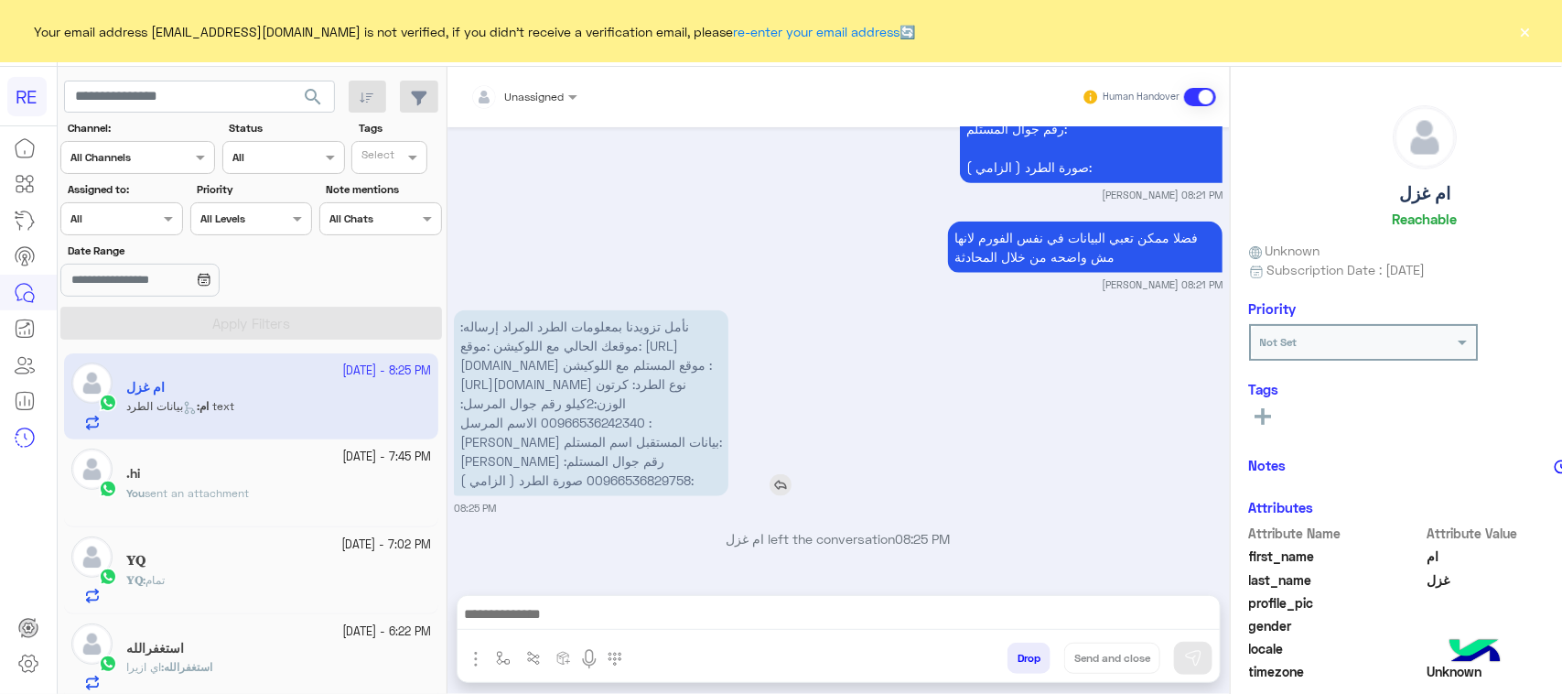
click at [641, 318] on span "نأمل تزويدنا بمعلومات الطرد المراد إرساله: موقعك الحالي مع اللوكيشن :‏موقع: [UR…" at bounding box center [591, 402] width 262 height 169
drag, startPoint x: 674, startPoint y: 286, endPoint x: 693, endPoint y: 485, distance: 200.4
click at [693, 485] on p "نأمل تزويدنا بمعلومات الطرد المراد إرساله: موقعك الحالي مع اللوكيشن :‏موقع: [UR…" at bounding box center [591, 403] width 275 height 186
copy span "موقعك الحالي مع اللوكيشن :‏موقع: [URL][DOMAIN_NAME] موقع المستلم مع اللوكيشن :[…"
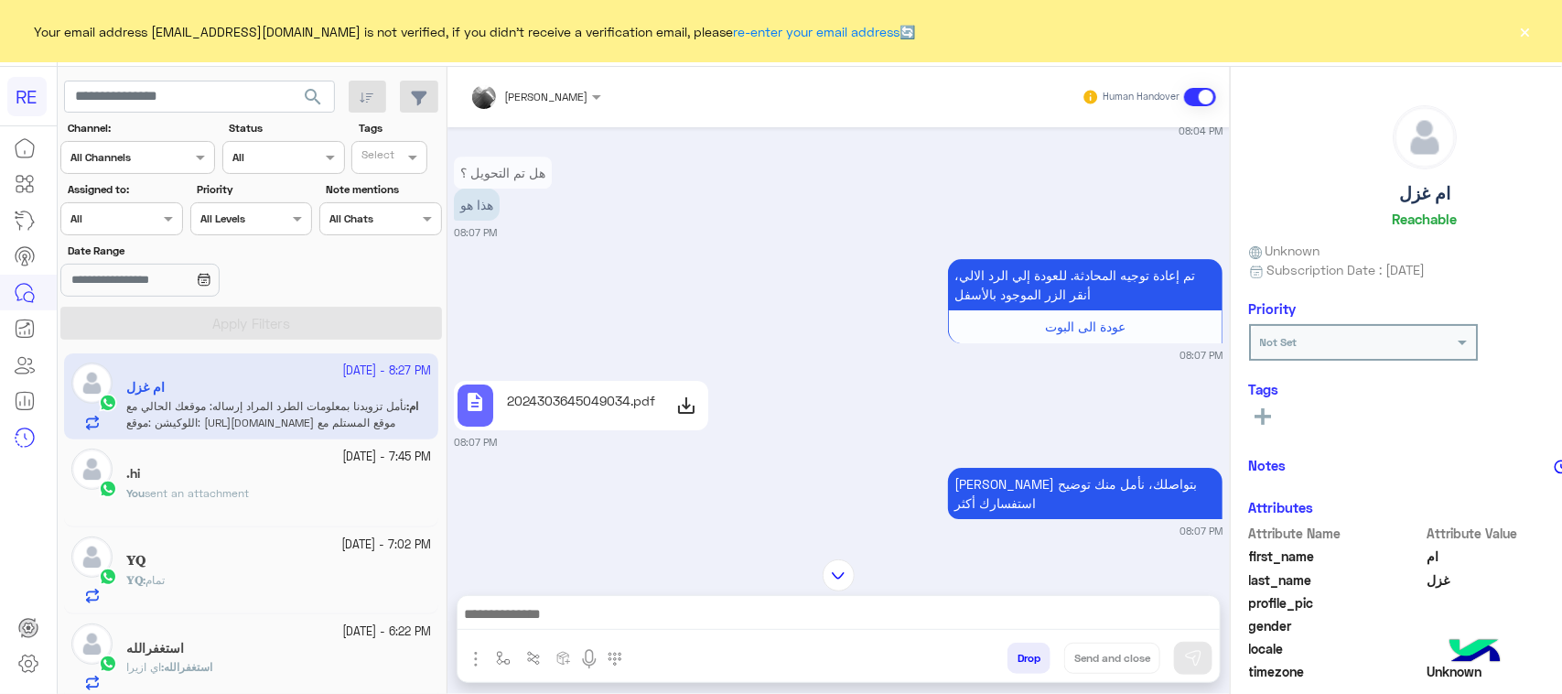
scroll to position [5821, 0]
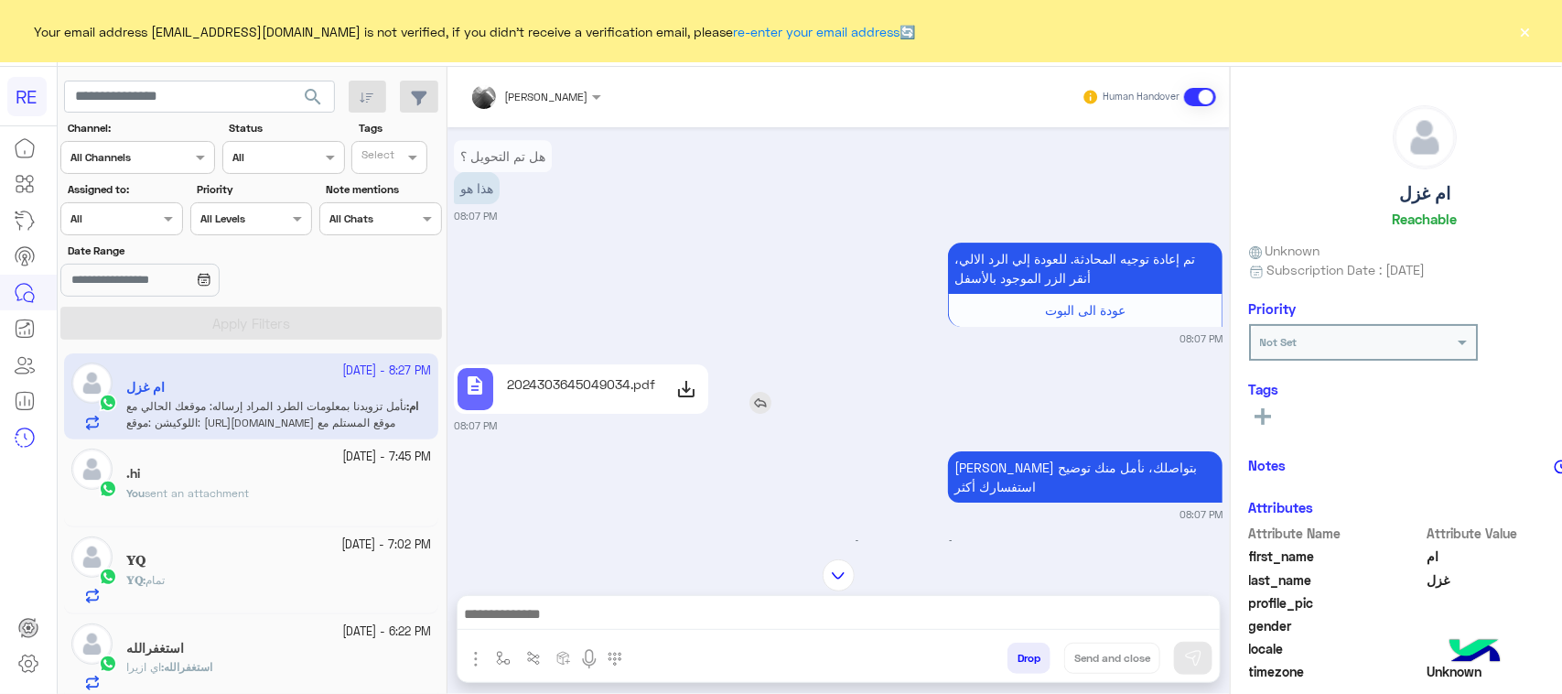
click at [684, 400] on icon at bounding box center [686, 389] width 22 height 22
click at [468, 660] on img "button" at bounding box center [476, 659] width 22 height 22
click at [505, 579] on span "Attachements" at bounding box center [540, 582] width 92 height 21
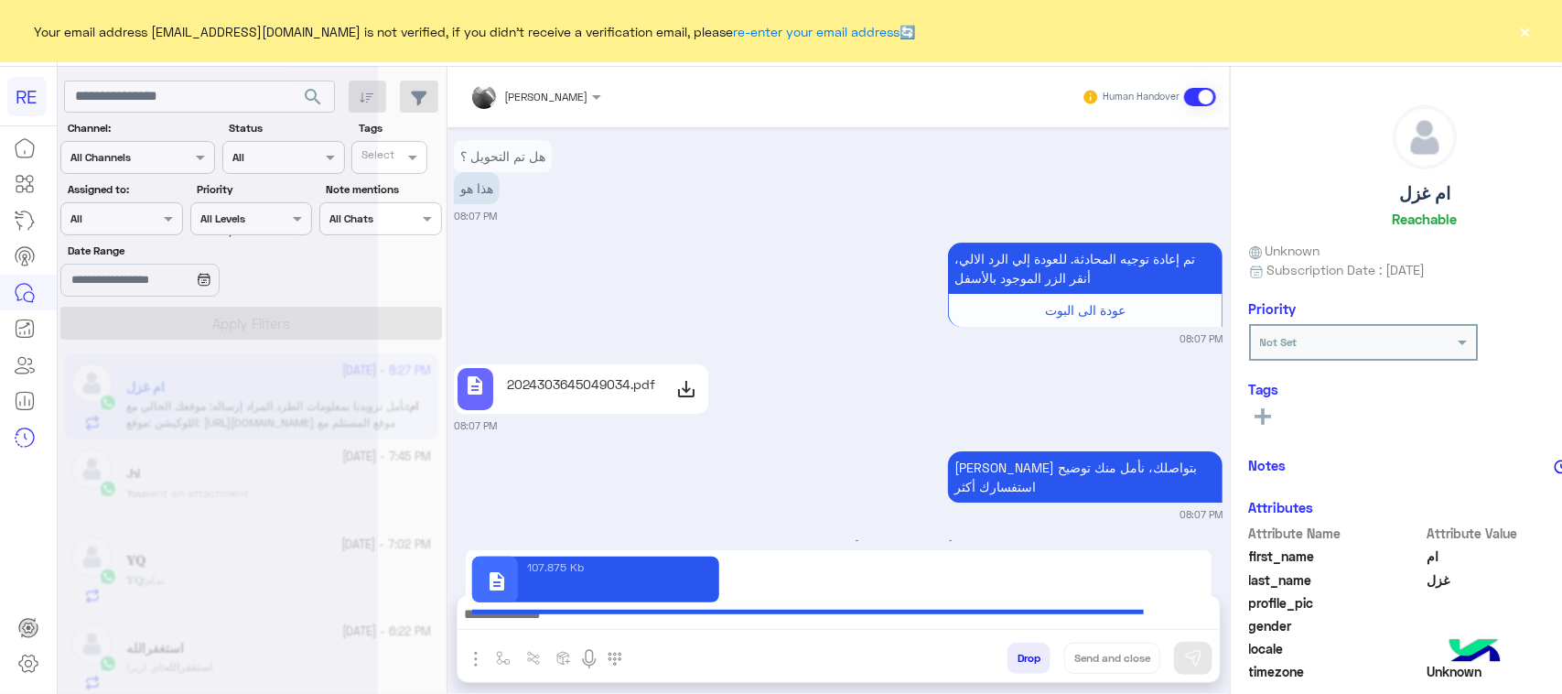
type textarea "**********"
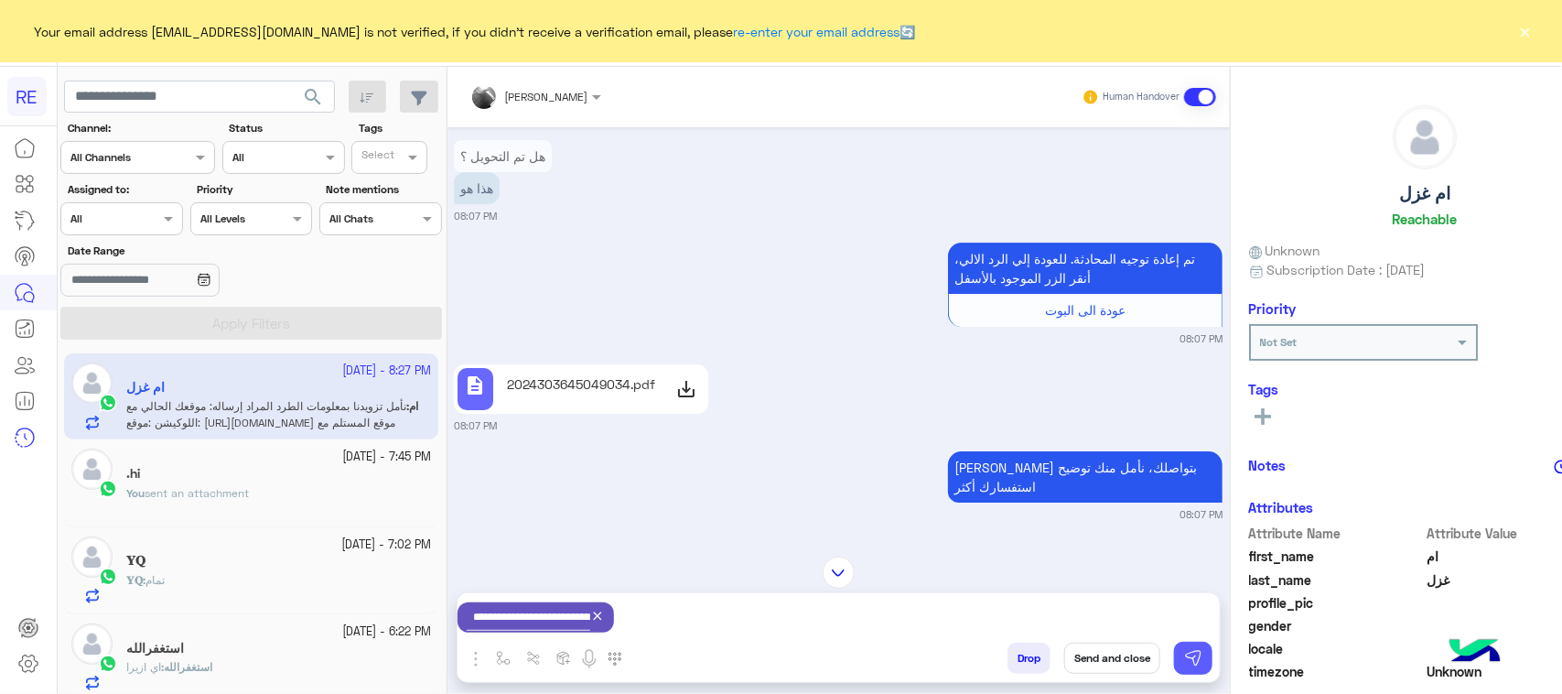
click at [1185, 664] on img at bounding box center [1193, 658] width 18 height 18
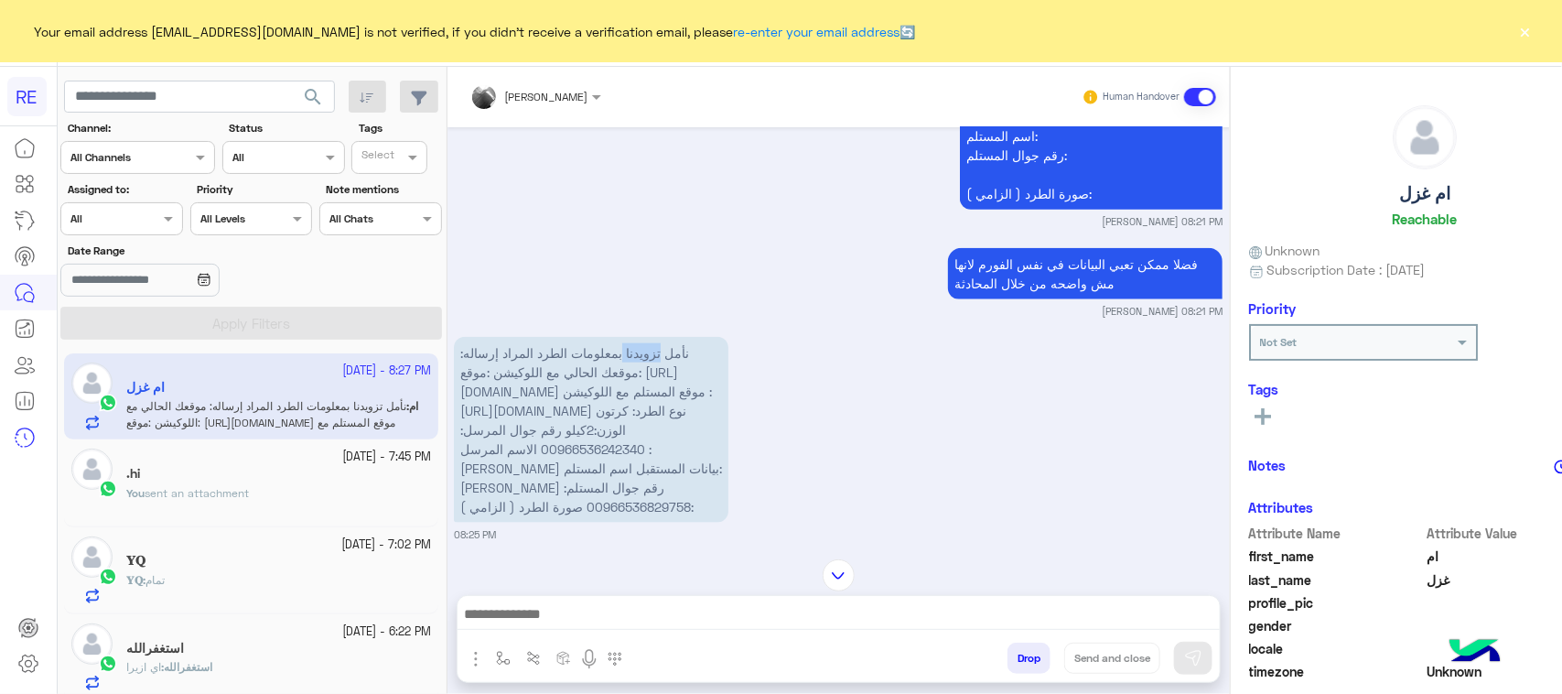
scroll to position [7079, 0]
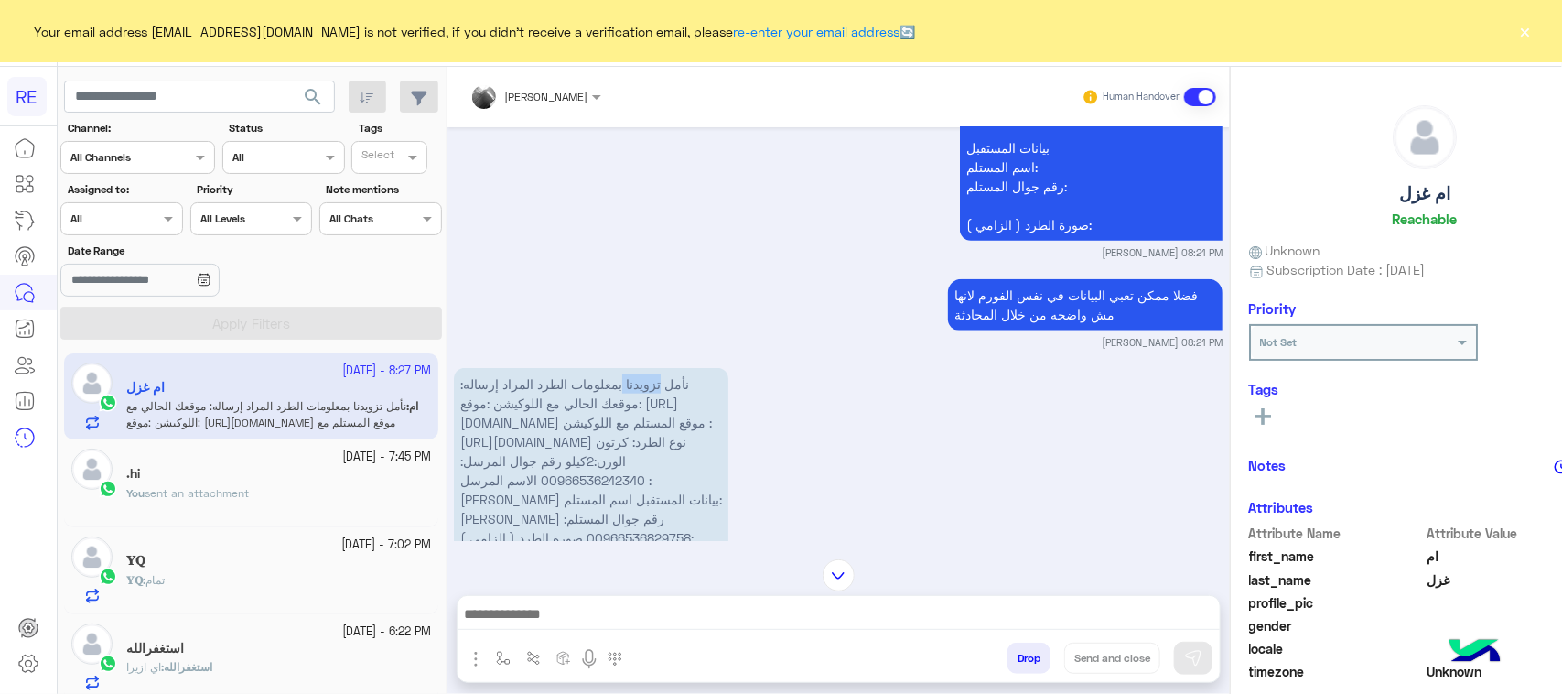
click at [821, 441] on div "نأمل تزويدنا بمعلومات الطرد المراد إرساله: موقعك الحالي مع اللوكيشن :‏موقع: [UR…" at bounding box center [643, 461] width 379 height 186
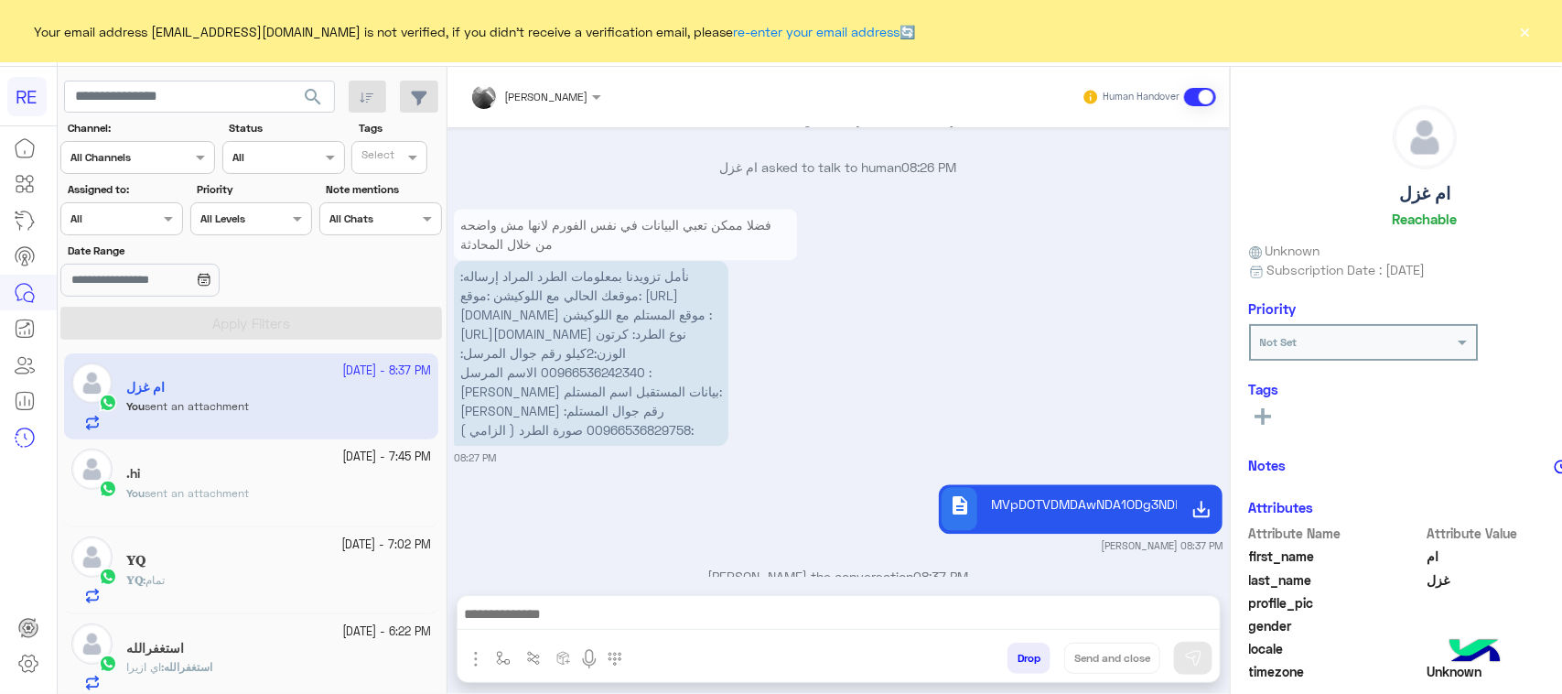
scroll to position [8129, 0]
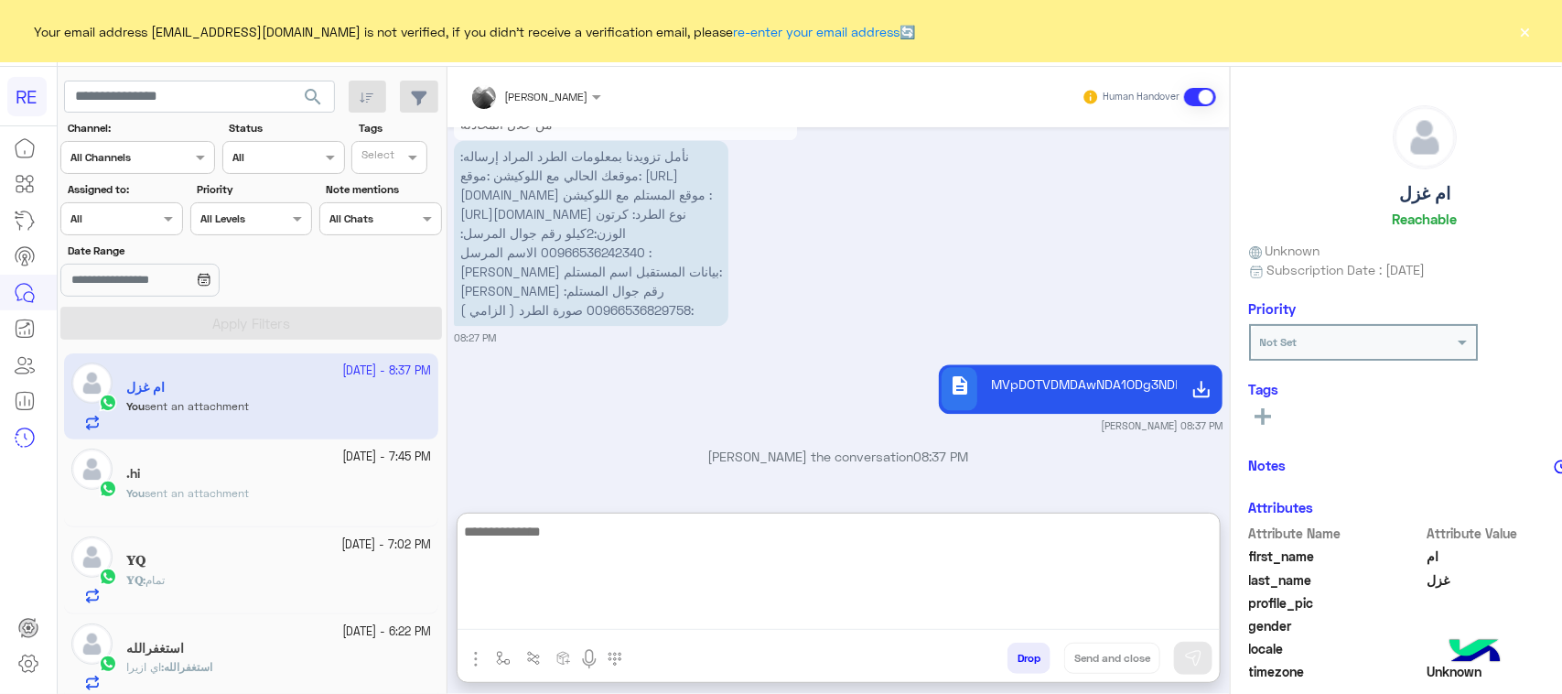
click at [628, 627] on textarea at bounding box center [839, 575] width 762 height 110
type textarea "**********"
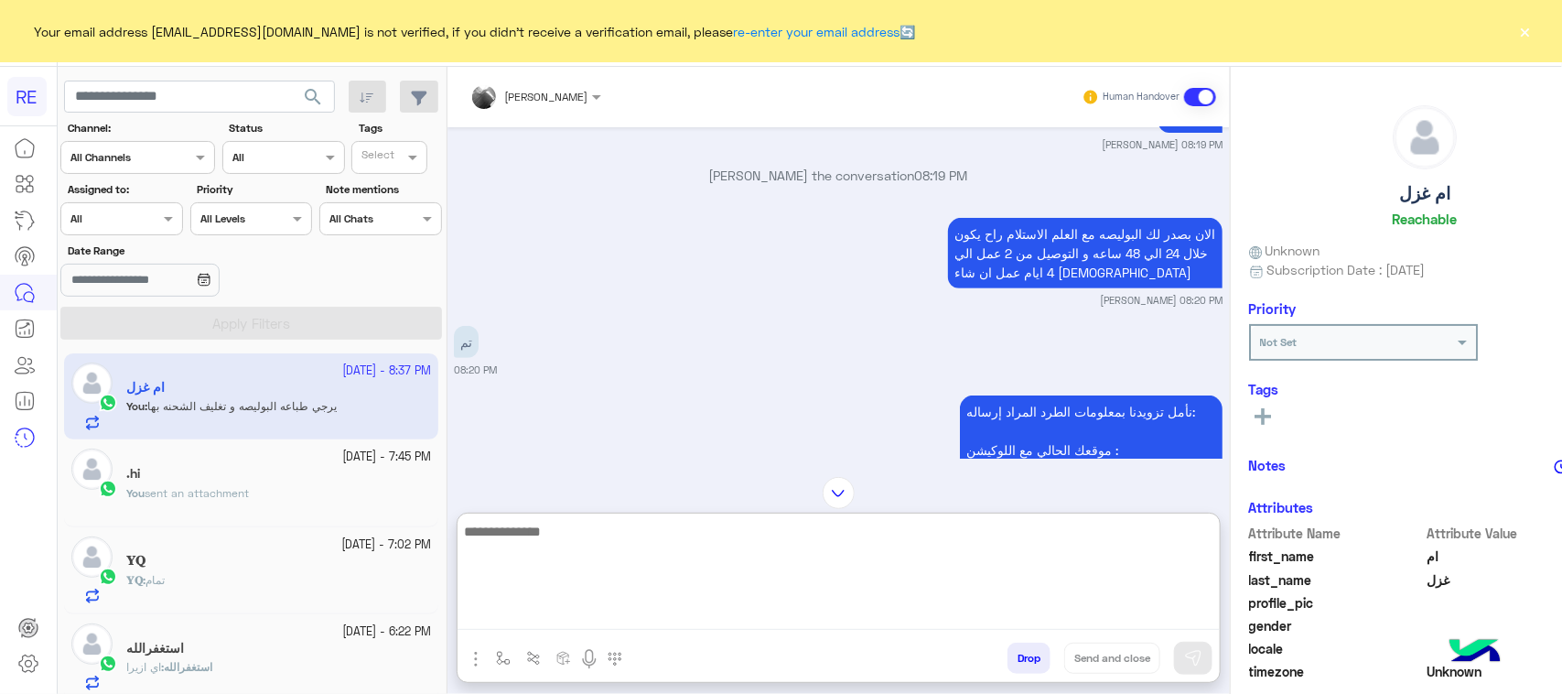
scroll to position [5994, 0]
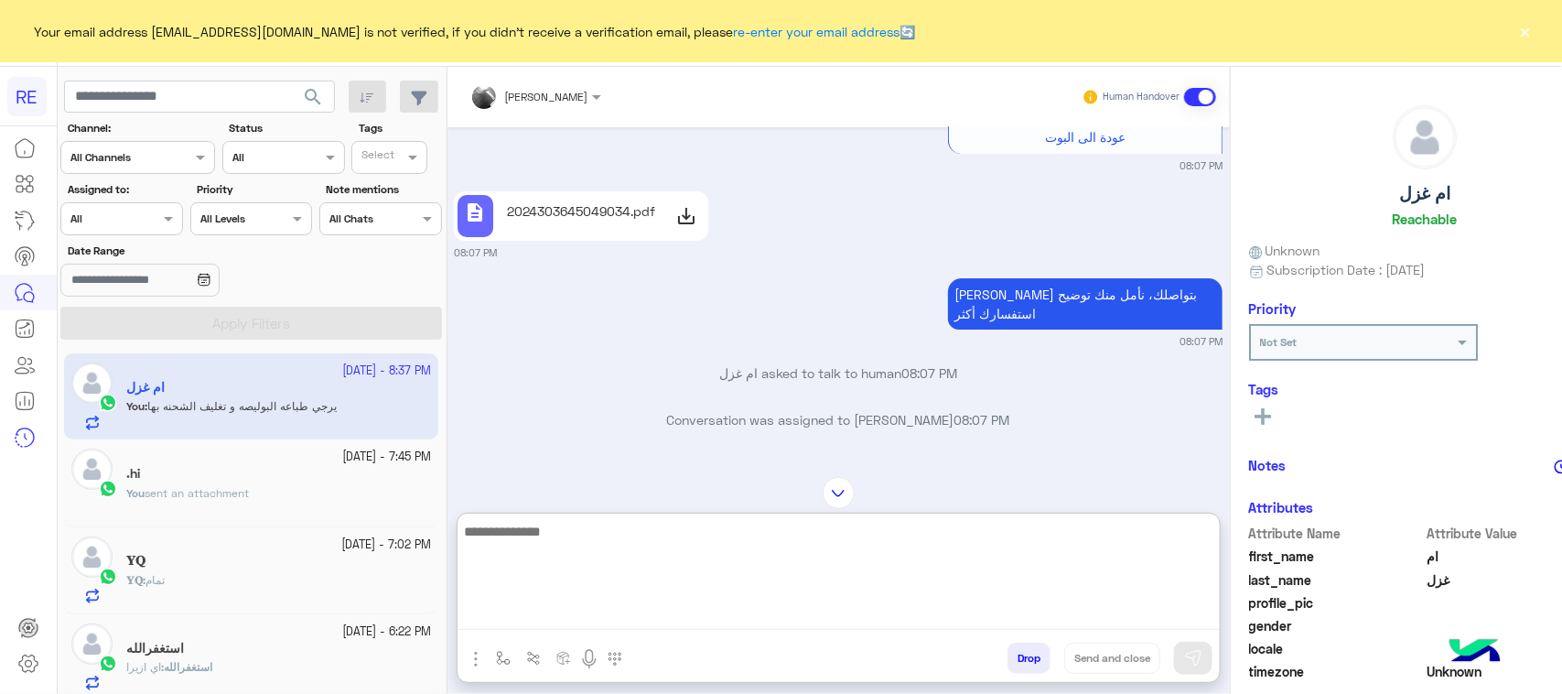
click at [743, 577] on textarea at bounding box center [839, 575] width 762 height 110
type textarea "**********"
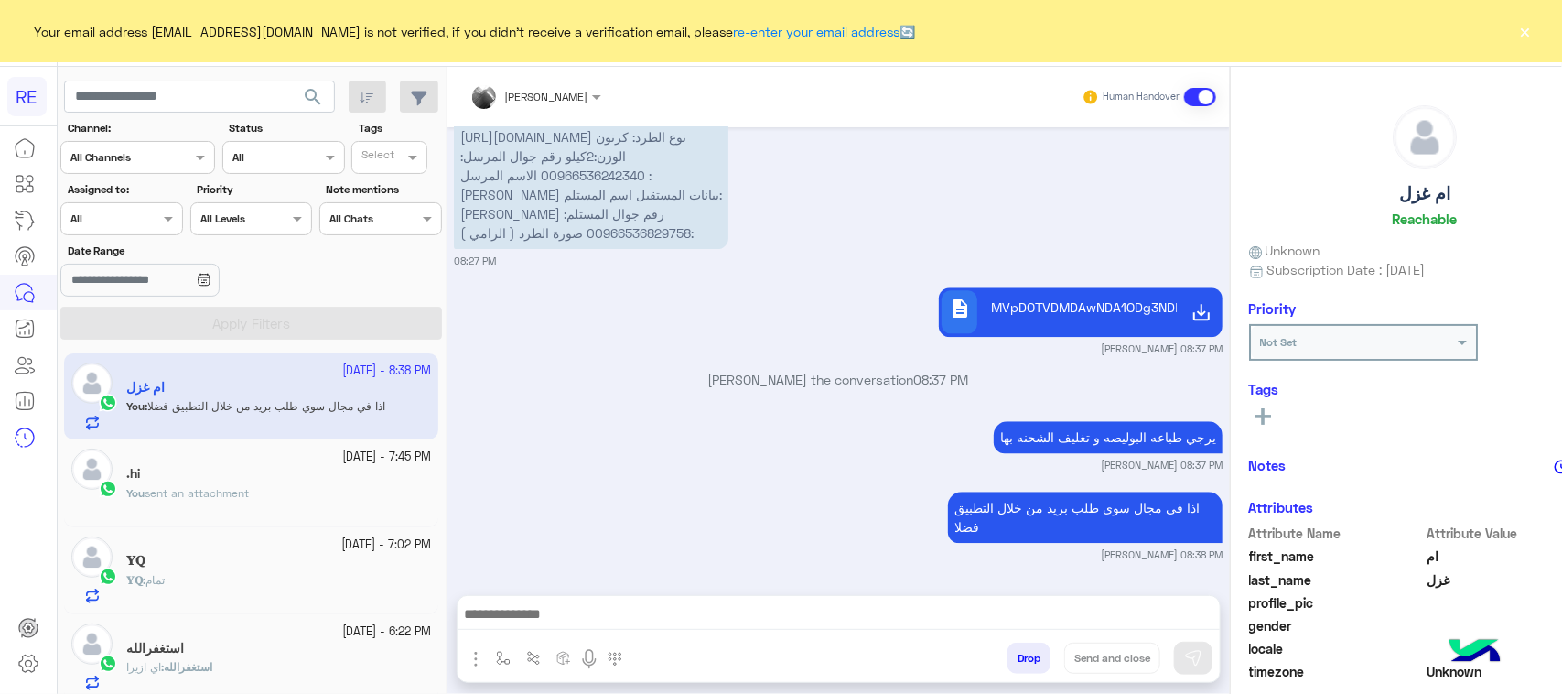
scroll to position [8287, 0]
click at [477, 386] on p "[PERSON_NAME] the conversation 08:37 PM" at bounding box center [838, 379] width 769 height 19
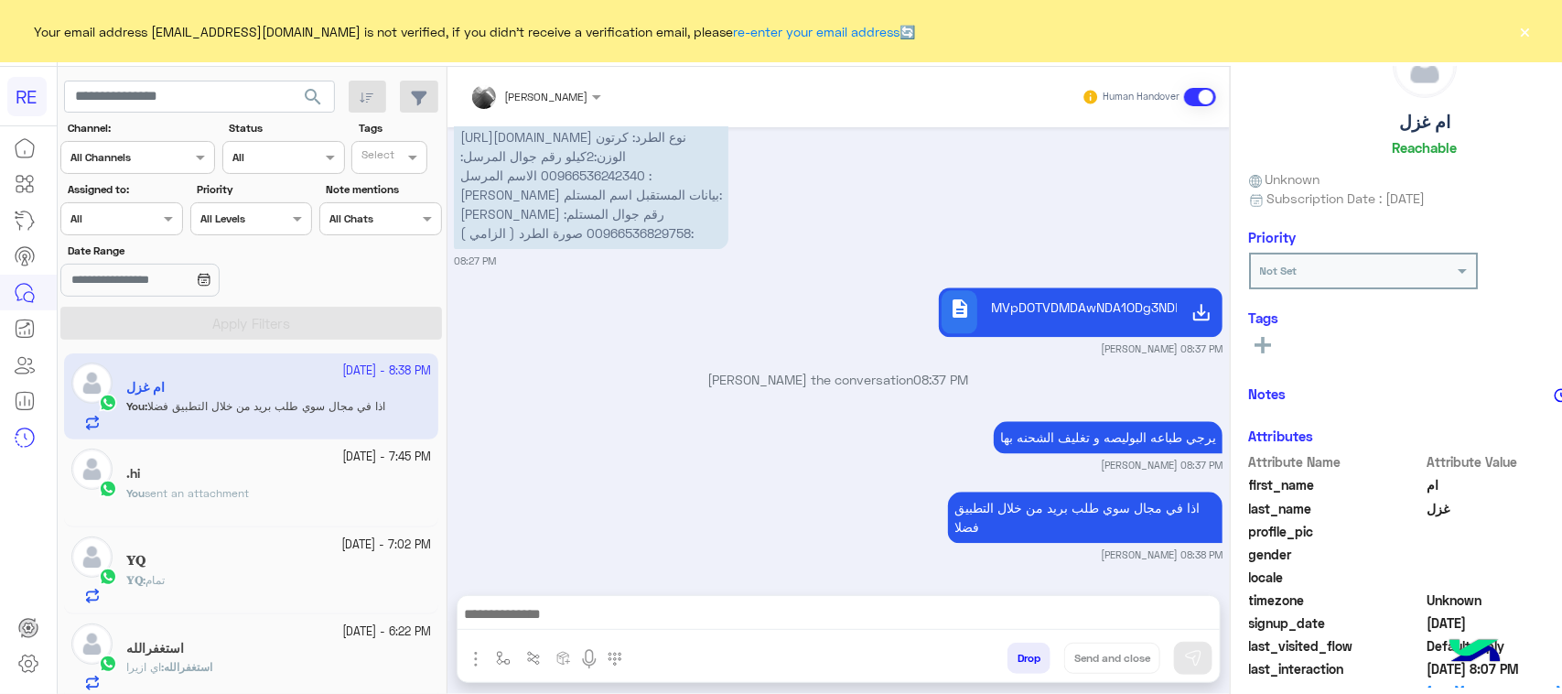
scroll to position [290, 0]
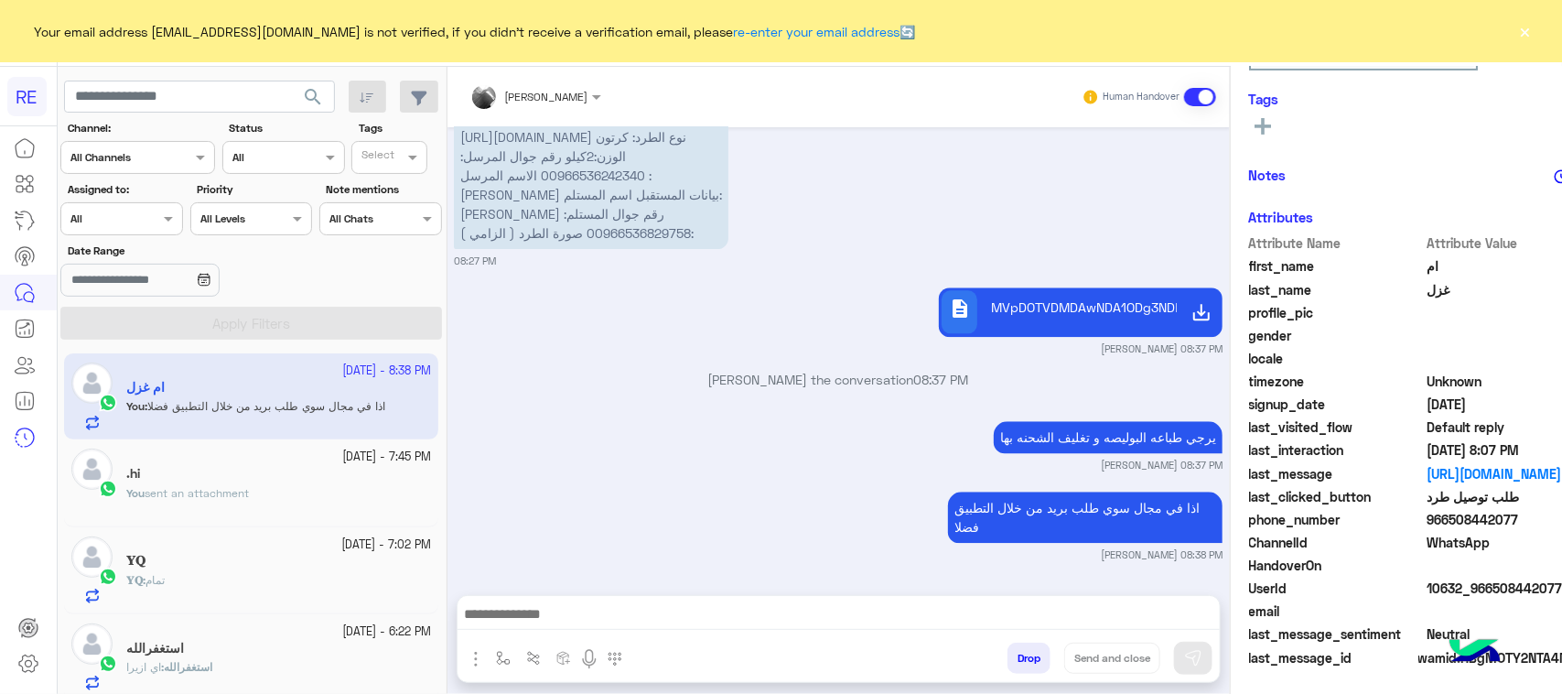
drag, startPoint x: 1561, startPoint y: 593, endPoint x: 1480, endPoint y: 584, distance: 82.0
click at [1480, 584] on span "10632_966508442077" at bounding box center [1514, 587] width 175 height 19
copy span "508442077"
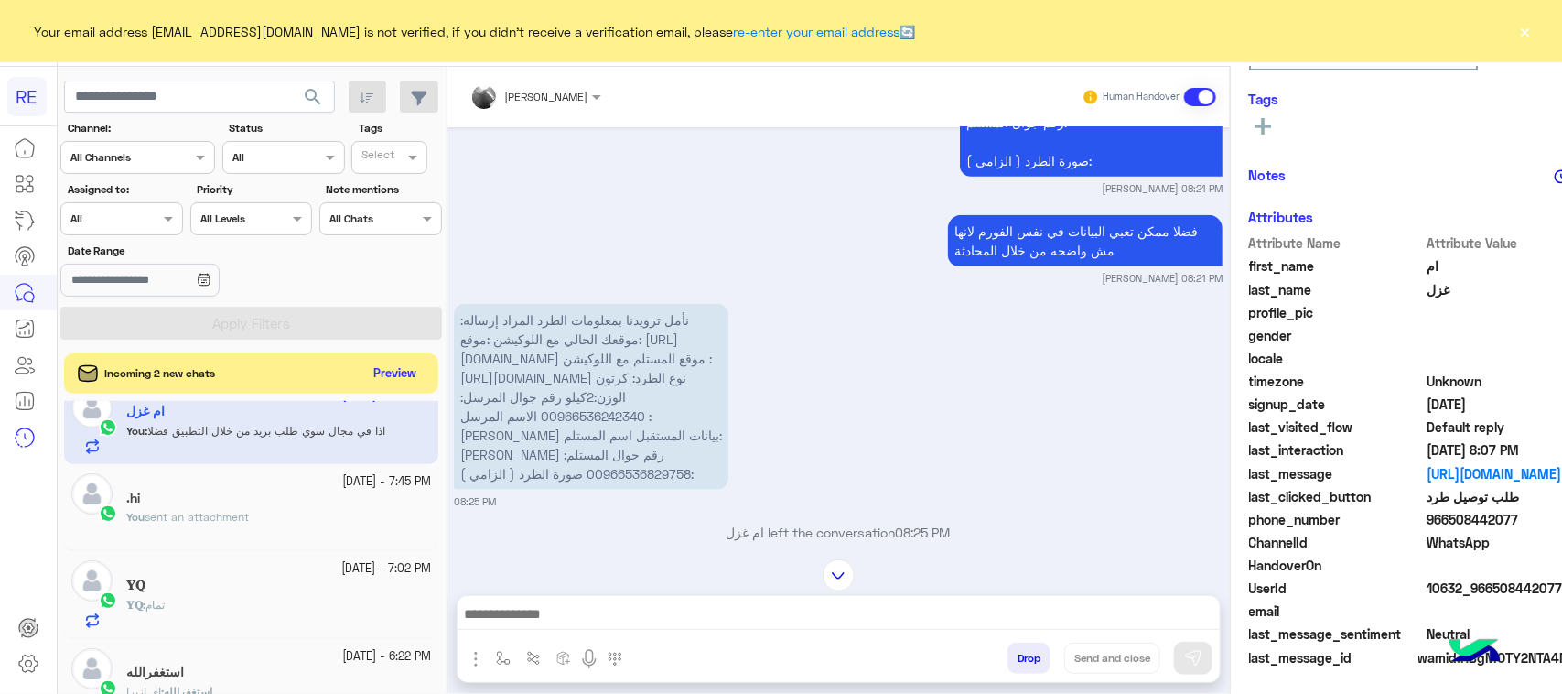
scroll to position [0, 0]
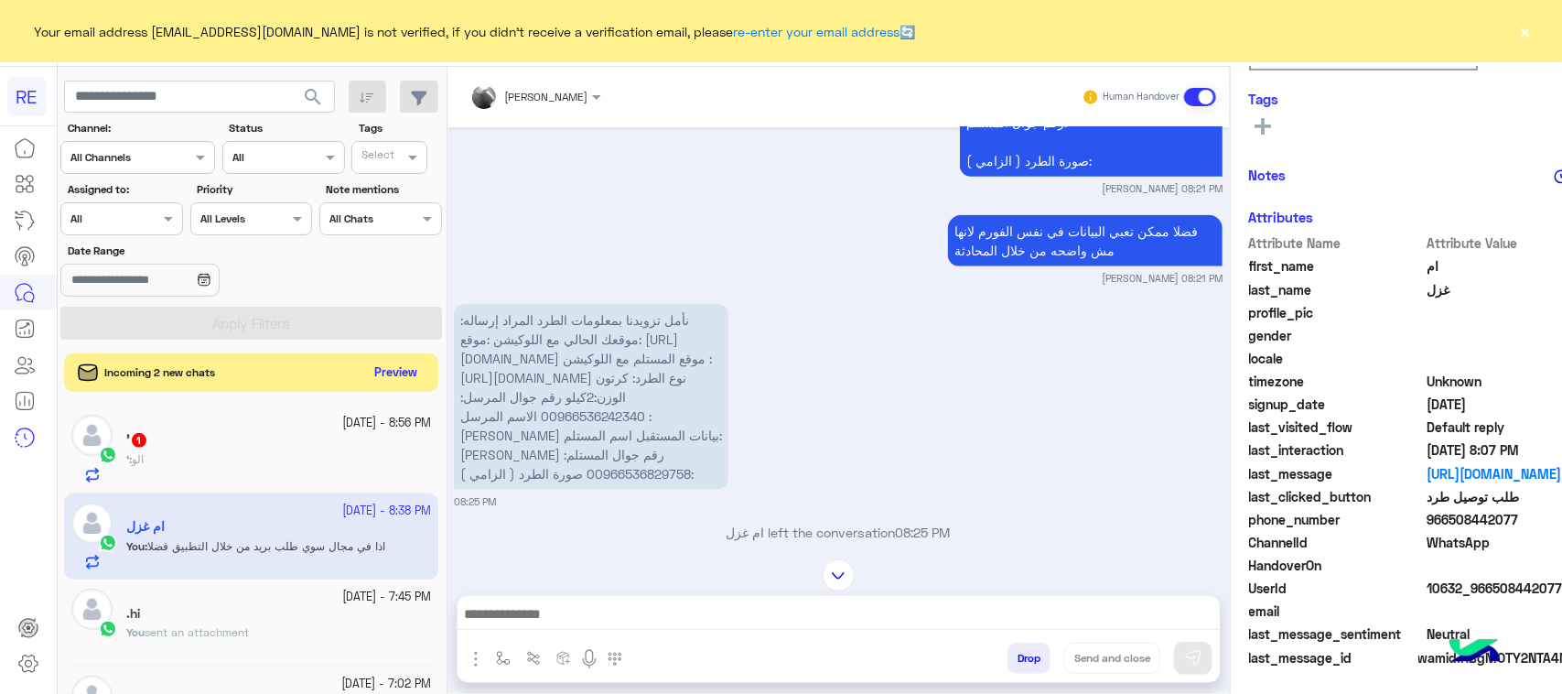
click at [392, 376] on button "Preview" at bounding box center [396, 373] width 57 height 25
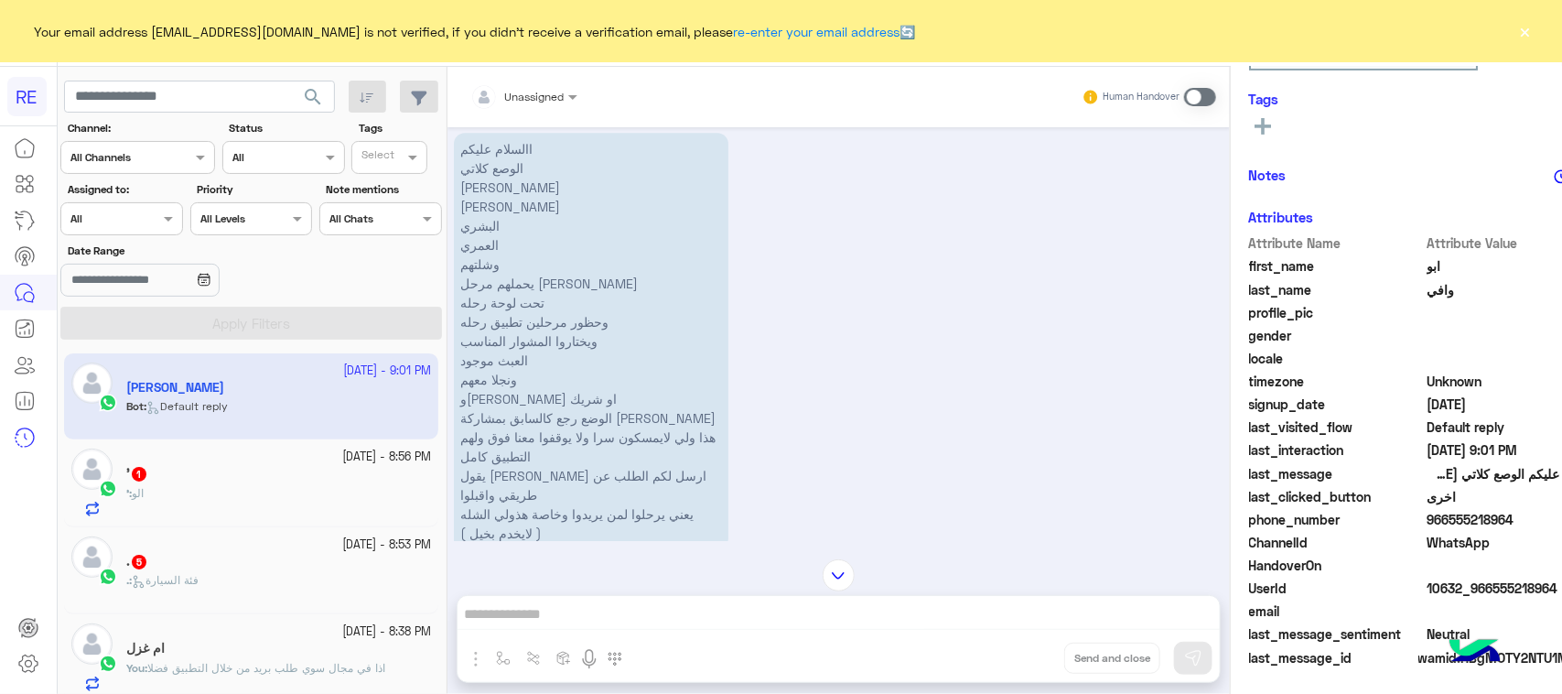
scroll to position [2517, 0]
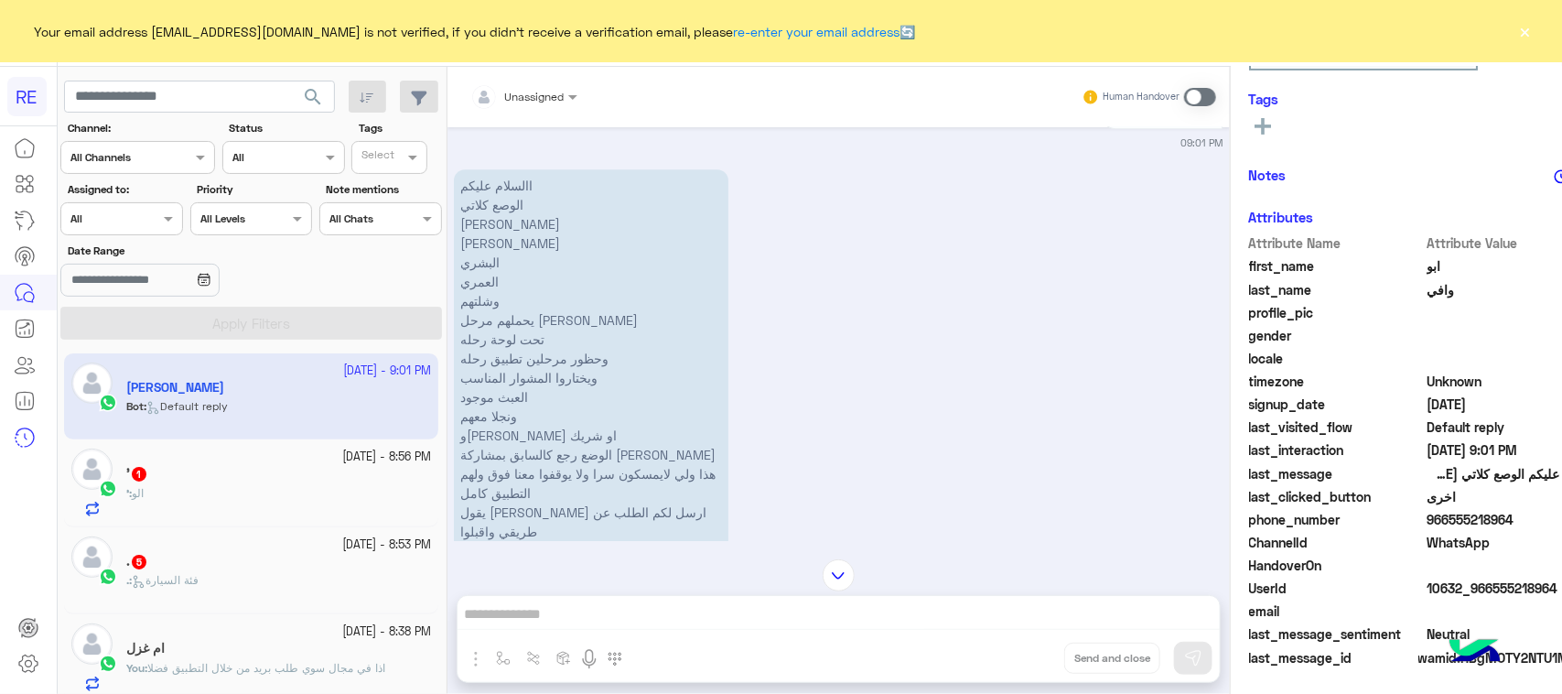
click at [665, 604] on div "Unassigned Human Handover [DATE] [PERSON_NAME] بتواصلك، نأمل منك توضيح استفسارك…" at bounding box center [838, 384] width 782 height 634
click at [1188, 88] on span at bounding box center [1200, 97] width 32 height 18
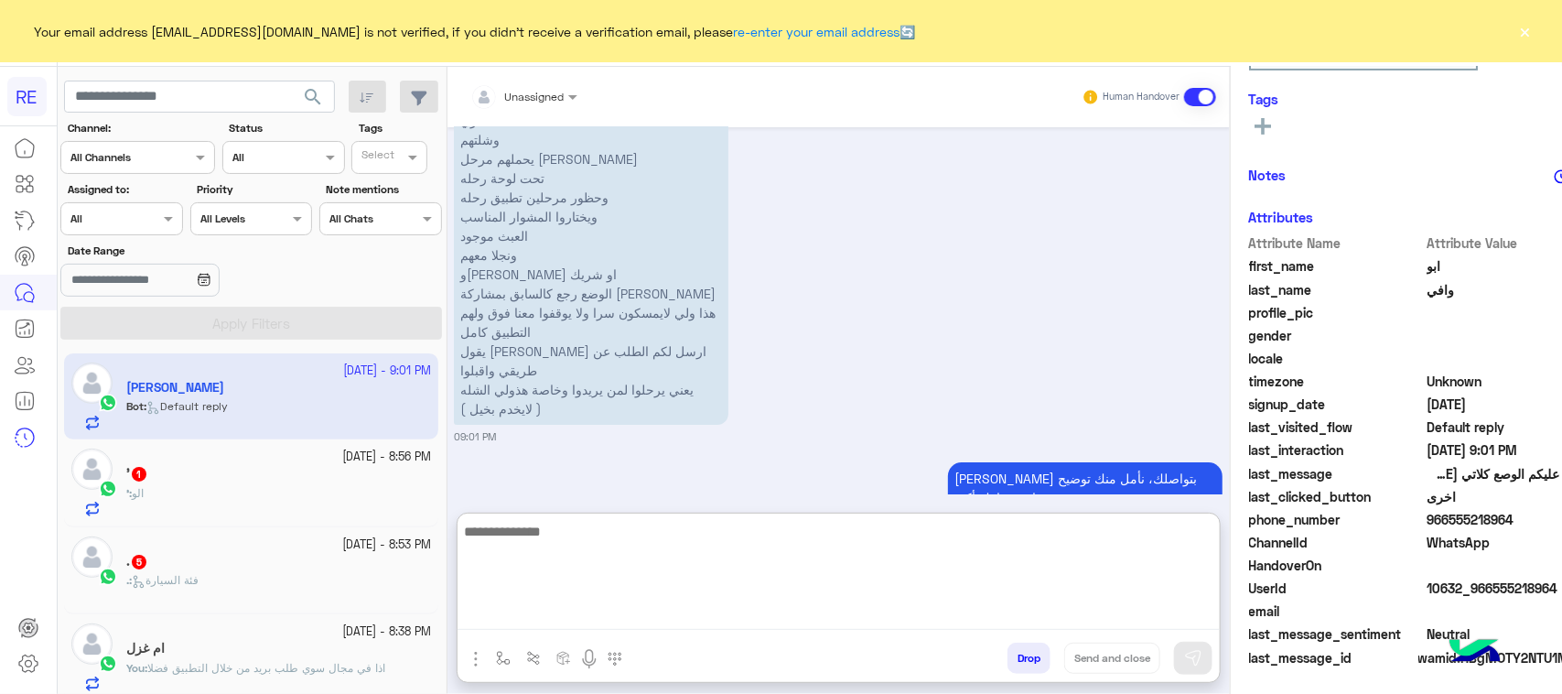
click at [691, 607] on textarea at bounding box center [839, 575] width 762 height 110
type textarea "*******"
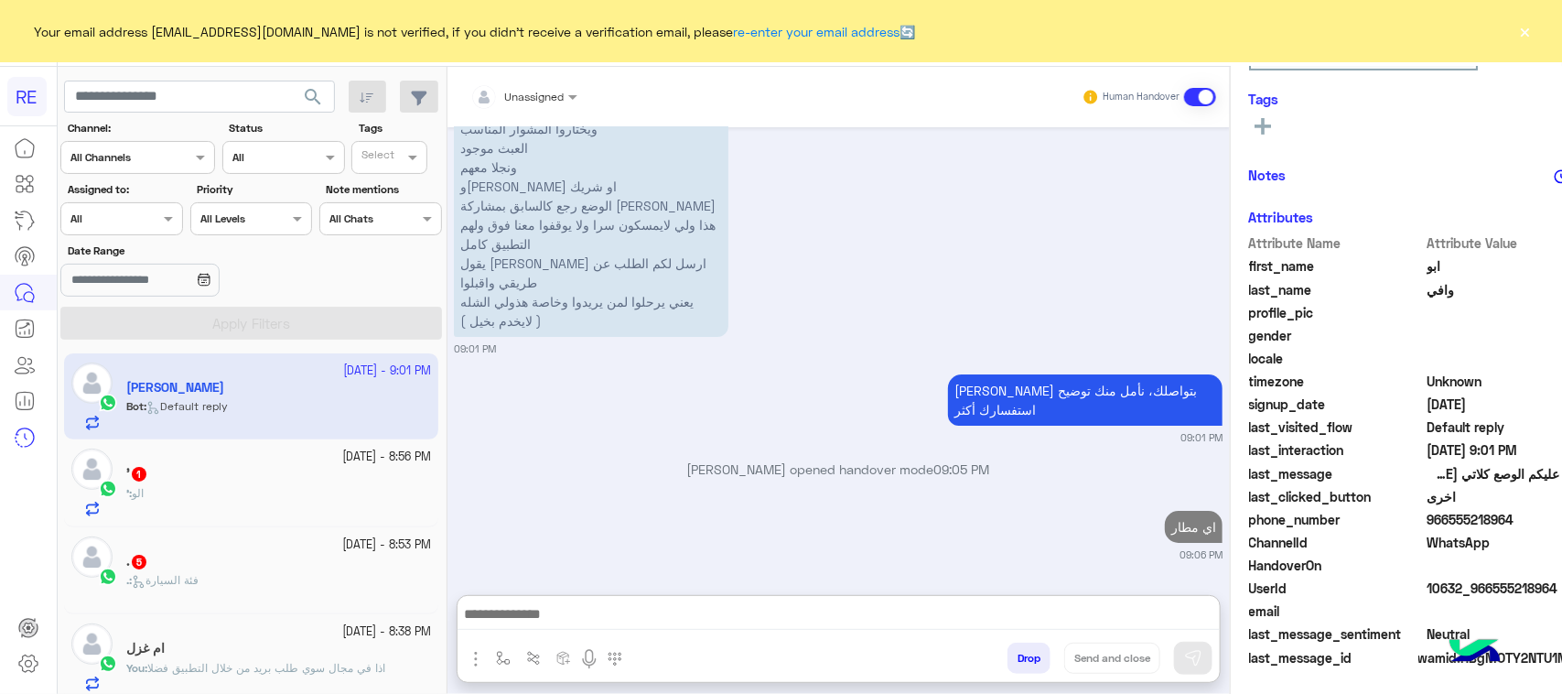
scroll to position [2788, 0]
click at [276, 481] on div "' 1" at bounding box center [278, 475] width 305 height 19
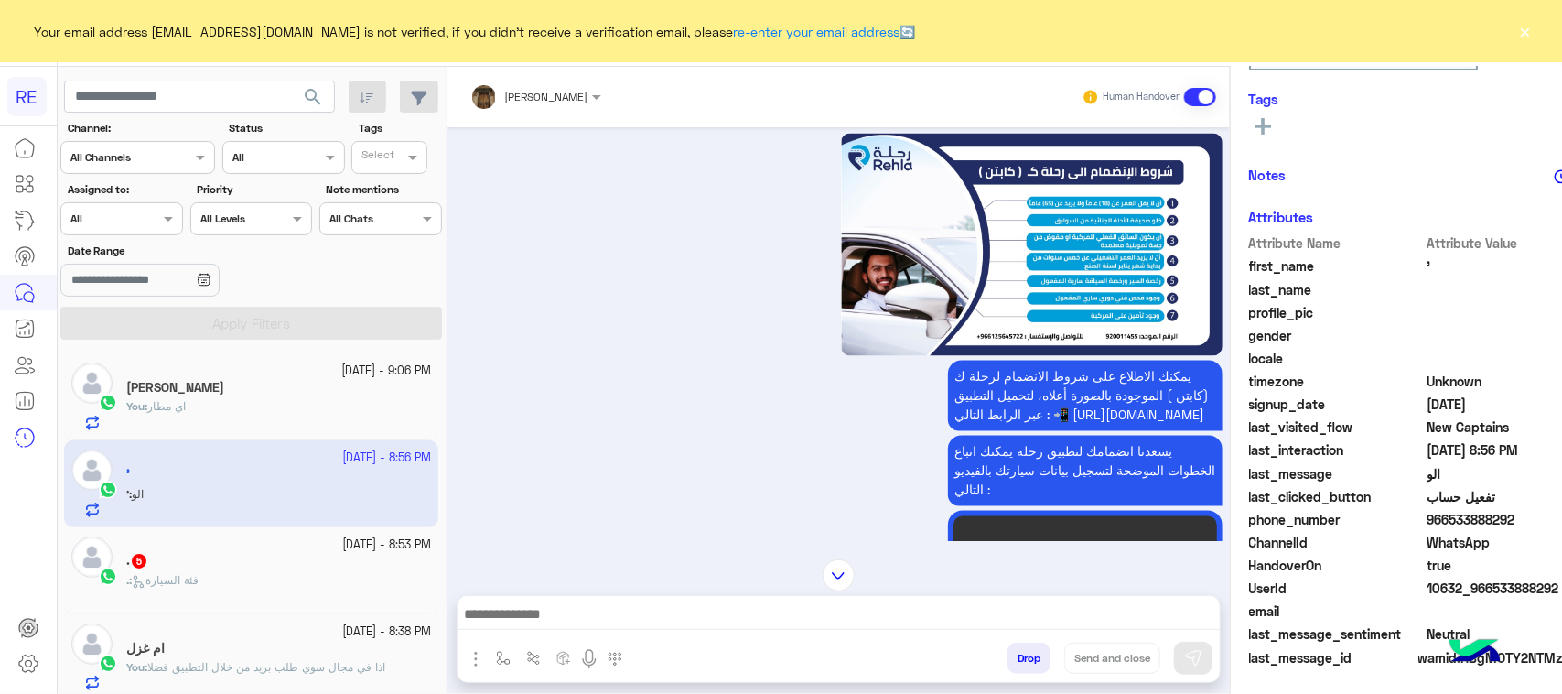
scroll to position [1332, 0]
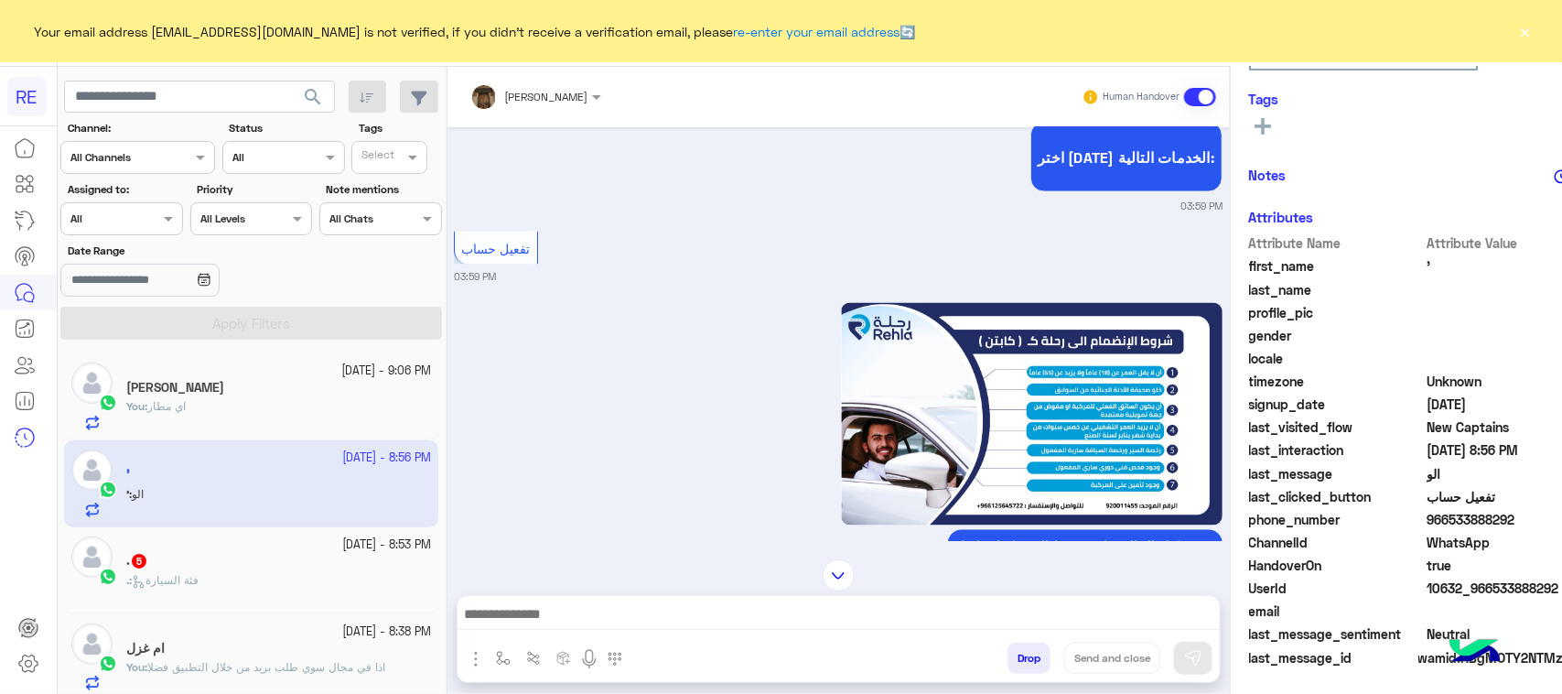
click at [252, 588] on div ". : فئة السيارة" at bounding box center [278, 588] width 305 height 32
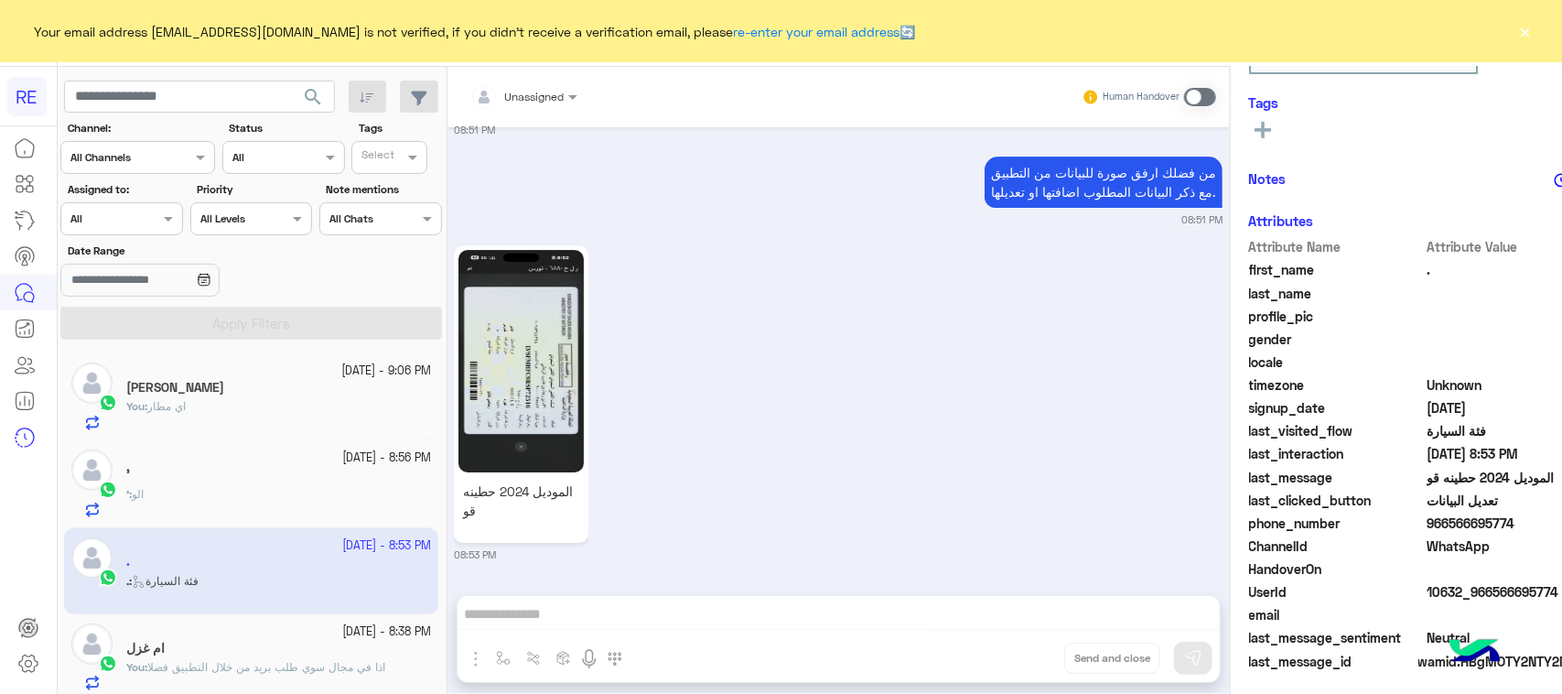
scroll to position [290, 0]
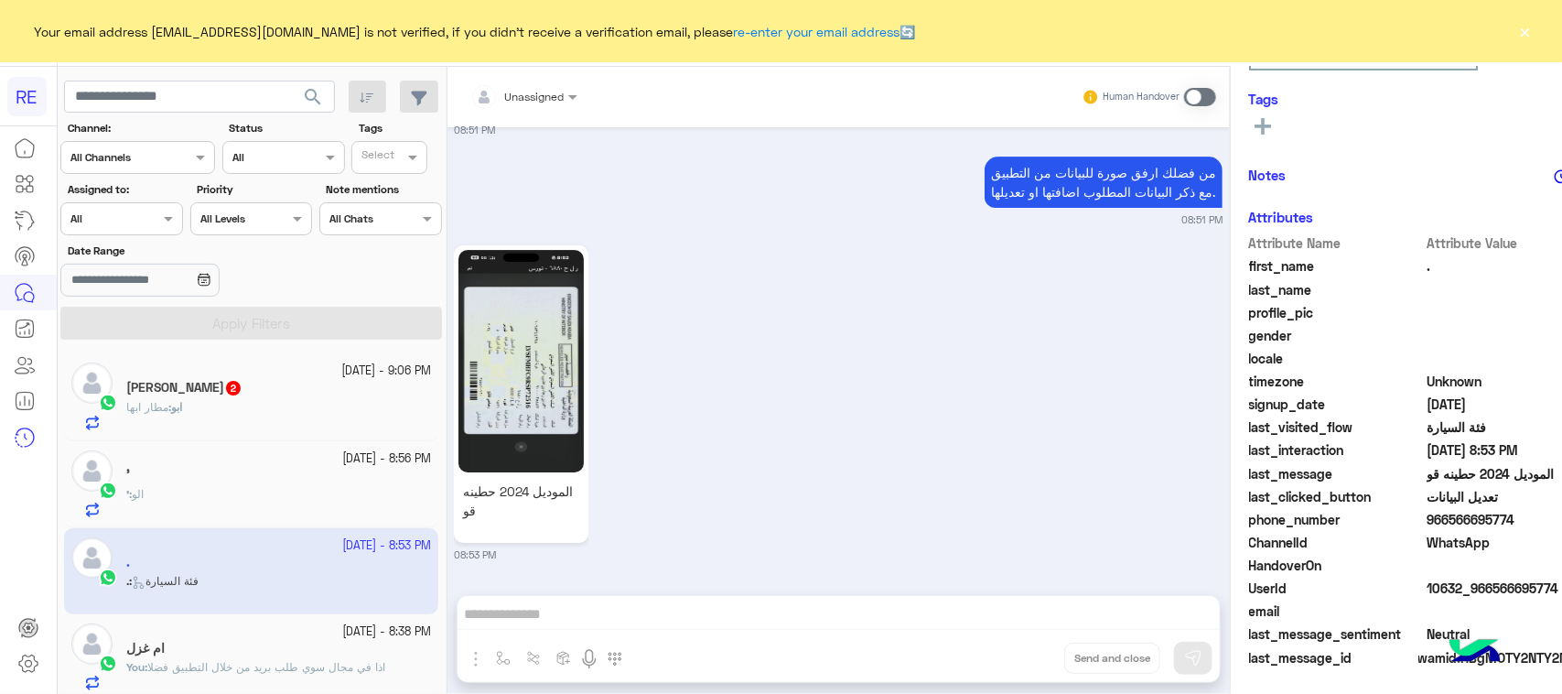
click at [343, 399] on div "ابو : مطار ابها" at bounding box center [278, 415] width 305 height 32
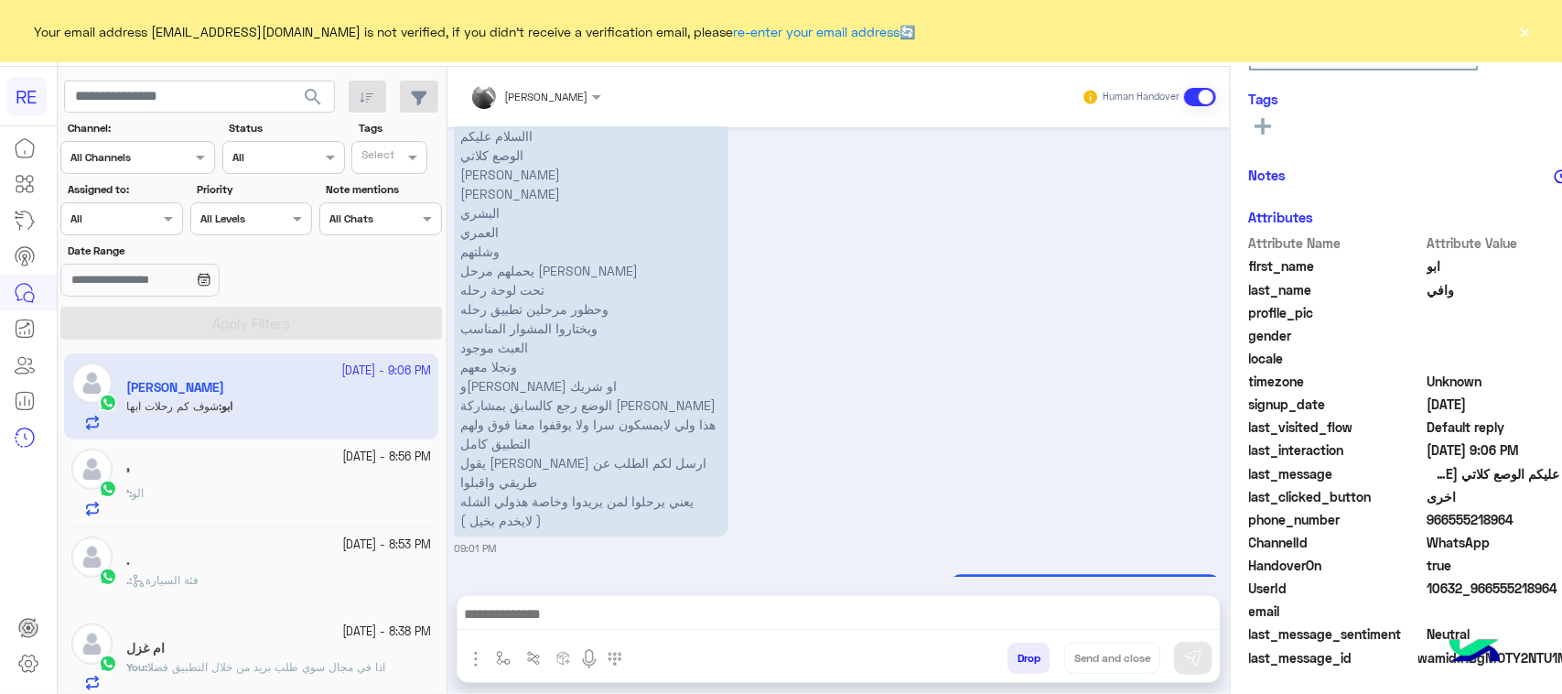
scroll to position [2334, 0]
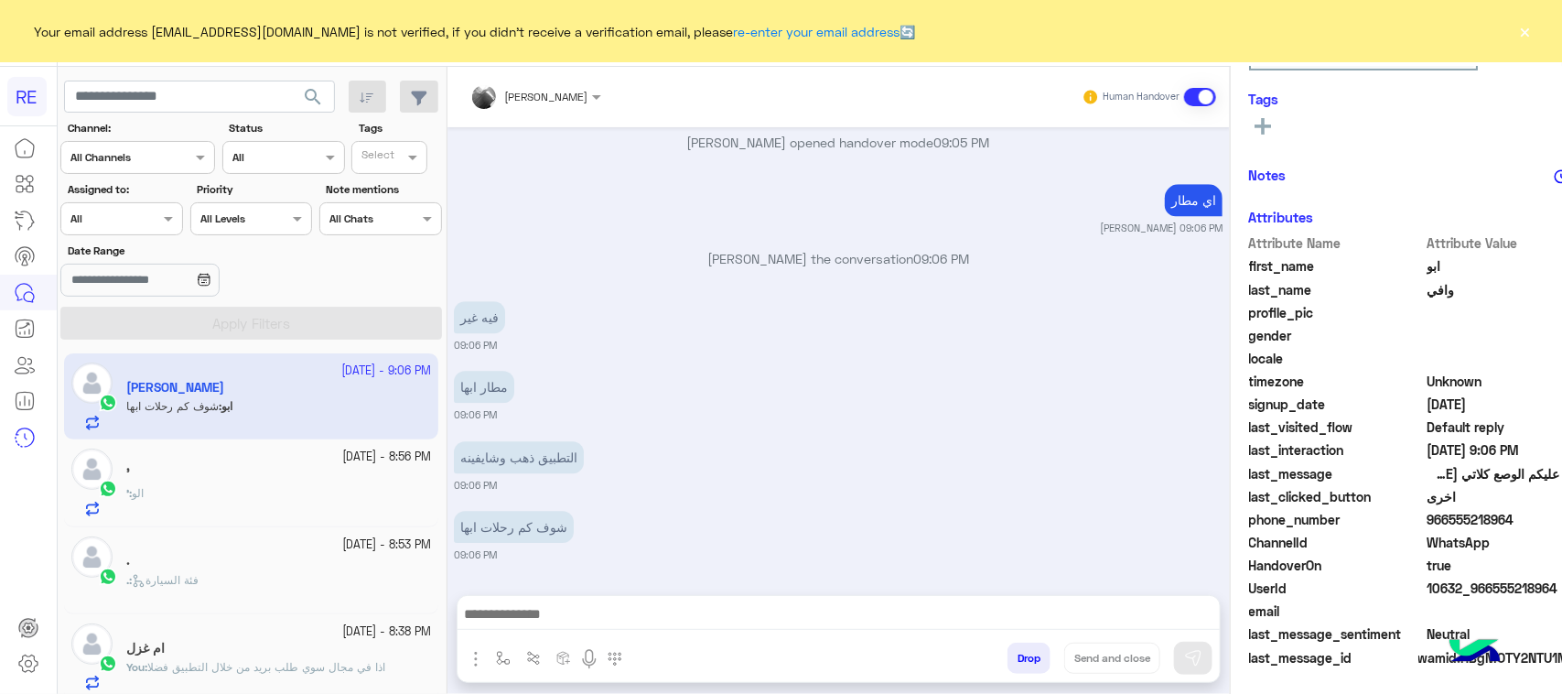
click at [1407, 570] on span "HandoverOn" at bounding box center [1336, 564] width 175 height 19
drag, startPoint x: 1515, startPoint y: 513, endPoint x: 1442, endPoint y: 524, distance: 73.1
click at [1442, 524] on span "966555218964" at bounding box center [1514, 519] width 175 height 19
copy span "555218964"
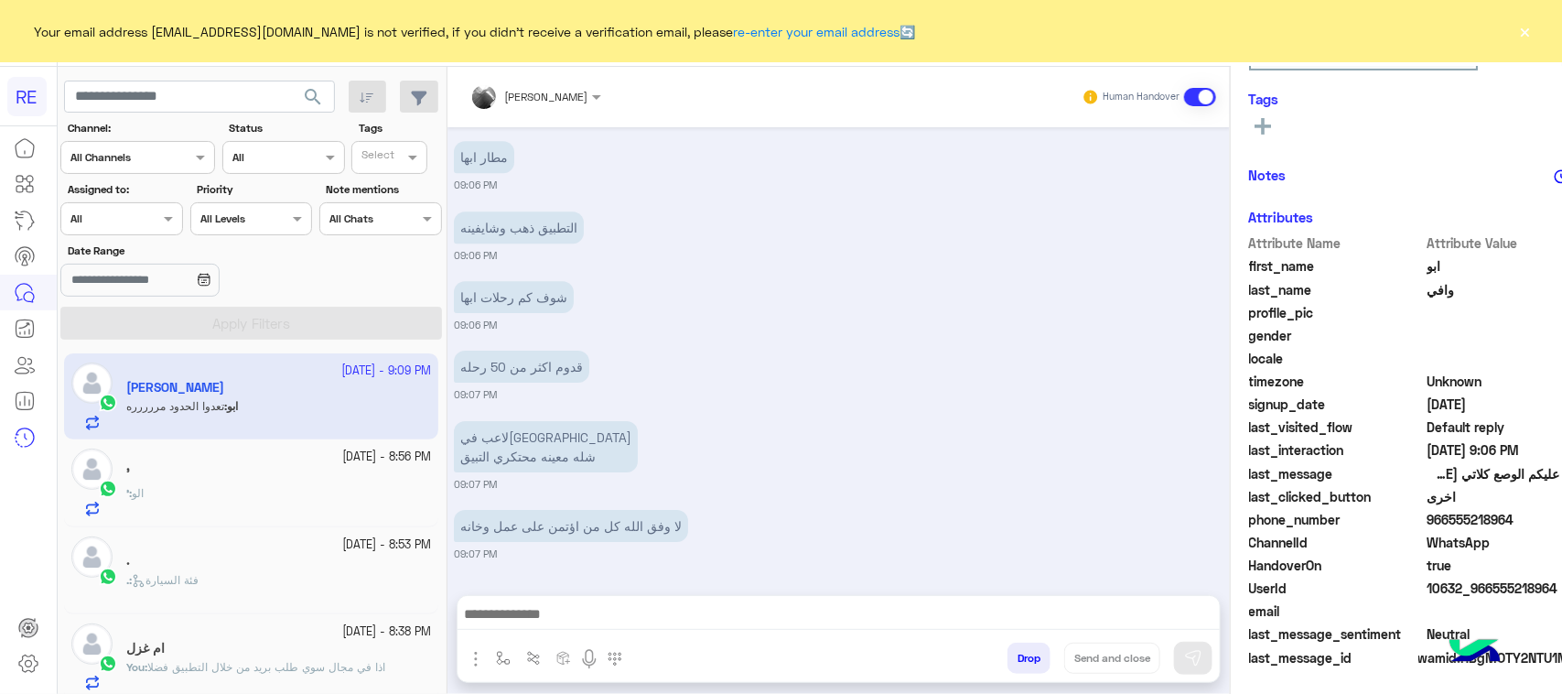
scroll to position [2633, 0]
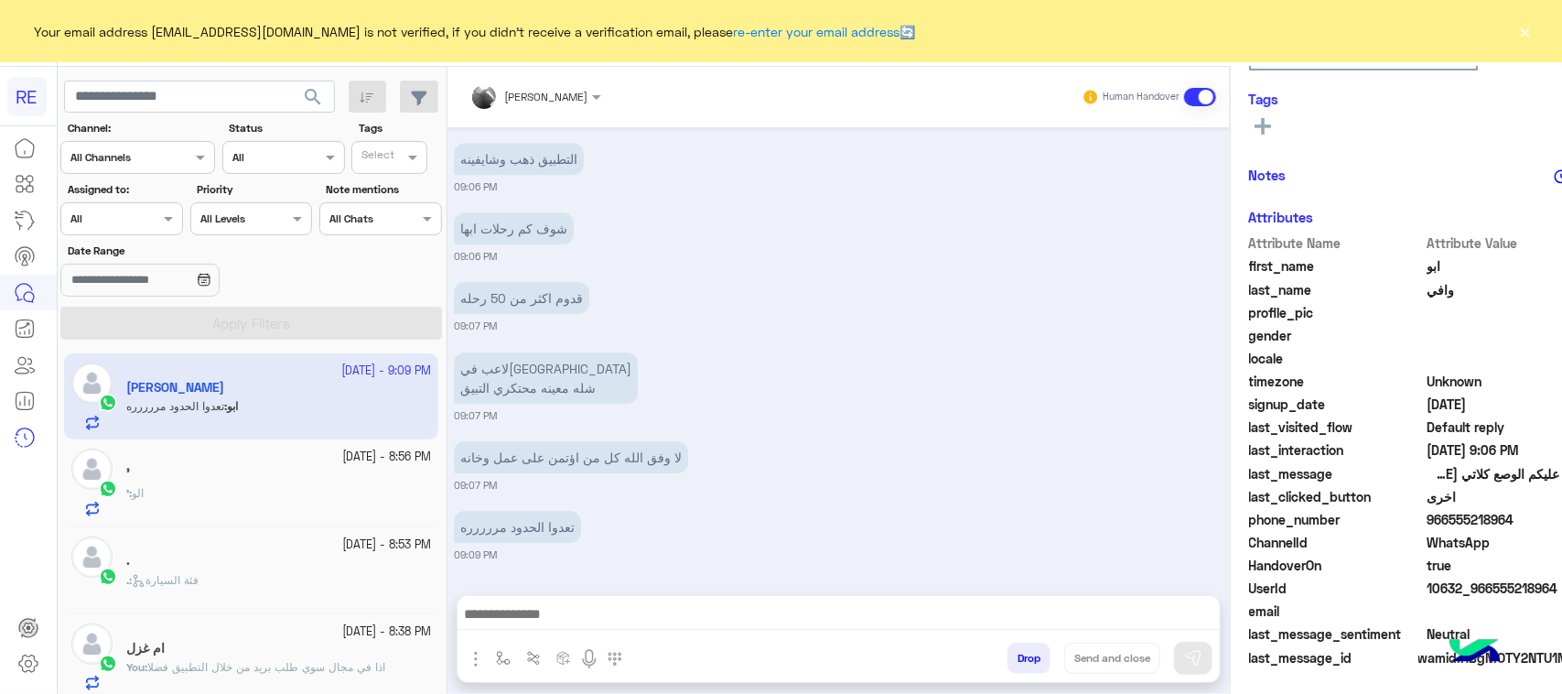
click at [143, 398] on app-inbox-user "[DATE] - 9:09 PM ابو وافي ابو : تعدوا الحدود مررررره" at bounding box center [251, 396] width 374 height 86
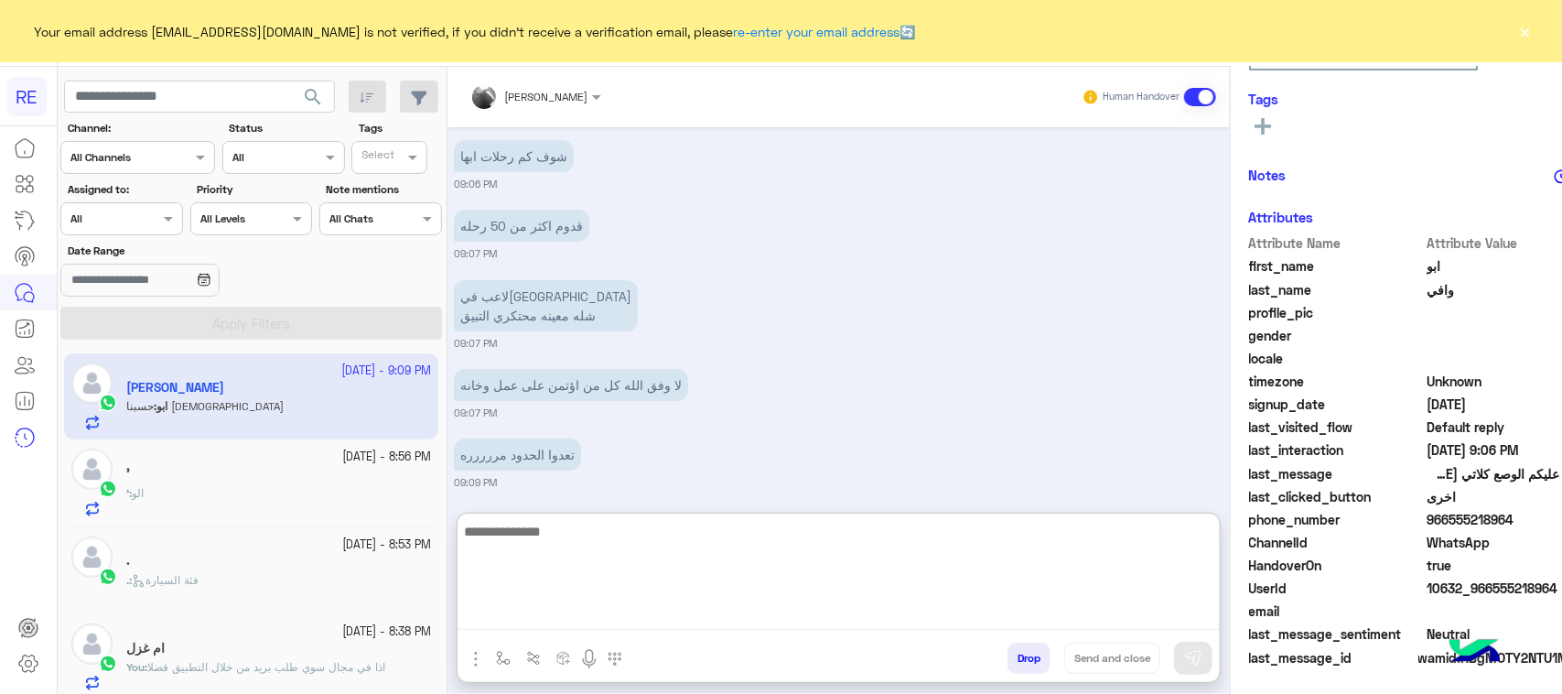
click at [972, 609] on textarea at bounding box center [839, 575] width 762 height 110
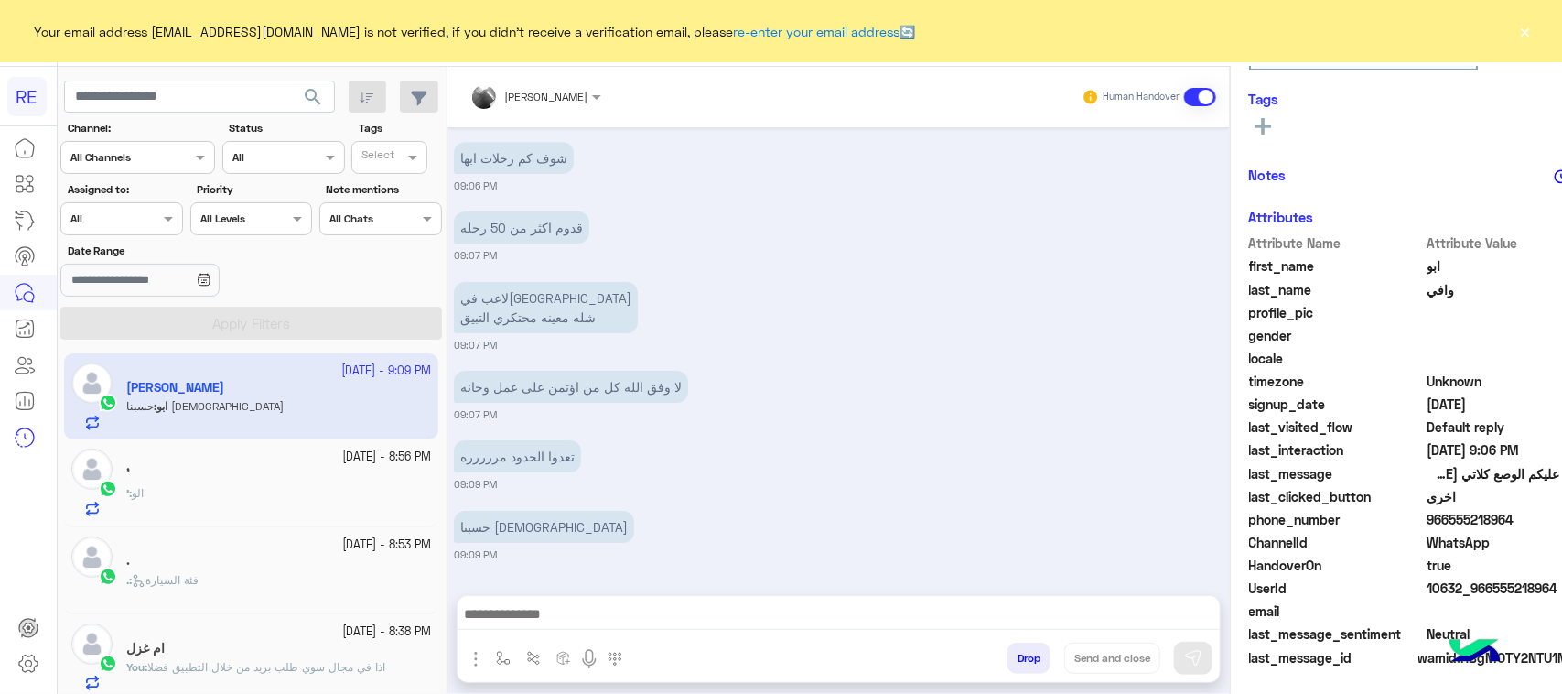
scroll to position [2734, 0]
